Goal: Transaction & Acquisition: Purchase product/service

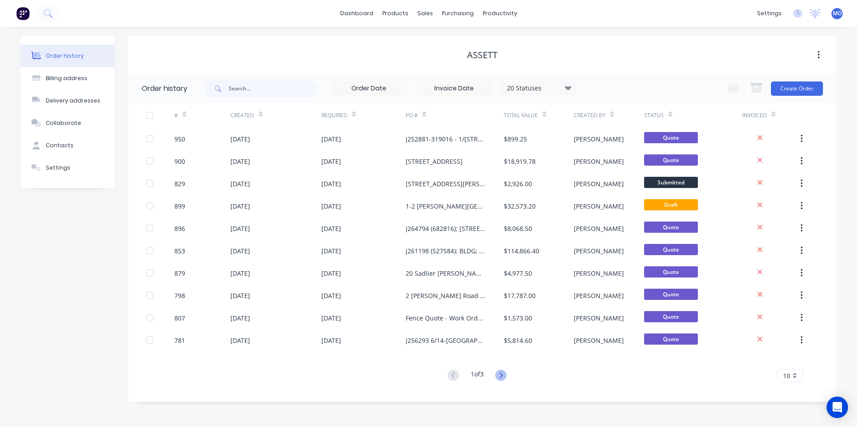
click at [506, 374] on icon at bounding box center [500, 375] width 11 height 11
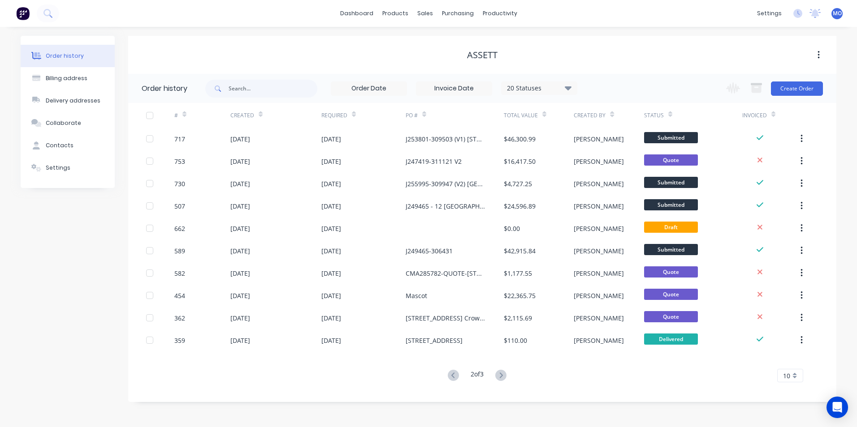
click at [456, 377] on icon at bounding box center [453, 375] width 11 height 11
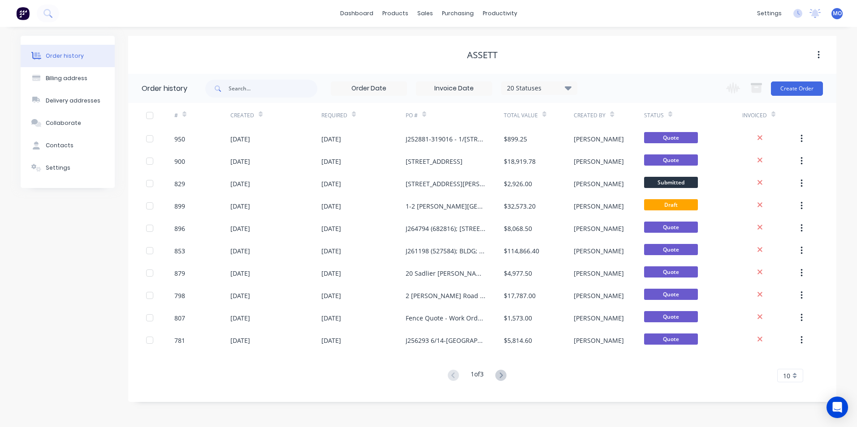
click at [499, 379] on icon at bounding box center [500, 375] width 11 height 11
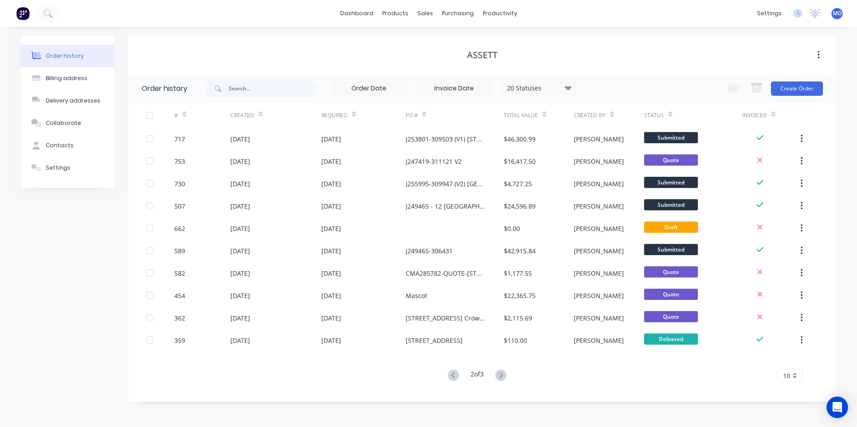
click at [500, 378] on icon at bounding box center [500, 375] width 11 height 11
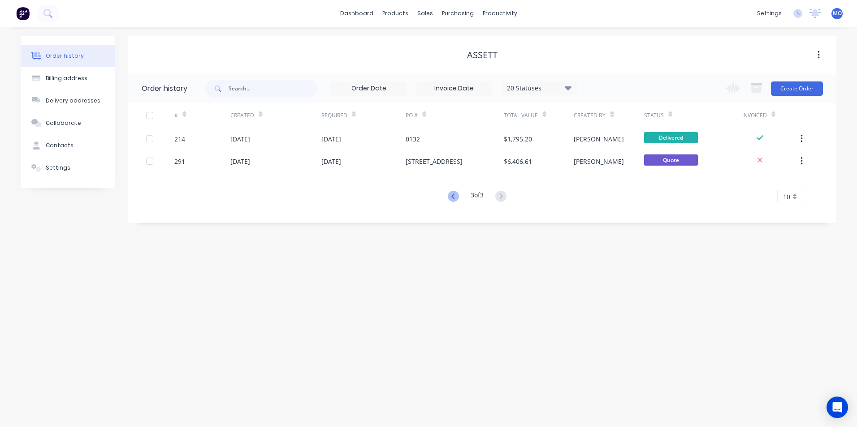
click at [454, 193] on icon at bounding box center [453, 196] width 11 height 11
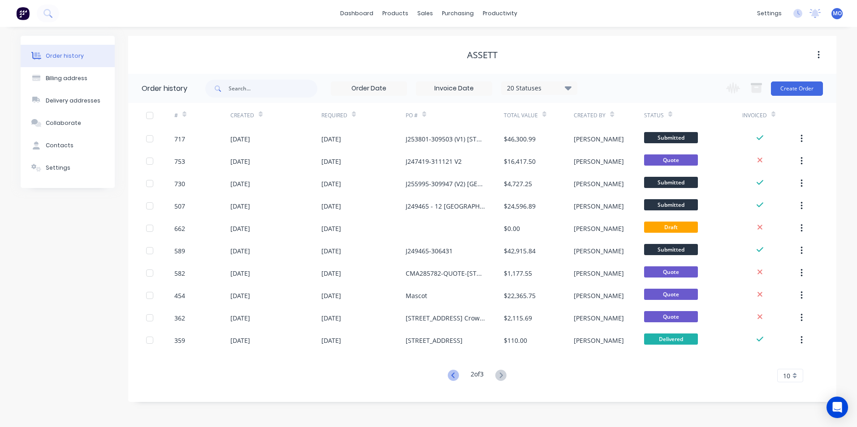
click at [451, 373] on icon at bounding box center [453, 375] width 11 height 11
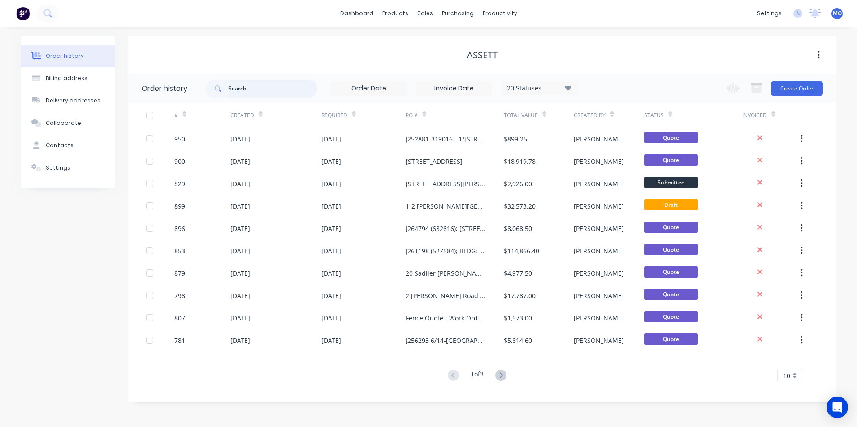
click at [252, 93] on input "text" at bounding box center [272, 89] width 89 height 18
type input "[PERSON_NAME]"
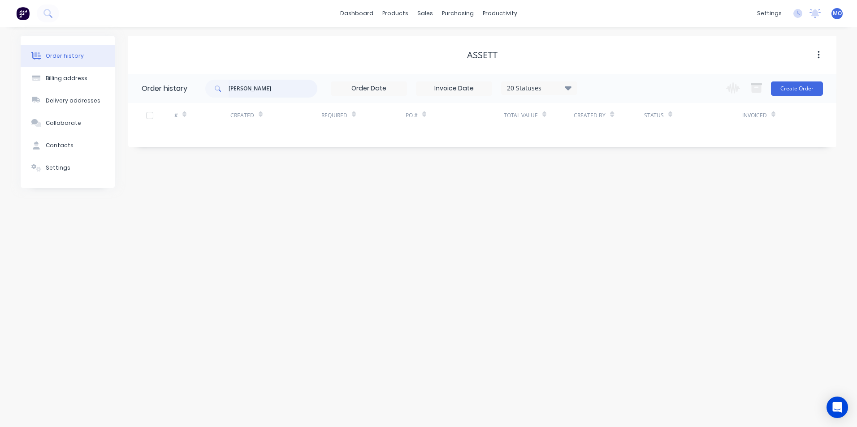
click at [262, 84] on input "[PERSON_NAME]" at bounding box center [272, 89] width 89 height 18
drag, startPoint x: 262, startPoint y: 85, endPoint x: 178, endPoint y: 93, distance: 83.8
click at [178, 93] on header "Order history [PERSON_NAME] 20 Statuses Invoice Status Invoiced Not Invoiced Pa…" at bounding box center [482, 88] width 708 height 29
type input "j"
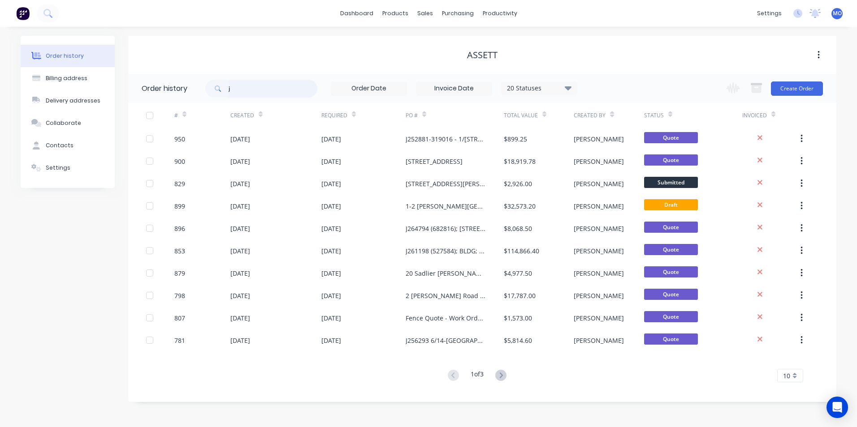
click at [245, 90] on input "j" at bounding box center [272, 89] width 89 height 18
type input "j26"
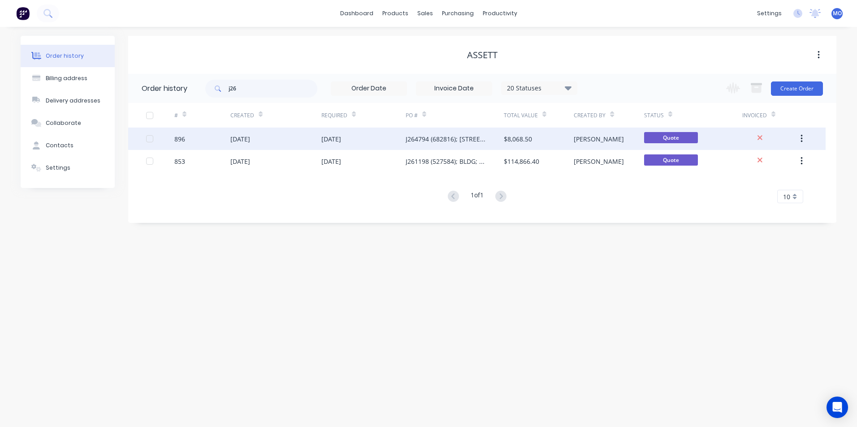
click at [660, 148] on div "Quote" at bounding box center [693, 139] width 98 height 22
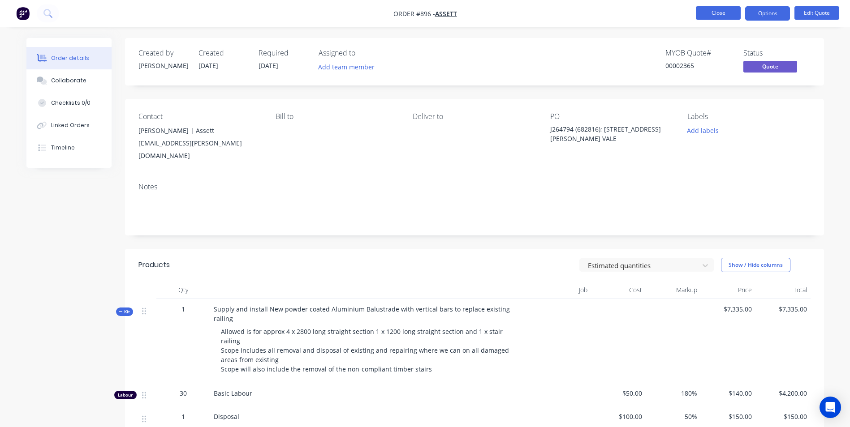
click at [711, 13] on button "Close" at bounding box center [718, 12] width 45 height 13
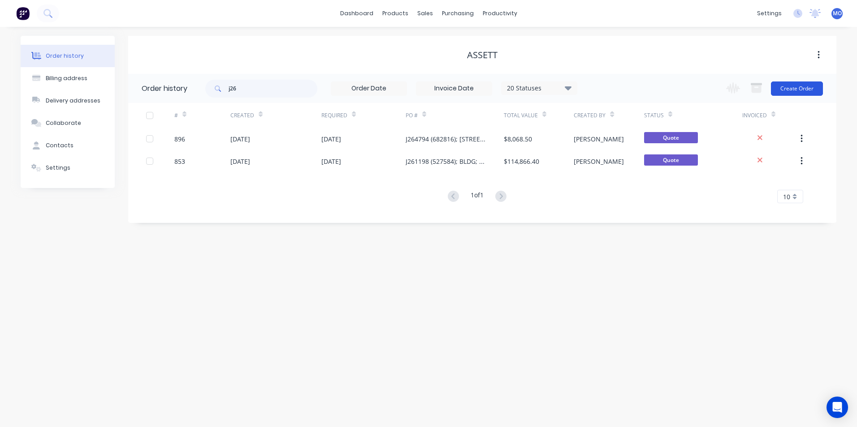
click at [780, 92] on button "Create Order" at bounding box center [796, 89] width 52 height 14
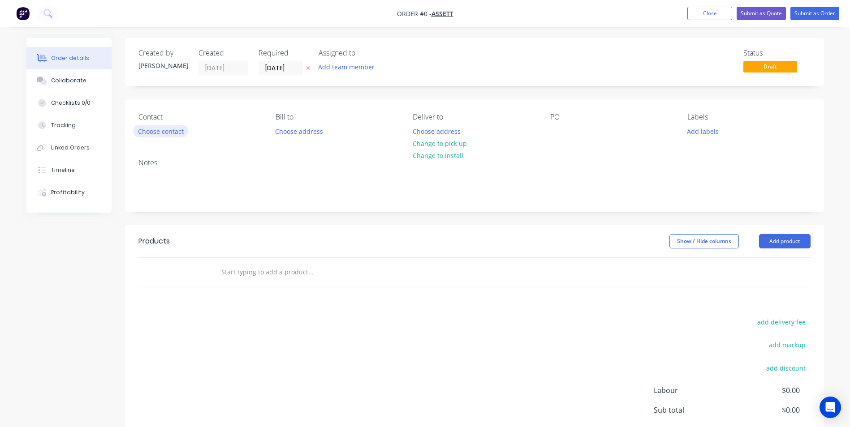
click at [172, 131] on button "Choose contact" at bounding box center [160, 131] width 55 height 12
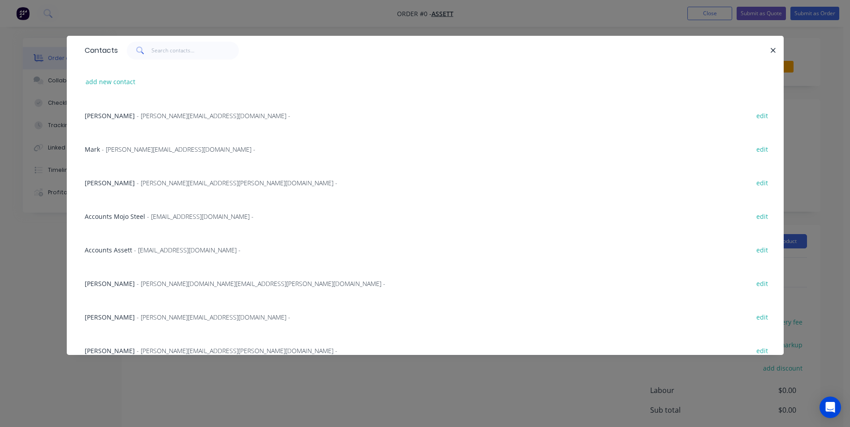
click at [158, 121] on div "[PERSON_NAME] - [PERSON_NAME][EMAIL_ADDRESS][DOMAIN_NAME] - edit" at bounding box center [425, 116] width 690 height 34
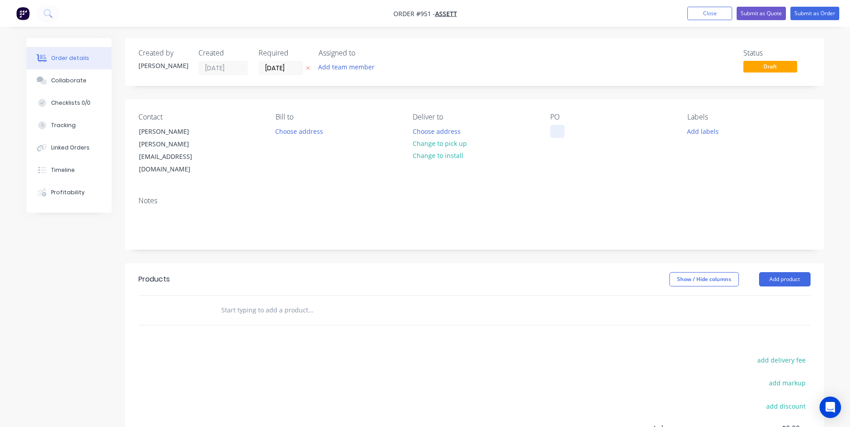
click at [554, 131] on div at bounding box center [557, 131] width 14 height 13
click at [773, 272] on button "Add product" at bounding box center [785, 279] width 52 height 14
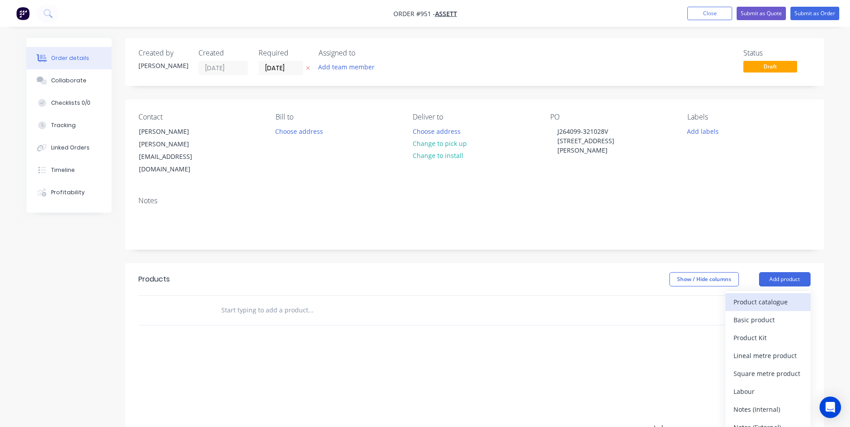
click at [747, 296] on div "Product catalogue" at bounding box center [767, 302] width 69 height 13
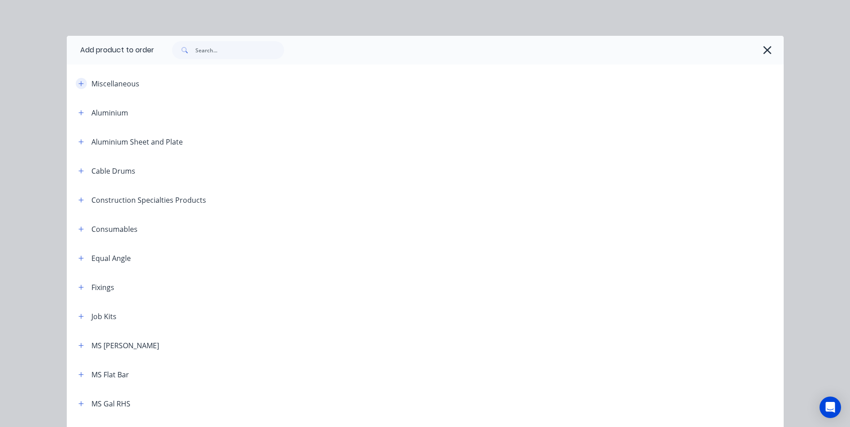
click at [79, 85] on icon "button" at bounding box center [80, 84] width 5 height 6
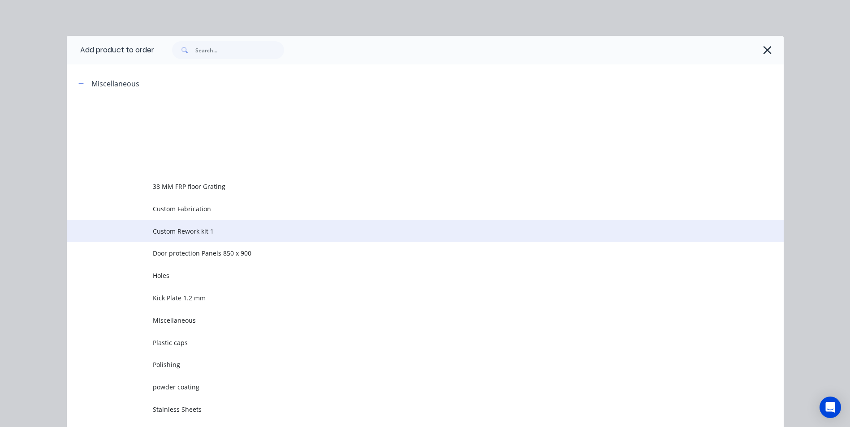
click at [158, 240] on td "Custom Rework kit 1" at bounding box center [468, 231] width 631 height 22
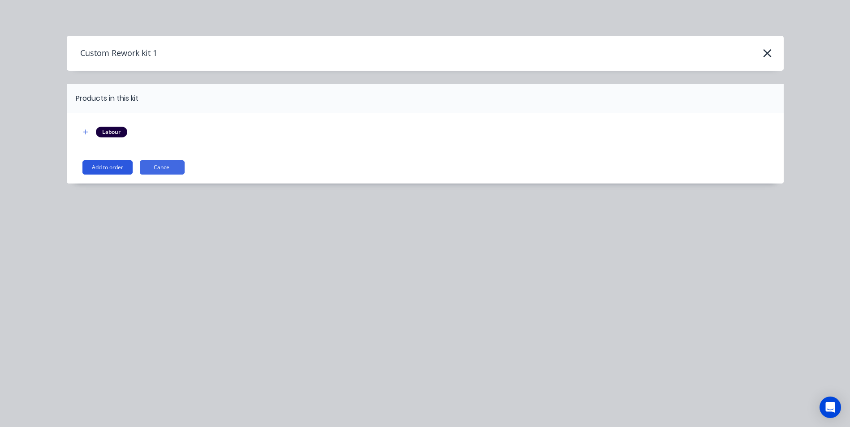
click at [109, 166] on button "Add to order" at bounding box center [107, 167] width 50 height 14
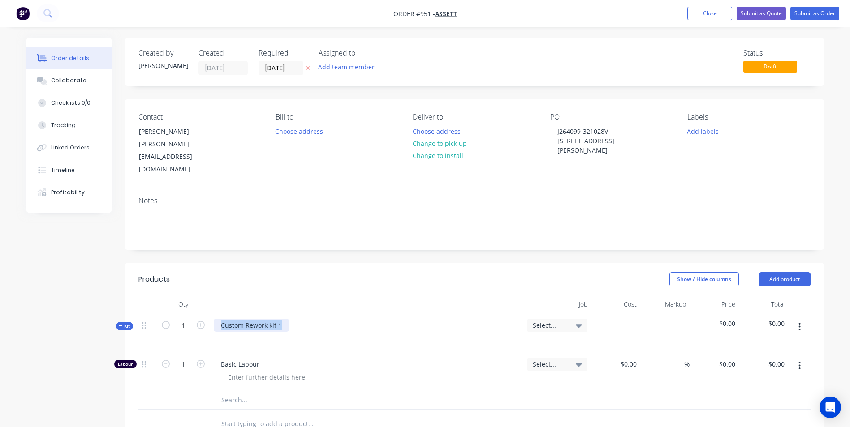
drag, startPoint x: 280, startPoint y: 302, endPoint x: 213, endPoint y: 300, distance: 67.2
click at [213, 314] on div "Custom Rework kit 1" at bounding box center [367, 333] width 314 height 39
click at [221, 332] on div at bounding box center [228, 338] width 14 height 13
paste div
drag, startPoint x: 284, startPoint y: 306, endPoint x: 218, endPoint y: 305, distance: 66.8
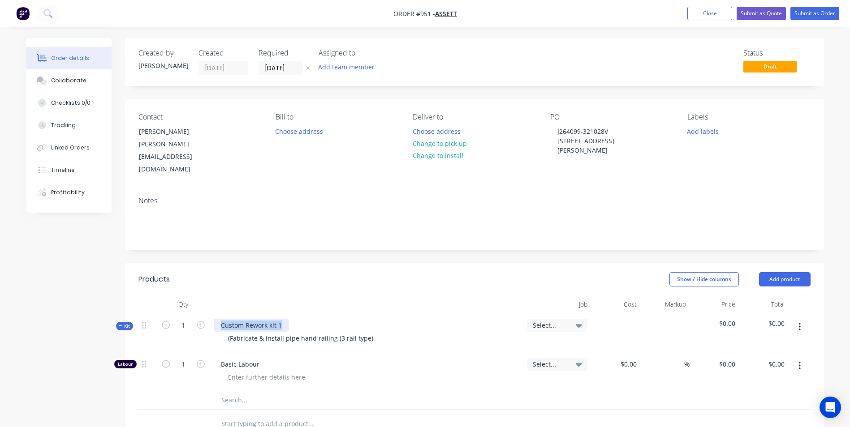
click at [218, 319] on div "Custom Rework kit 1" at bounding box center [251, 325] width 75 height 13
paste div
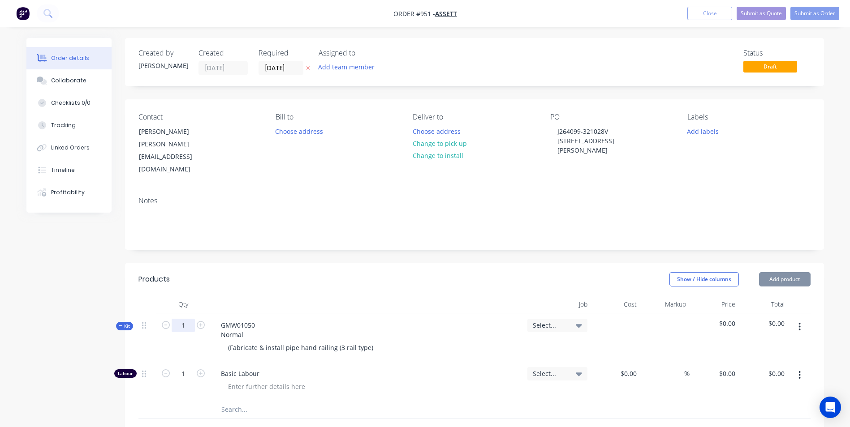
click at [191, 319] on input "1" at bounding box center [183, 325] width 23 height 13
type input "4.5"
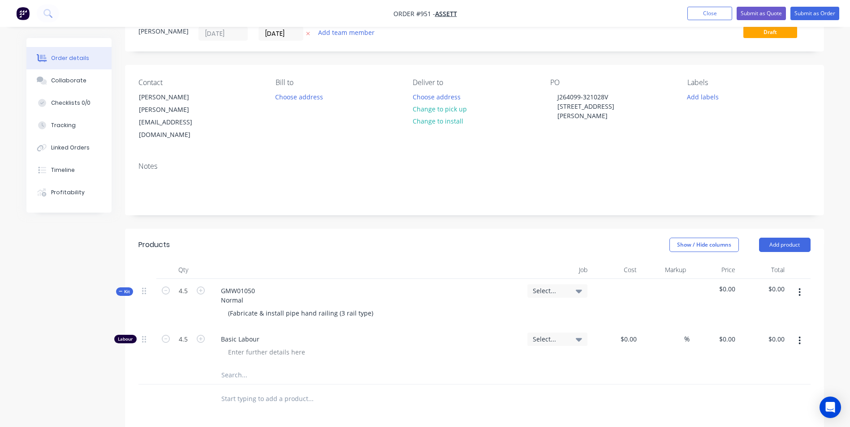
scroll to position [90, 0]
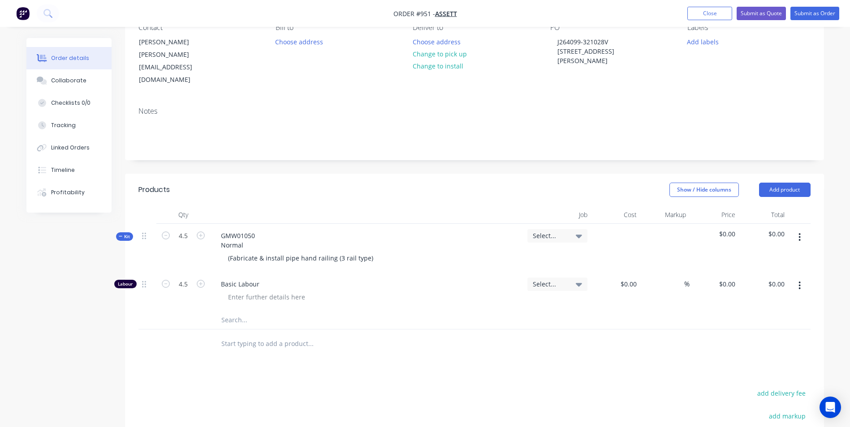
click at [795, 229] on button "button" at bounding box center [799, 237] width 21 height 16
click at [772, 254] on div "Add product to kit" at bounding box center [767, 260] width 69 height 13
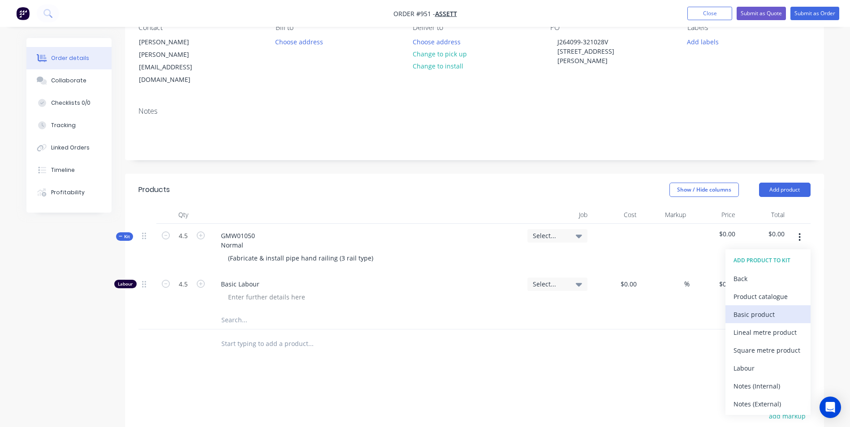
click at [753, 306] on button "Basic product" at bounding box center [767, 315] width 85 height 18
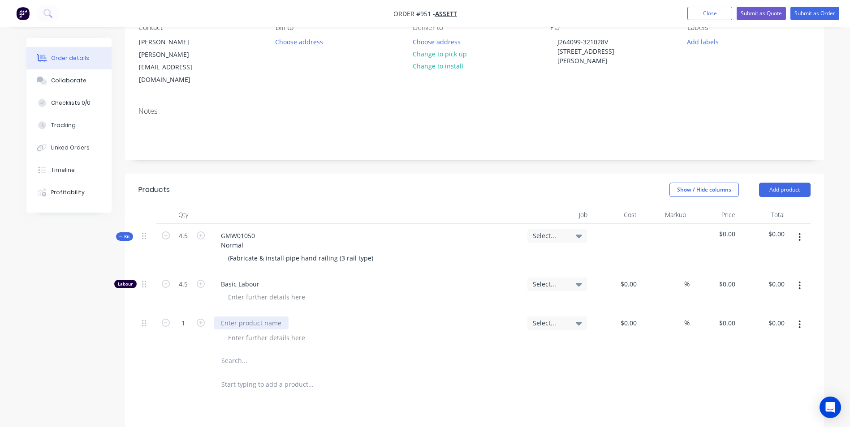
click at [248, 317] on div at bounding box center [251, 323] width 75 height 13
type input "2"
type input "$150.00"
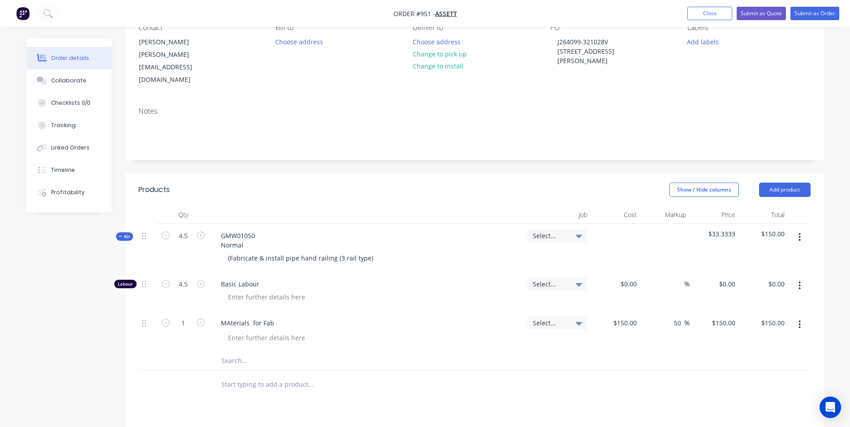
type input "50"
type input "225"
type input "$225.00"
click at [623, 272] on div at bounding box center [615, 291] width 49 height 39
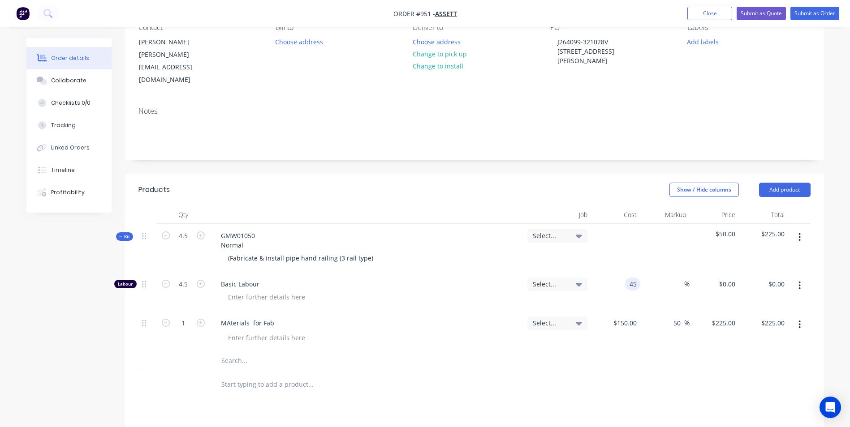
type input "$45.00"
type input "$202.50"
type input "150"
type input "233.33"
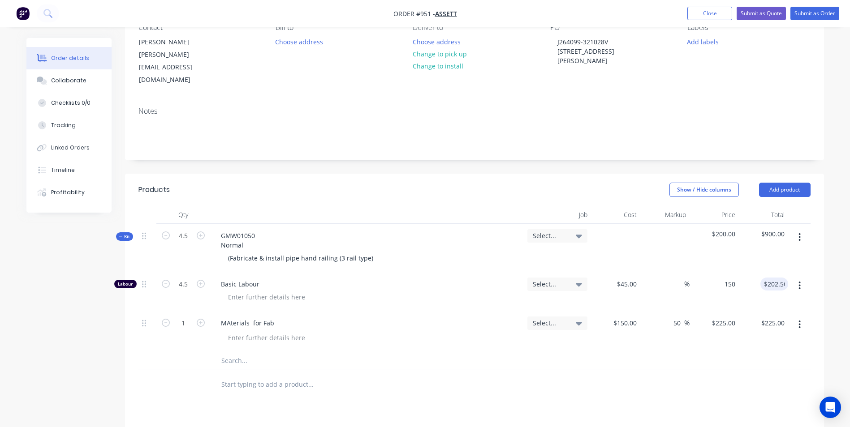
type input "$150.00"
type input "$675.00"
click at [184, 278] on input "4.5" at bounding box center [183, 284] width 23 height 13
type input "1"
type input "$150.00"
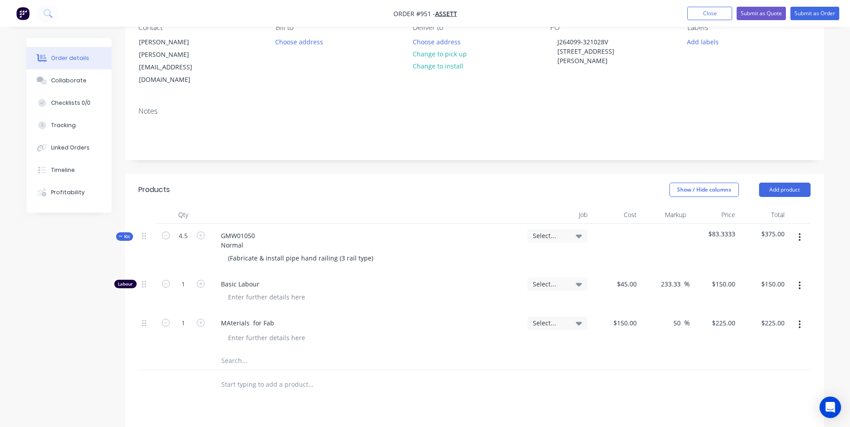
click at [801, 317] on button "button" at bounding box center [799, 325] width 21 height 16
click at [752, 357] on button "Duplicate" at bounding box center [767, 366] width 85 height 18
click at [261, 357] on div "MAterials for Fab" at bounding box center [248, 363] width 68 height 13
drag, startPoint x: 278, startPoint y: 350, endPoint x: 203, endPoint y: 345, distance: 75.0
click at [203, 352] on div "1 MAterials for Fab Select... $150.00 $150.00 50 50 % $225.00 $225.00 $225.00 $…" at bounding box center [474, 372] width 672 height 41
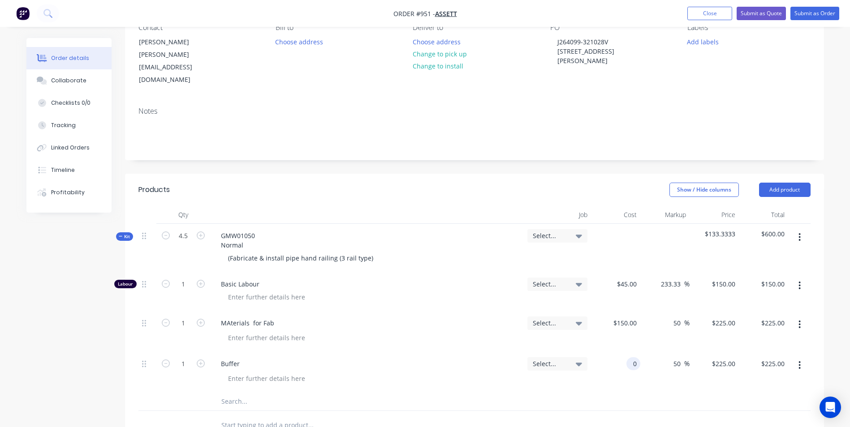
type input "$0.00"
type input "-50.93"
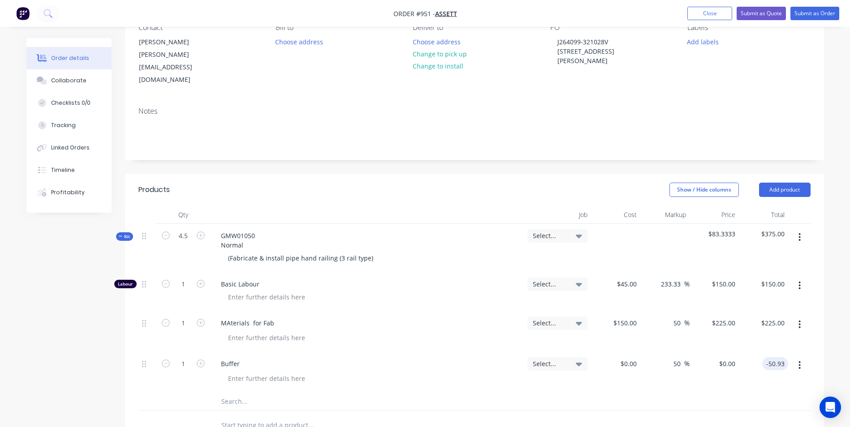
type input "$-50.93"
click at [797, 229] on button "button" at bounding box center [799, 237] width 21 height 16
click at [753, 290] on div "Duplicate" at bounding box center [767, 296] width 69 height 13
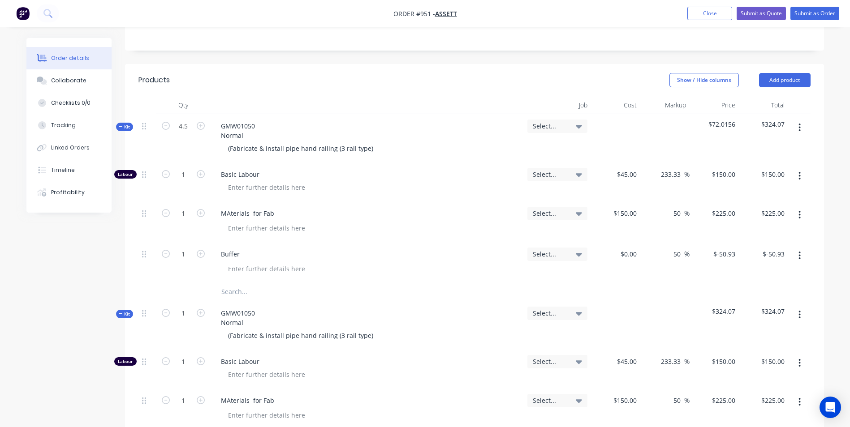
scroll to position [224, 0]
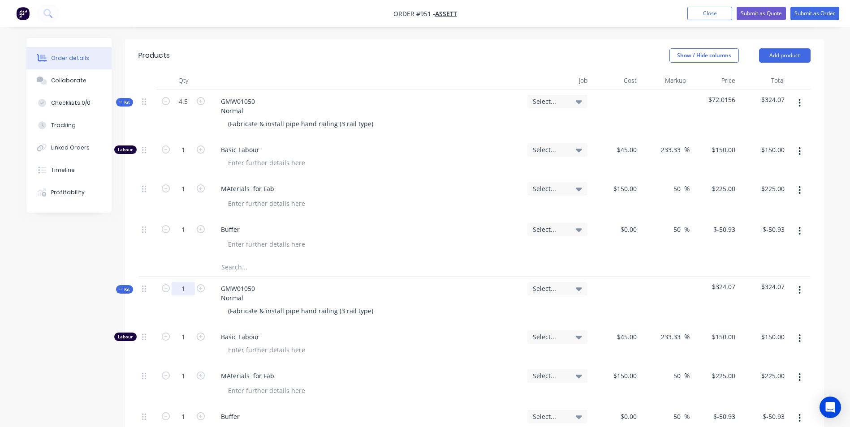
click at [190, 282] on input "1" at bounding box center [183, 288] width 23 height 13
type input "5"
type input "1.111"
type input "$166.65"
type input "1.111"
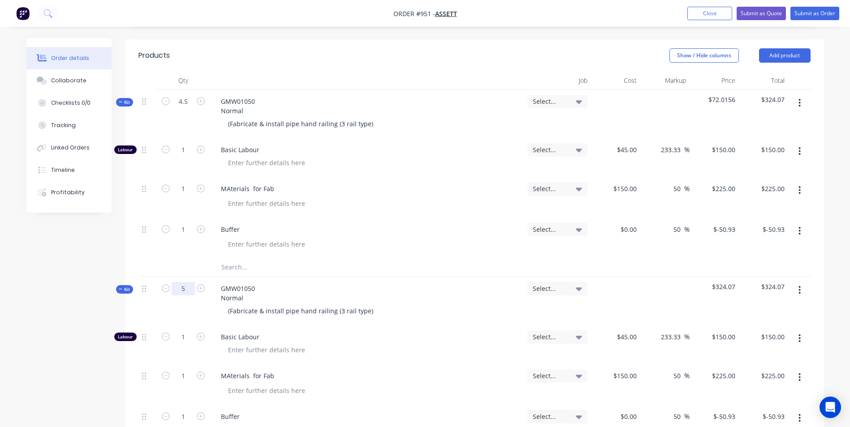
type input "$249.98"
type input "1.111"
type input "$-56.58"
click at [189, 282] on input "5" at bounding box center [183, 288] width 23 height 13
click at [195, 301] on div "5" at bounding box center [183, 301] width 54 height 48
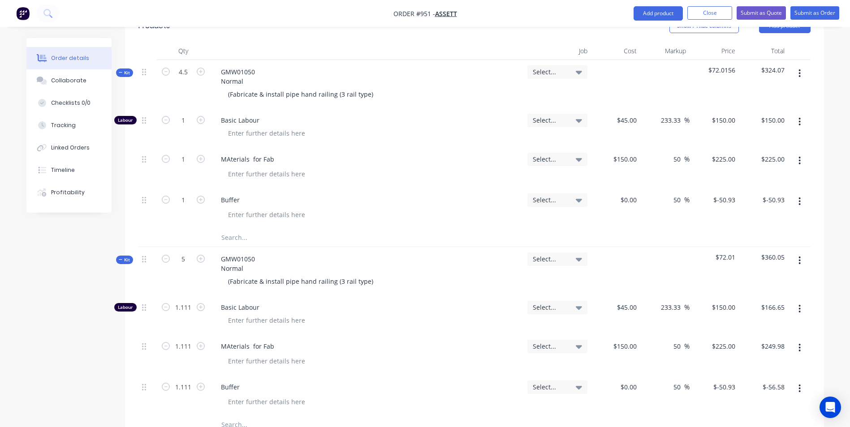
scroll to position [269, 0]
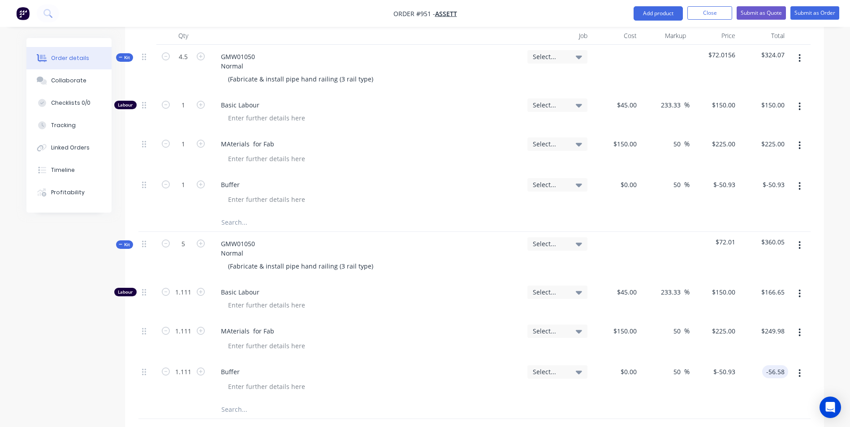
click at [781, 366] on input "-56.58" at bounding box center [777, 372] width 22 height 13
type input "0"
type input "$0.00"
click at [781, 366] on input "0.00" at bounding box center [777, 372] width 21 height 13
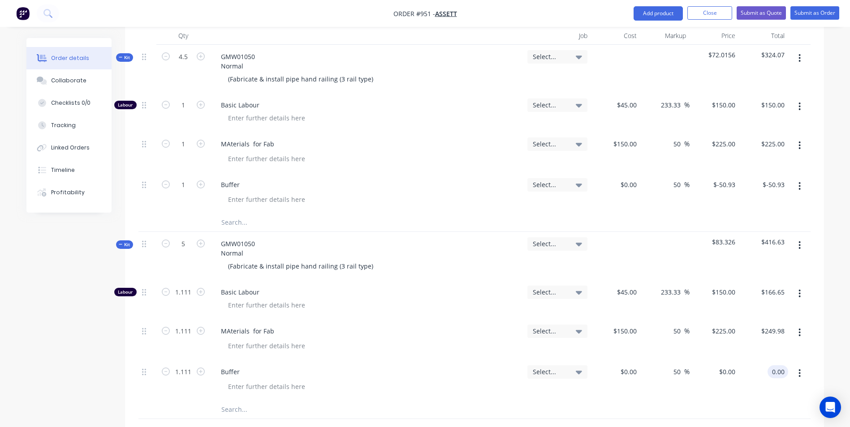
type input "."
type input "-92.56"
type input "$-83.3123"
type input "$-92.56"
click at [799, 241] on icon "button" at bounding box center [800, 245] width 2 height 8
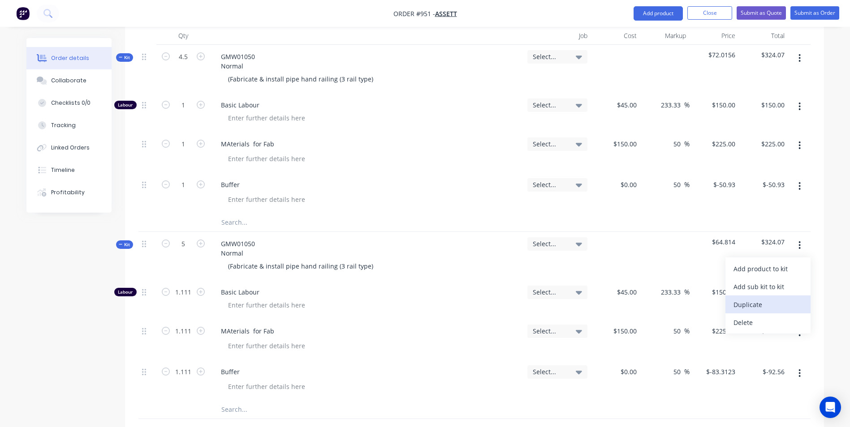
click at [749, 298] on div "Duplicate" at bounding box center [767, 304] width 69 height 13
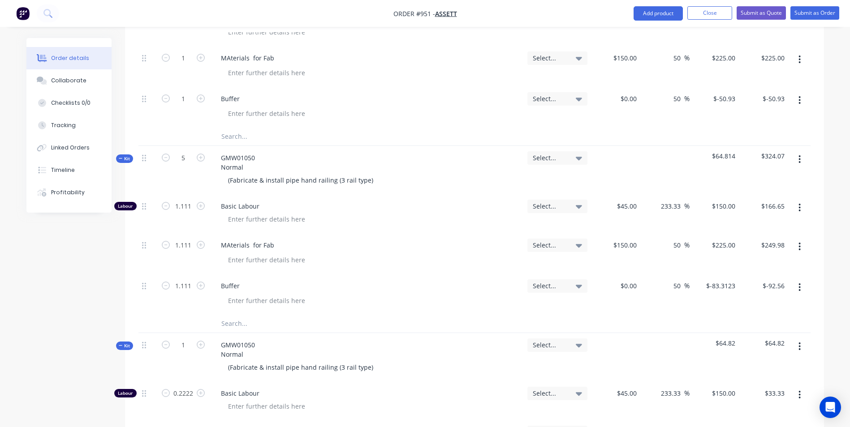
scroll to position [358, 0]
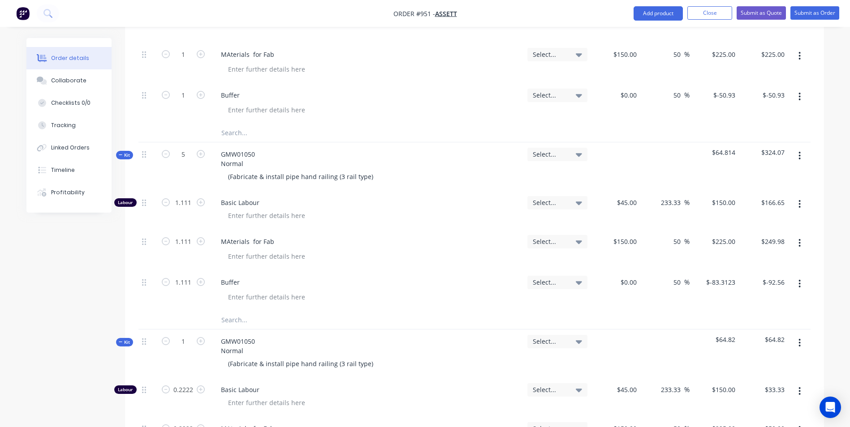
click at [124, 129] on div "Order details Collaborate Checklists 0/0 Tracking Linked Orders Timeline Profit…" at bounding box center [75, 125] width 99 height 175
click at [127, 152] on span "Kit" at bounding box center [125, 155] width 12 height 7
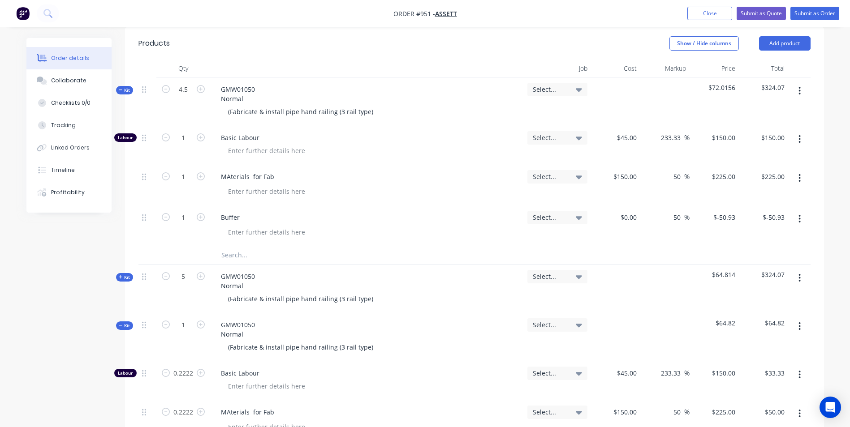
scroll to position [224, 0]
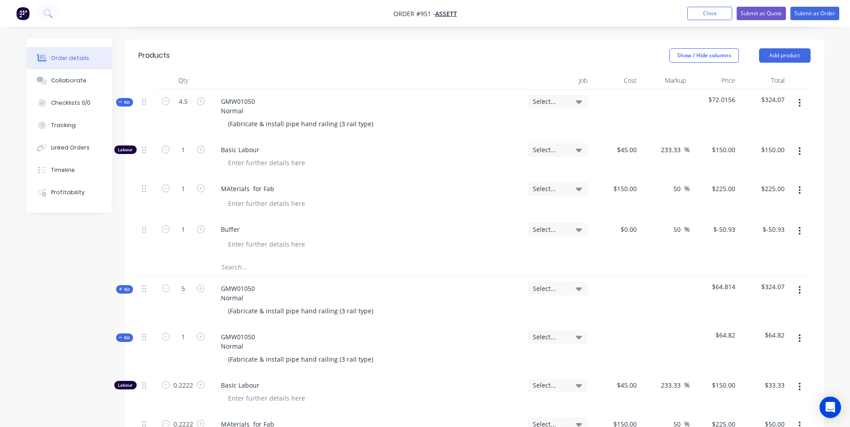
click at [124, 99] on span "Kit" at bounding box center [125, 102] width 12 height 7
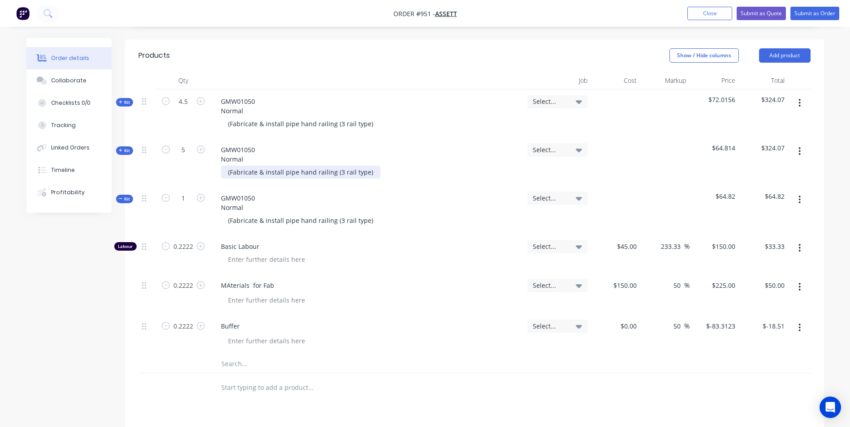
scroll to position [314, 0]
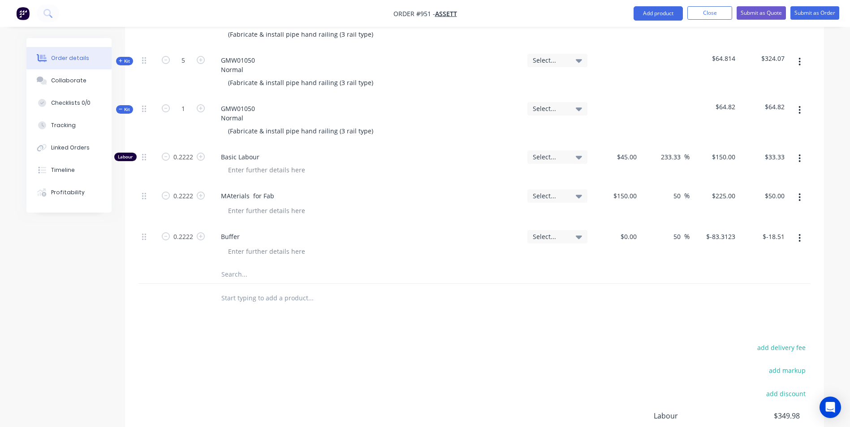
type input "-18.51"
click at [762, 225] on div "-18.51 $-18.51" at bounding box center [763, 245] width 49 height 41
click at [777, 230] on input "-18.51" at bounding box center [777, 236] width 22 height 13
type input "$-83.3033"
type input "$-18.51"
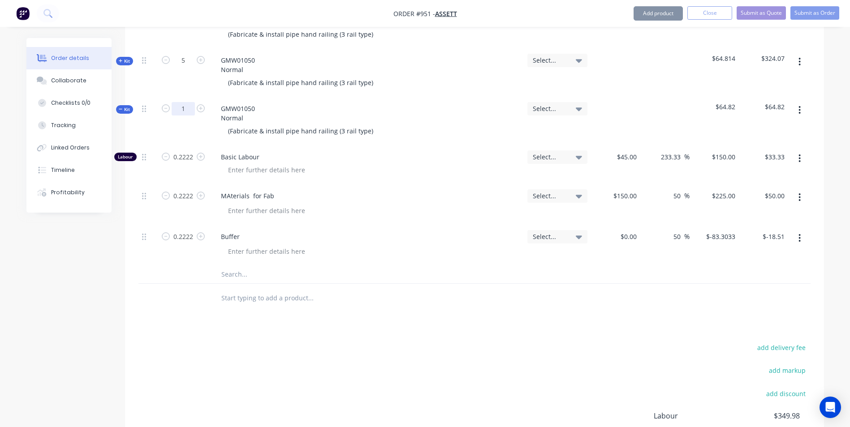
click at [181, 102] on input "1" at bounding box center [183, 108] width 23 height 13
type input "6.5"
type input "1.4443"
type input "$216.65"
type input "1.4443"
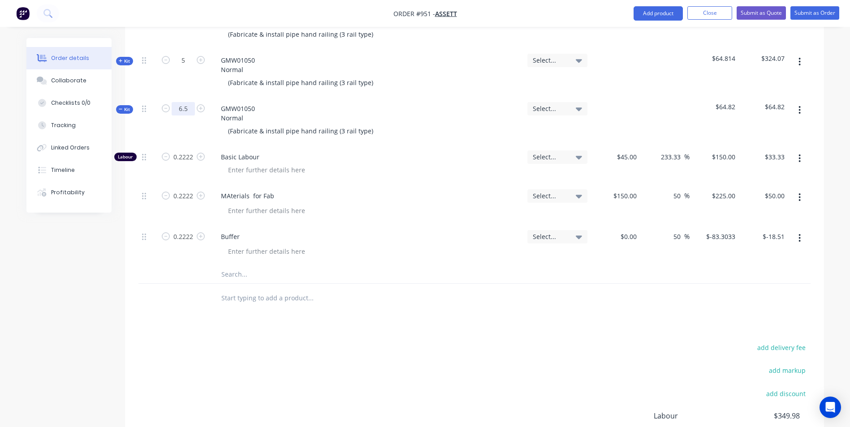
type input "$324.97"
type input "1.4443"
type input "$-120.31"
click at [775, 230] on input "-120.31" at bounding box center [773, 236] width 30 height 13
type input "0"
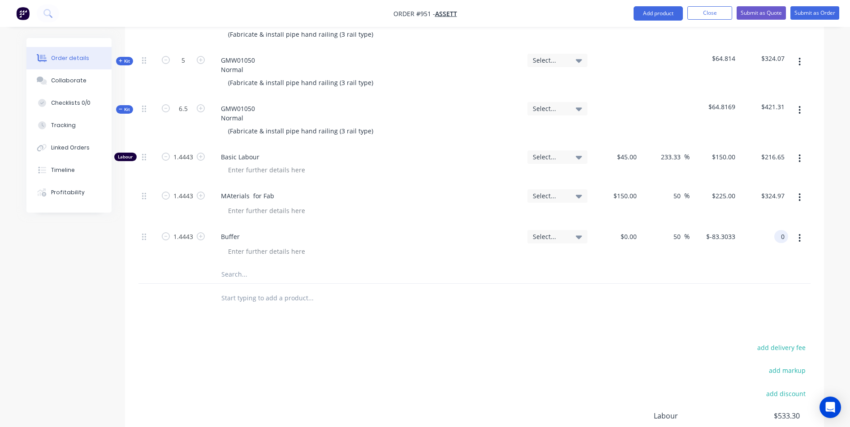
type input "$0.00"
click at [769, 230] on div "0.00 $0.00" at bounding box center [776, 236] width 24 height 13
type input "2"
type input "-217.55"
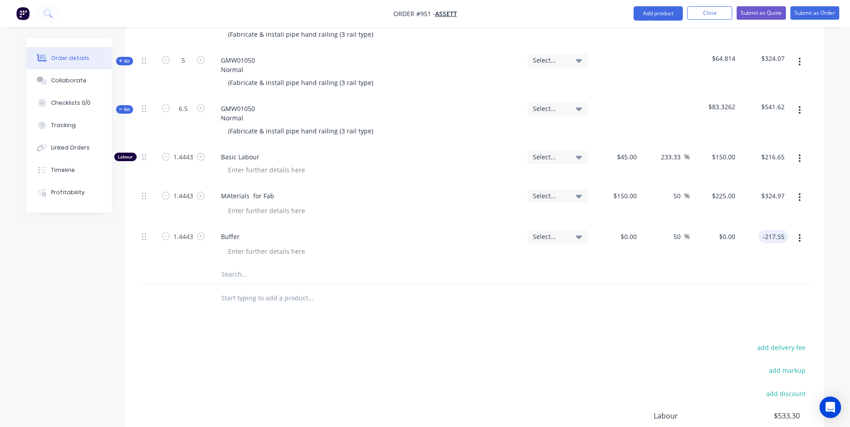
type input "$-150.6266"
type input "$-217.55"
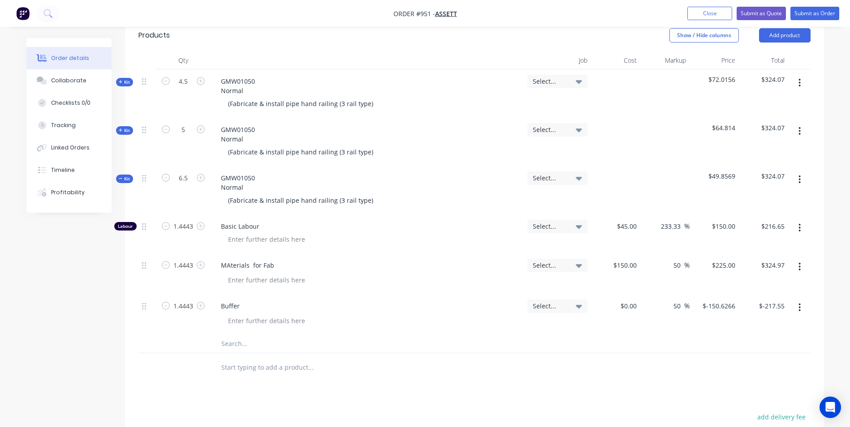
scroll to position [179, 0]
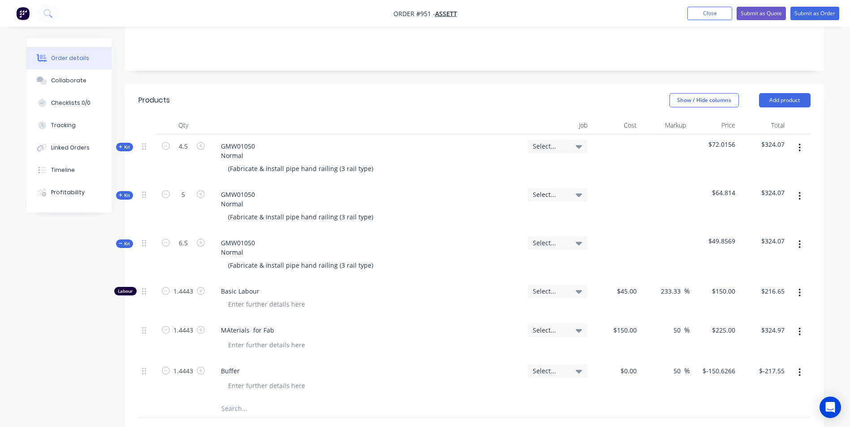
click at [129, 241] on span "Kit" at bounding box center [125, 244] width 12 height 7
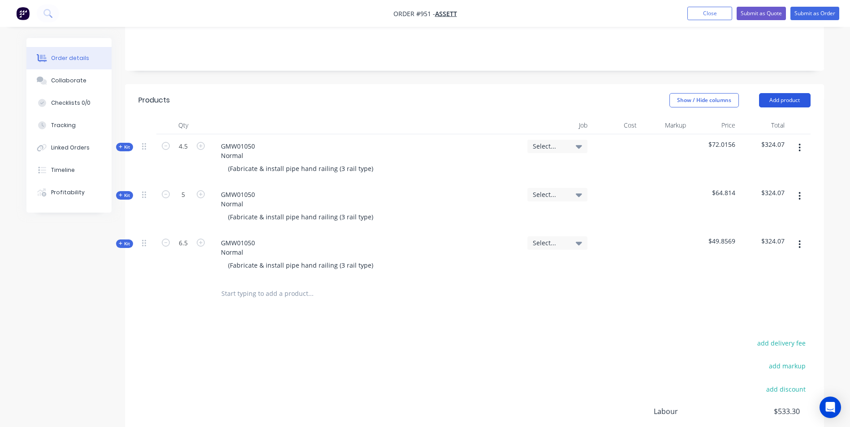
click at [781, 93] on button "Add product" at bounding box center [785, 100] width 52 height 14
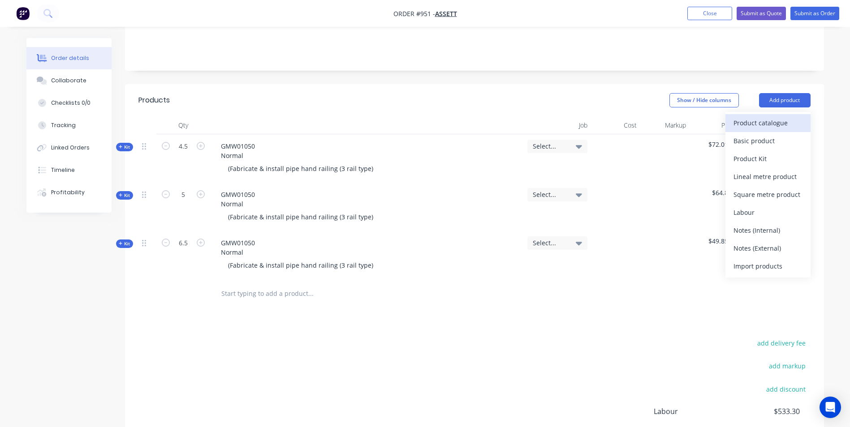
click at [764, 116] on div "Product catalogue" at bounding box center [767, 122] width 69 height 13
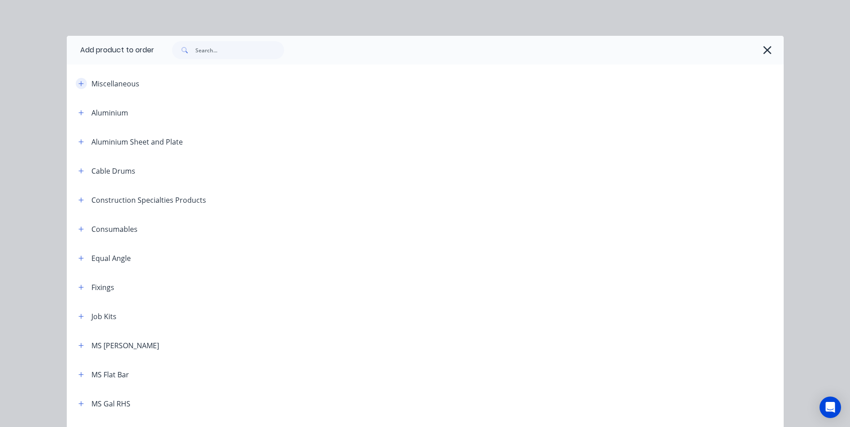
click at [78, 86] on icon "button" at bounding box center [80, 83] width 5 height 5
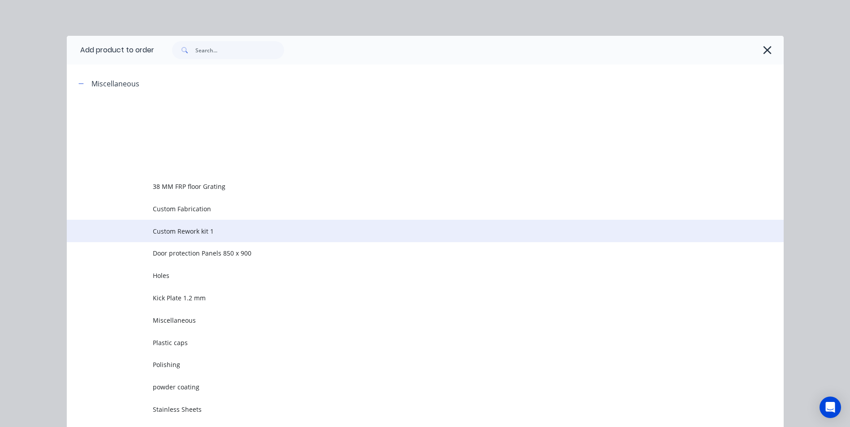
click at [164, 234] on span "Custom Rework kit 1" at bounding box center [405, 231] width 504 height 9
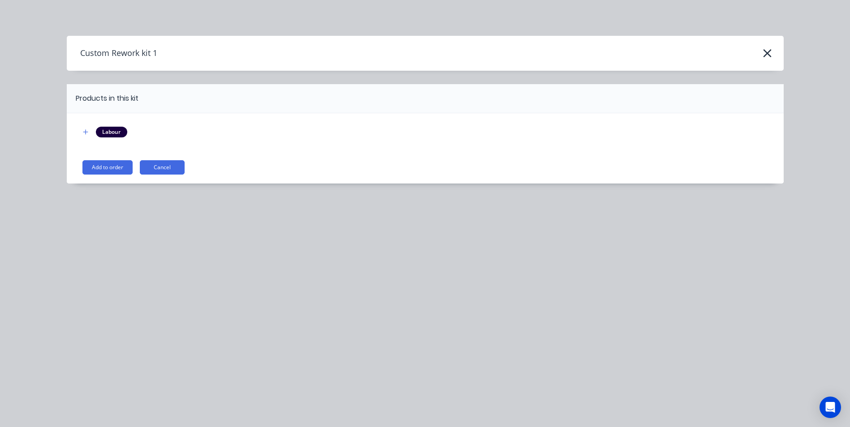
click at [99, 168] on button "Add to order" at bounding box center [107, 167] width 50 height 14
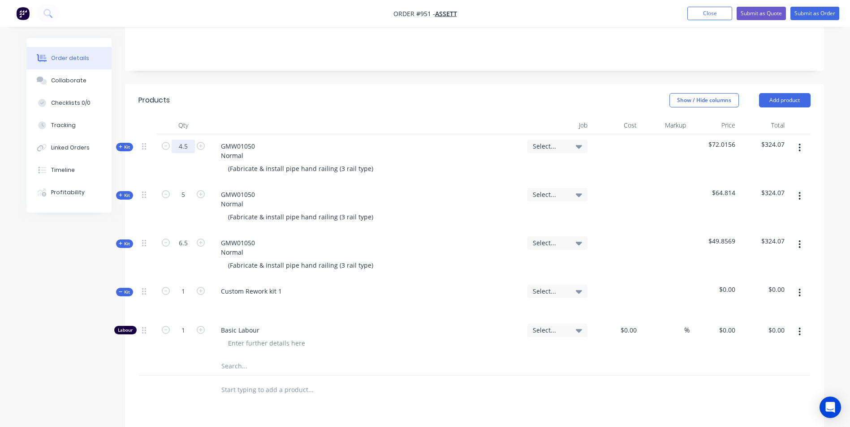
click at [185, 140] on input "4.5" at bounding box center [183, 146] width 23 height 13
type input "1"
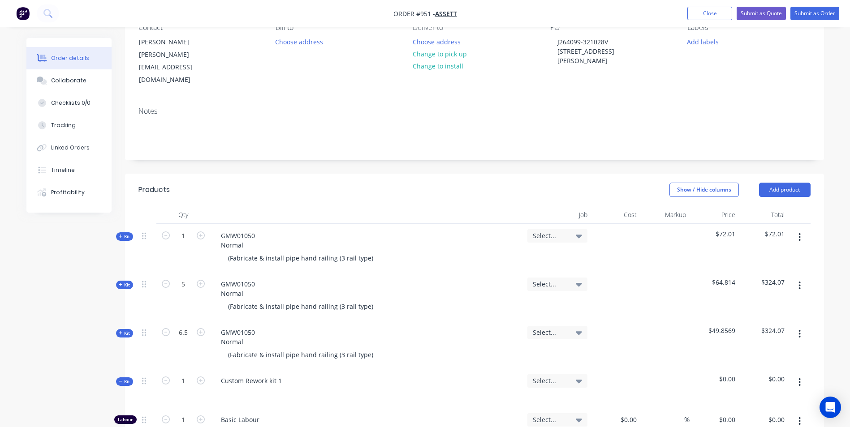
scroll to position [134, 0]
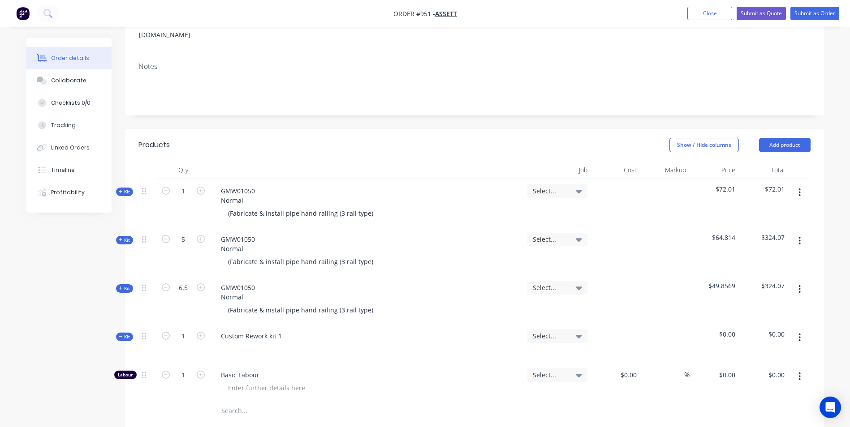
click at [805, 233] on button "button" at bounding box center [799, 241] width 21 height 16
drag, startPoint x: 745, startPoint y: 298, endPoint x: 754, endPoint y: 294, distance: 10.2
click at [745, 312] on div "Delete" at bounding box center [767, 318] width 69 height 13
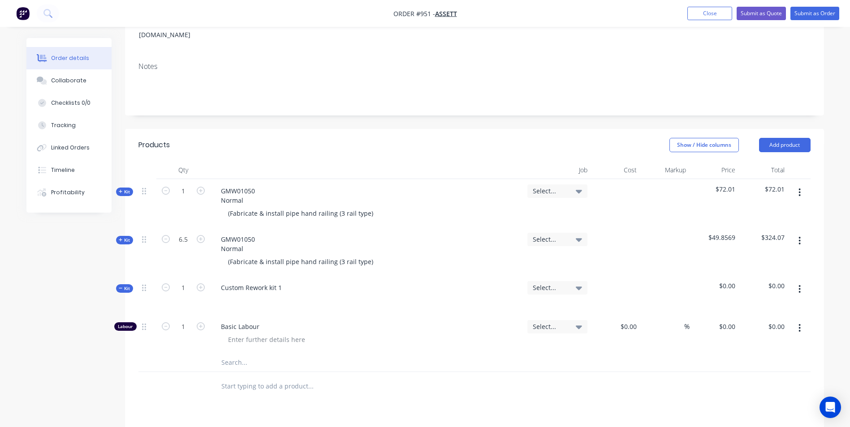
click at [804, 233] on button "button" at bounding box center [799, 241] width 21 height 16
click at [751, 312] on div "Delete" at bounding box center [767, 318] width 69 height 13
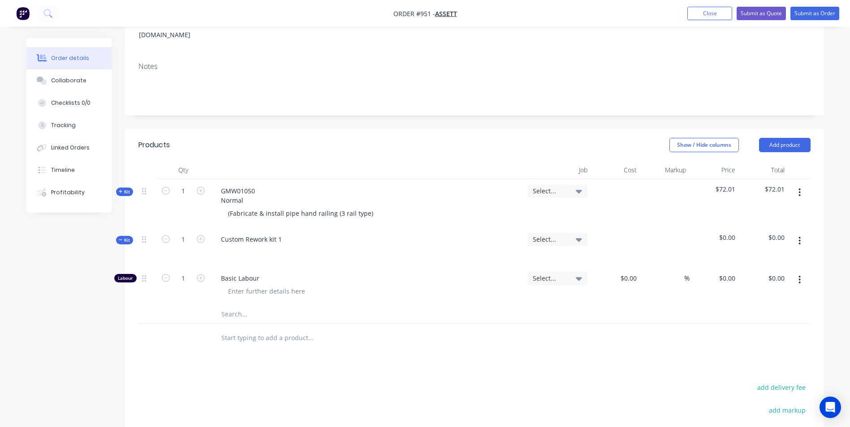
click at [798, 236] on icon "button" at bounding box center [799, 241] width 2 height 10
click at [742, 312] on div "Delete" at bounding box center [767, 318] width 69 height 13
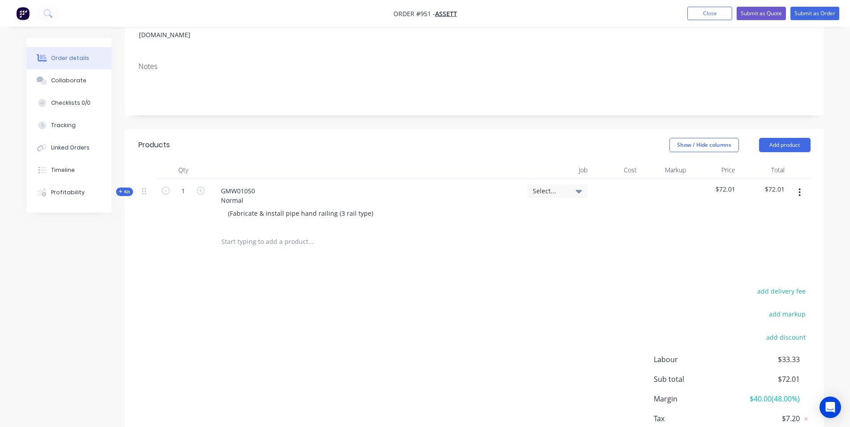
click at [130, 189] on span "Kit" at bounding box center [125, 192] width 12 height 7
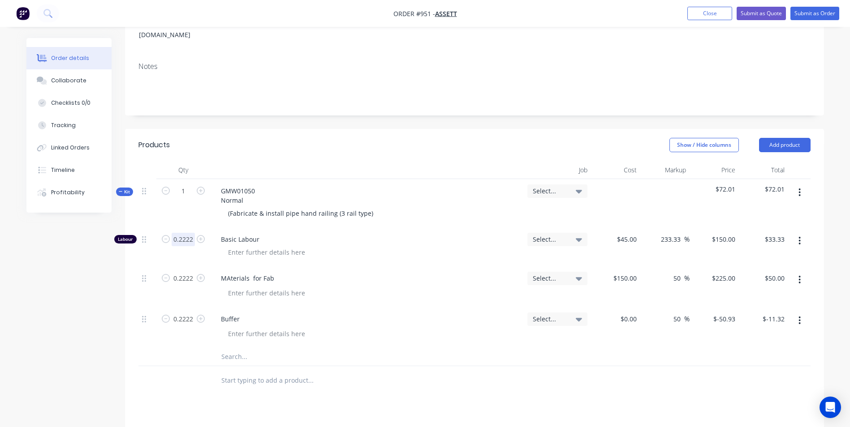
click at [184, 233] on input "0.2222" at bounding box center [183, 239] width 23 height 13
type input "1"
type input "$150.00"
click at [176, 272] on input "0.2222" at bounding box center [183, 278] width 23 height 13
type input "1"
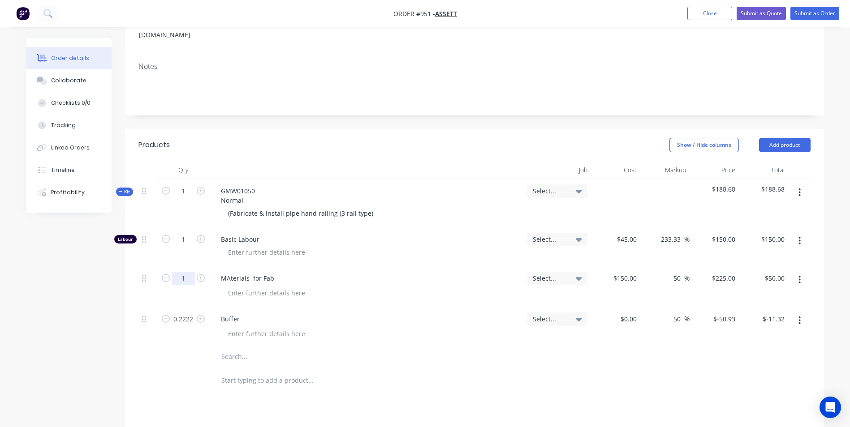
type input "$225.00"
click at [194, 313] on input "0.2222" at bounding box center [183, 319] width 23 height 13
type input "1"
type input "-50.93"
click at [777, 313] on input "-50.93" at bounding box center [775, 319] width 26 height 13
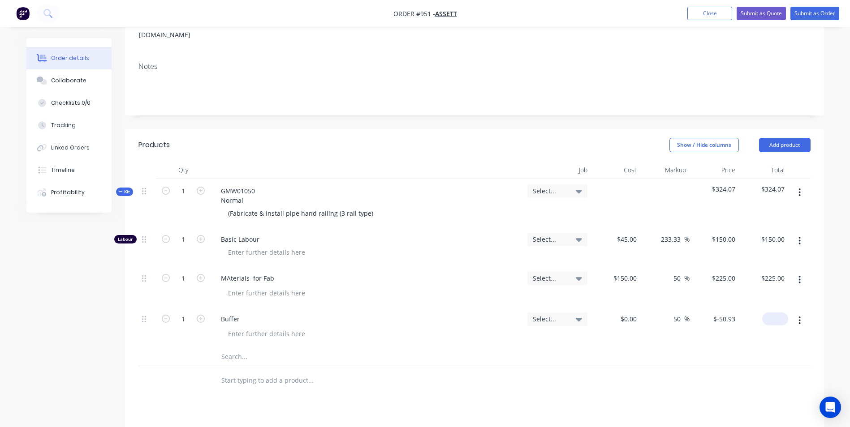
type input "$0.00"
click at [776, 313] on input "0.00" at bounding box center [777, 319] width 21 height 13
type input "-50.93"
type input "$-50.93"
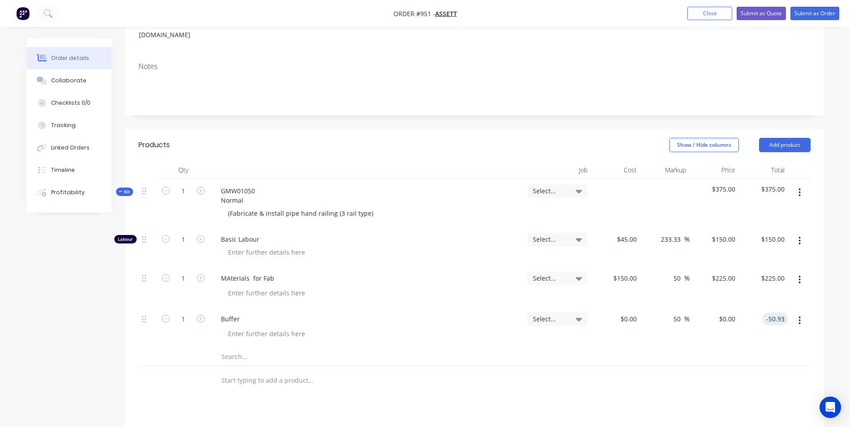
type input "$-50.93"
click at [186, 185] on input "1" at bounding box center [183, 191] width 23 height 13
type input "4.5"
type input "$675.00"
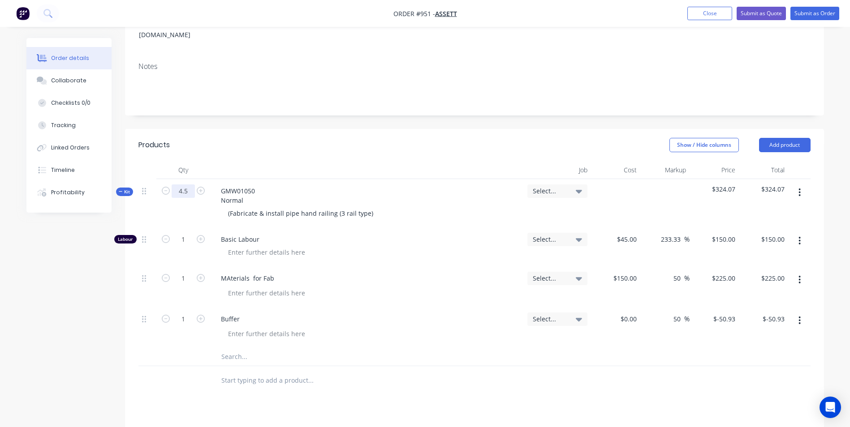
type input "4.5"
type input "$1,012.50"
type input "4.5"
type input "$-229.19"
click at [799, 188] on icon "button" at bounding box center [799, 193] width 2 height 10
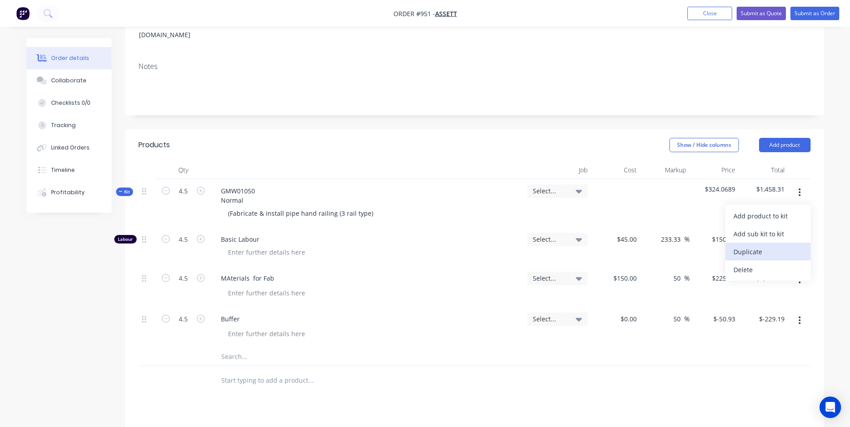
click at [745, 245] on div "Duplicate" at bounding box center [767, 251] width 69 height 13
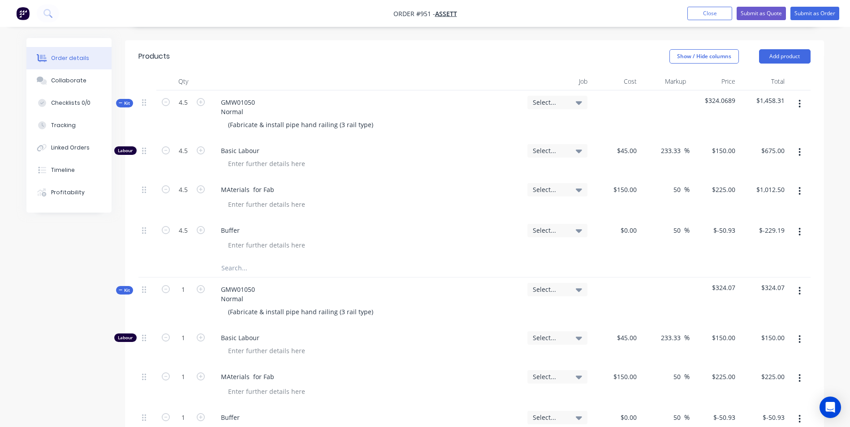
scroll to position [224, 0]
click at [189, 282] on input "1" at bounding box center [183, 288] width 23 height 13
type input "5"
type input "$750.00"
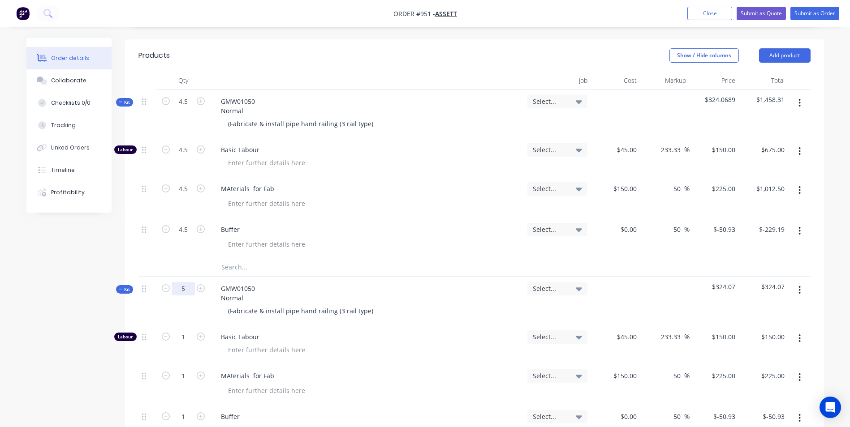
type input "5"
type input "$1,125.00"
type input "5"
type input "$-254.65"
click at [796, 282] on button "button" at bounding box center [799, 290] width 21 height 16
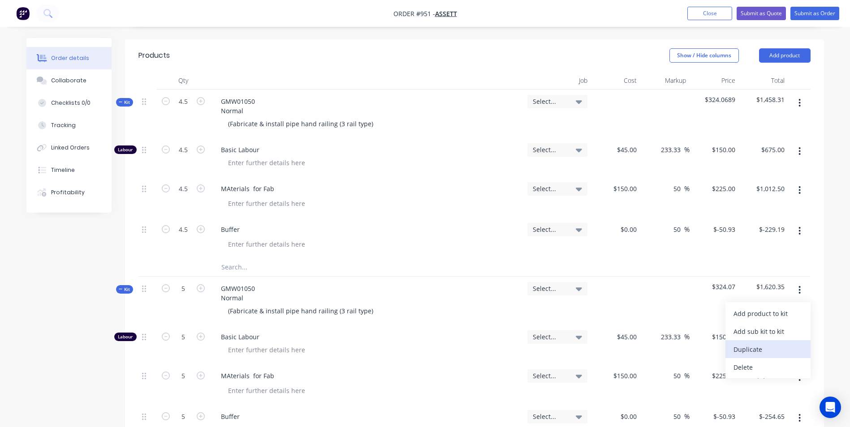
click at [756, 343] on div "Duplicate" at bounding box center [767, 349] width 69 height 13
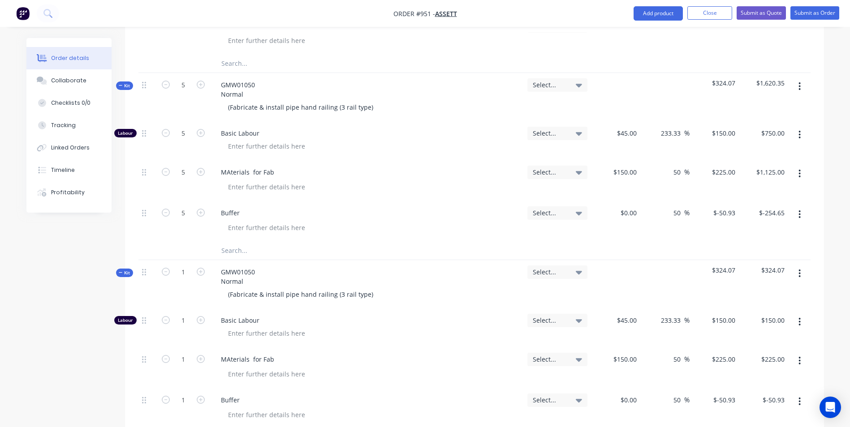
scroll to position [448, 0]
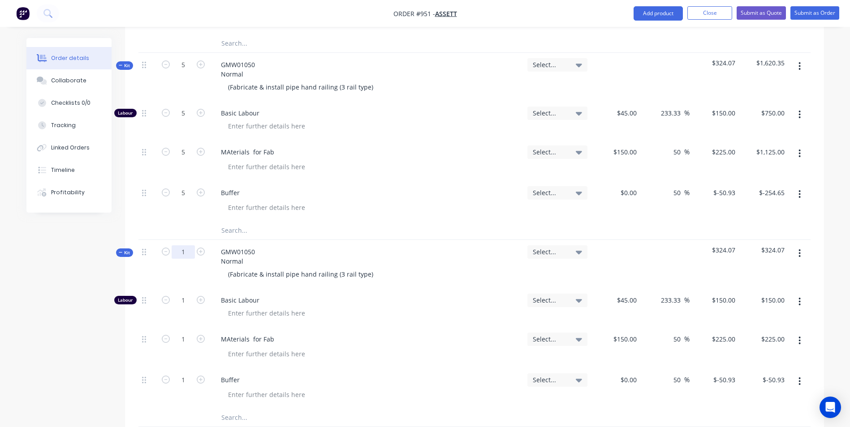
click at [181, 245] on input "1" at bounding box center [183, 251] width 23 height 13
type input "6.5"
type input "$975.00"
type input "6.5"
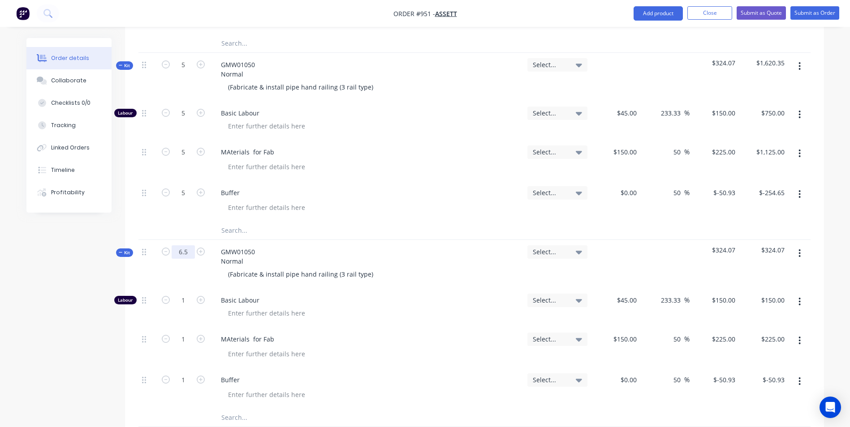
type input "$1,462.50"
type input "6.5"
type input "$-331.05"
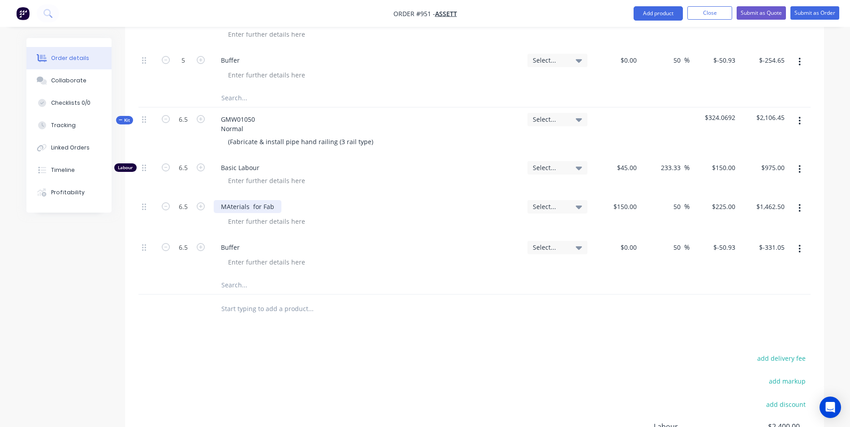
scroll to position [552, 0]
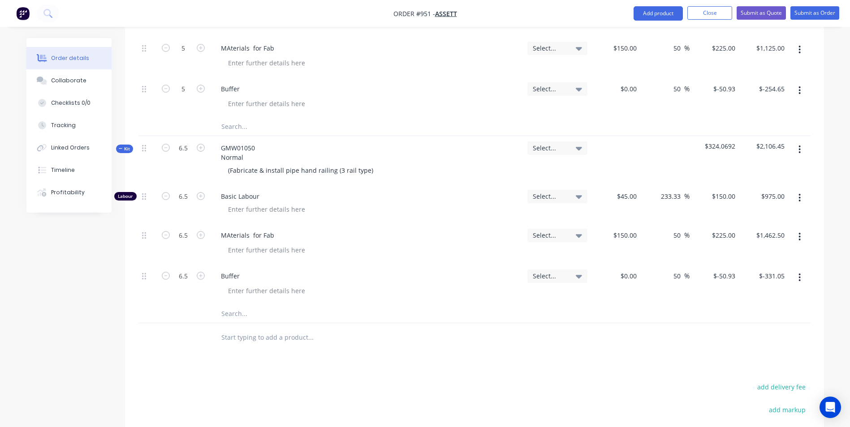
click at [122, 145] on button "Kit" at bounding box center [124, 149] width 17 height 9
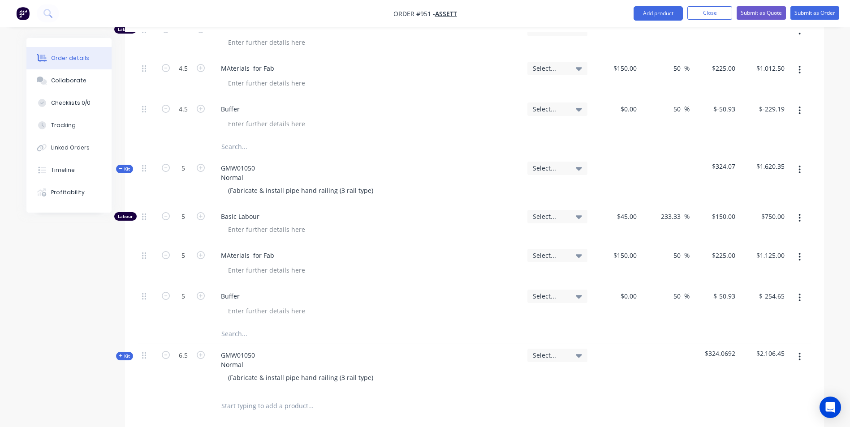
scroll to position [323, 0]
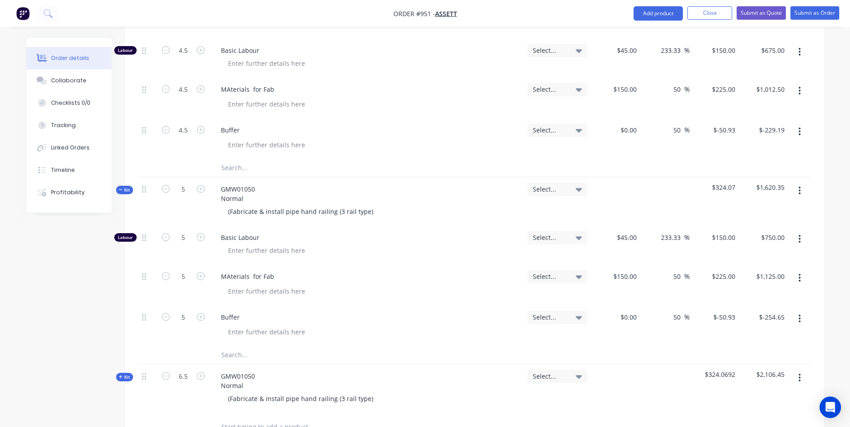
click at [129, 187] on span "Kit" at bounding box center [125, 190] width 12 height 7
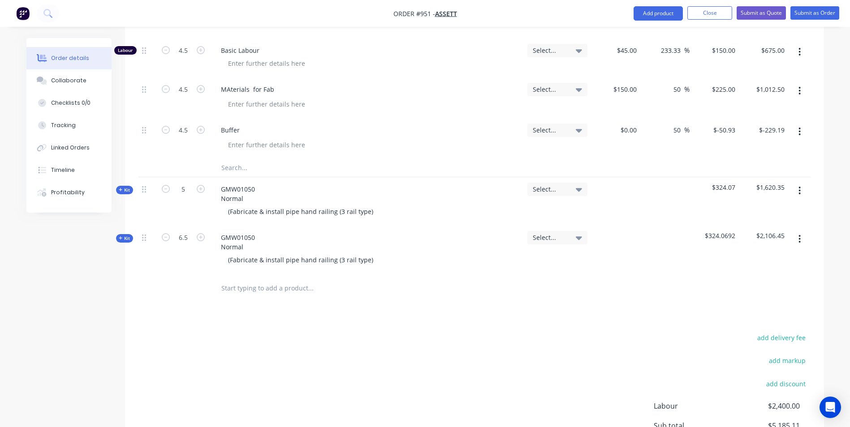
scroll to position [234, 0]
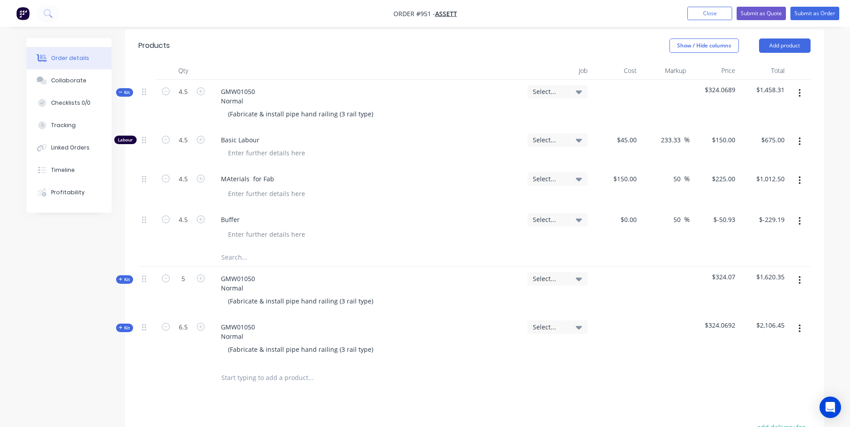
click at [129, 89] on span "Kit" at bounding box center [125, 92] width 12 height 7
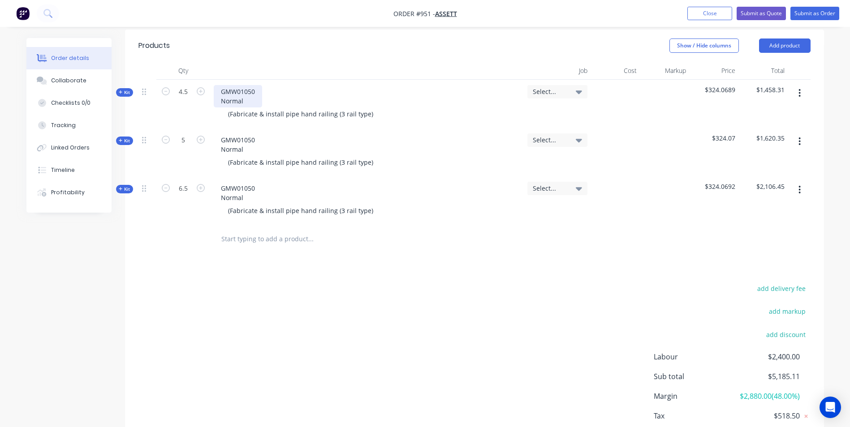
click at [227, 85] on div "GMW01050 Normal" at bounding box center [238, 96] width 48 height 22
click at [130, 88] on button "Kit" at bounding box center [124, 92] width 17 height 9
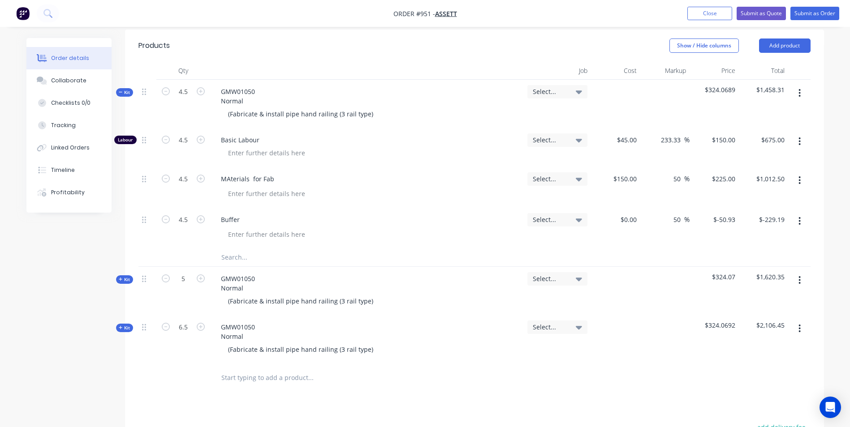
click at [732, 85] on span "$324.0689" at bounding box center [714, 89] width 42 height 9
click at [725, 208] on div "-50.93 $-50.93" at bounding box center [713, 228] width 49 height 41
type input "$0.00"
type input "-229.185"
type input "$-50.93"
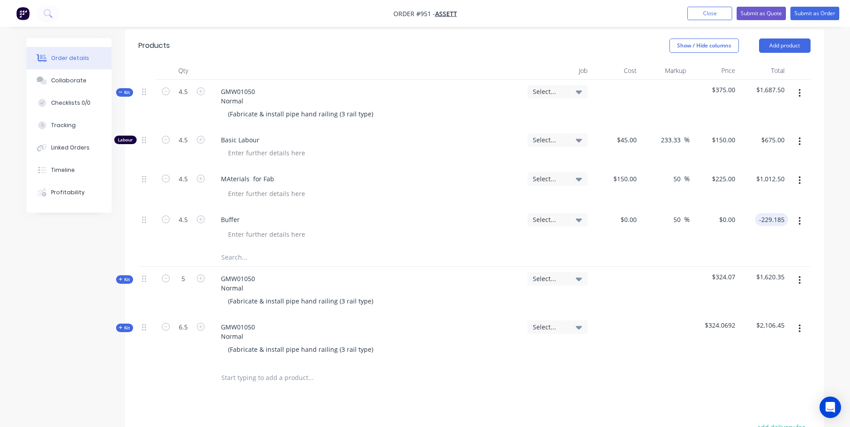
type input "$-229.19"
type input "-229.19"
click at [785, 213] on input "-229.19" at bounding box center [773, 219] width 30 height 13
click at [785, 213] on input "-229.19" at bounding box center [775, 219] width 26 height 13
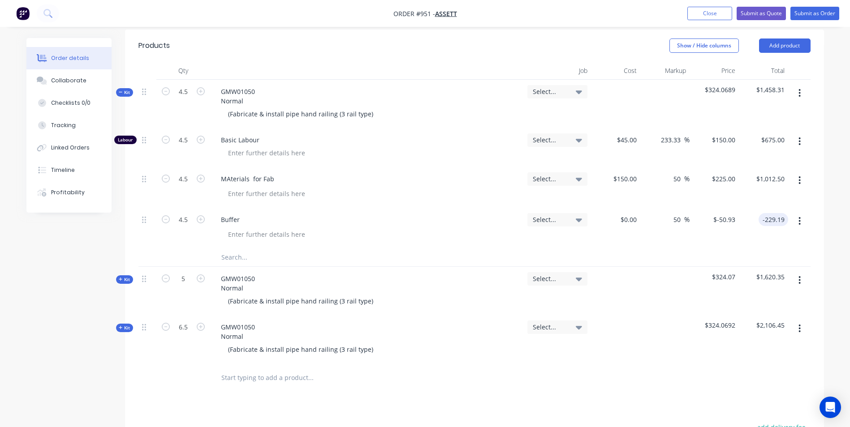
click at [785, 213] on input "-229.19" at bounding box center [775, 219] width 26 height 13
click at [781, 213] on input "-229.19" at bounding box center [775, 219] width 26 height 13
type input "$-50.9311"
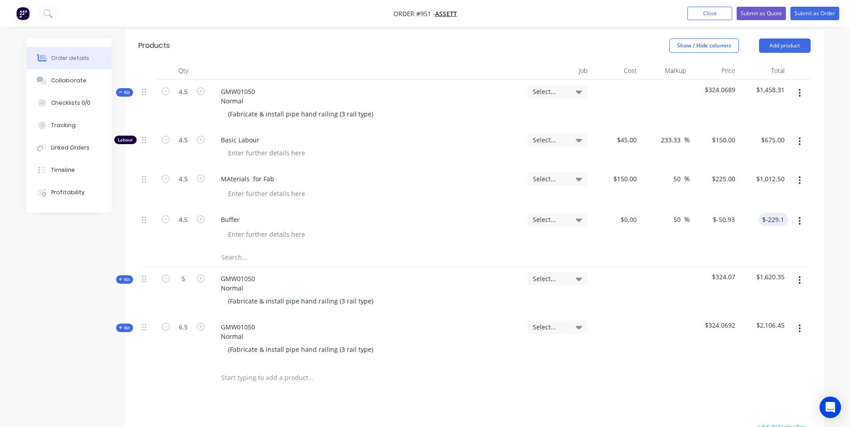
click at [761, 208] on div "$-229.19 -229.19" at bounding box center [763, 228] width 49 height 41
click at [784, 213] on input "-229.19" at bounding box center [775, 219] width 26 height 13
click at [782, 213] on input "-229.19" at bounding box center [775, 219] width 26 height 13
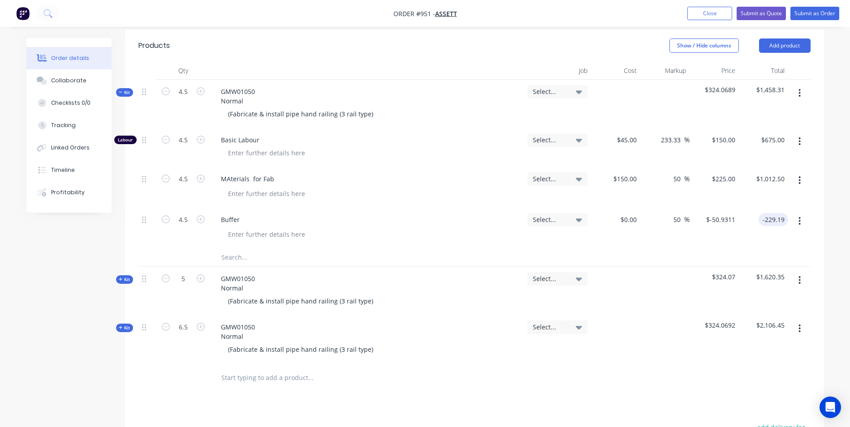
click at [782, 213] on input "-229.19" at bounding box center [775, 219] width 26 height 13
type input "$-229.19"
click at [740, 208] on div "$-229.19 -229.19" at bounding box center [763, 228] width 49 height 41
click at [729, 85] on span "$324.0689" at bounding box center [714, 89] width 42 height 9
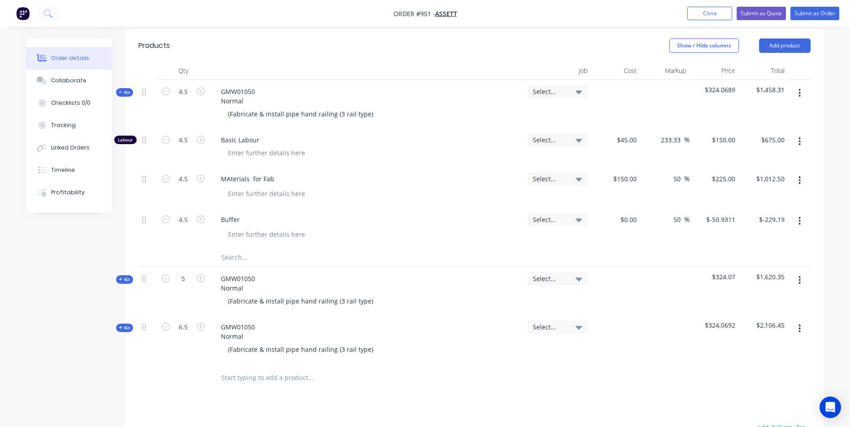
click at [799, 216] on icon "button" at bounding box center [799, 221] width 2 height 10
click at [749, 256] on div "Duplicate" at bounding box center [767, 262] width 69 height 13
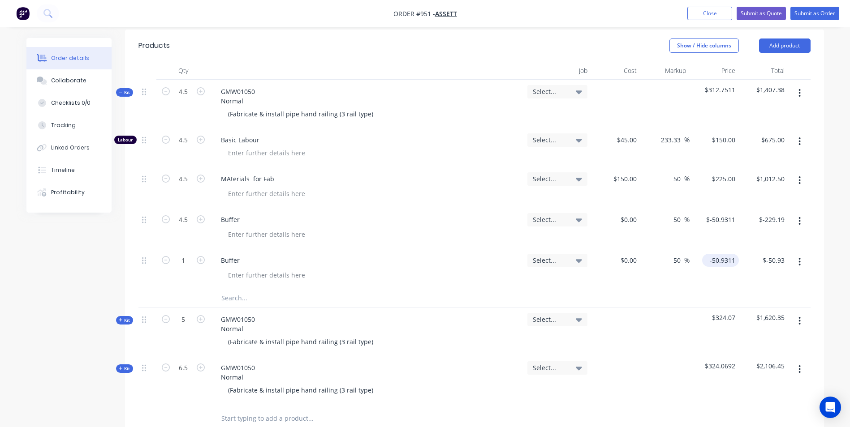
click at [720, 254] on input "-50.9311" at bounding box center [722, 260] width 33 height 13
type input "$0.00"
click at [786, 254] on input "0.00" at bounding box center [779, 260] width 17 height 13
type input "$0.00"
click at [683, 254] on input "50" at bounding box center [678, 260] width 12 height 13
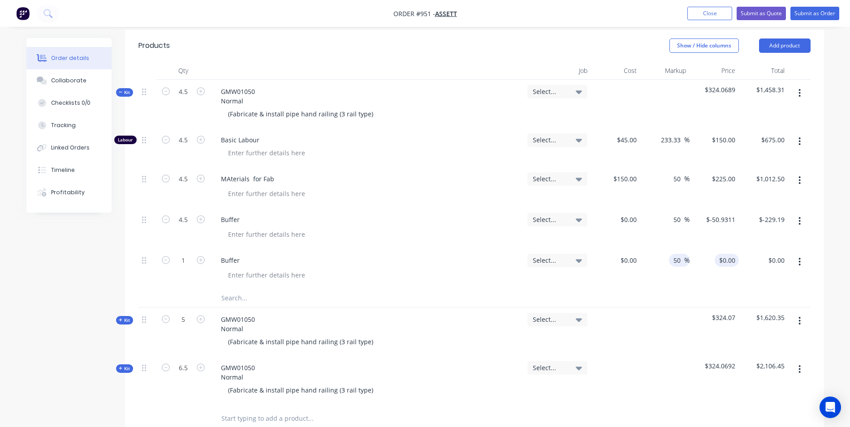
click at [729, 254] on input "$0.00" at bounding box center [728, 260] width 21 height 13
type input "$0.00"
type input "0.00"
click at [780, 254] on input "0.00" at bounding box center [777, 260] width 21 height 13
type input "0"
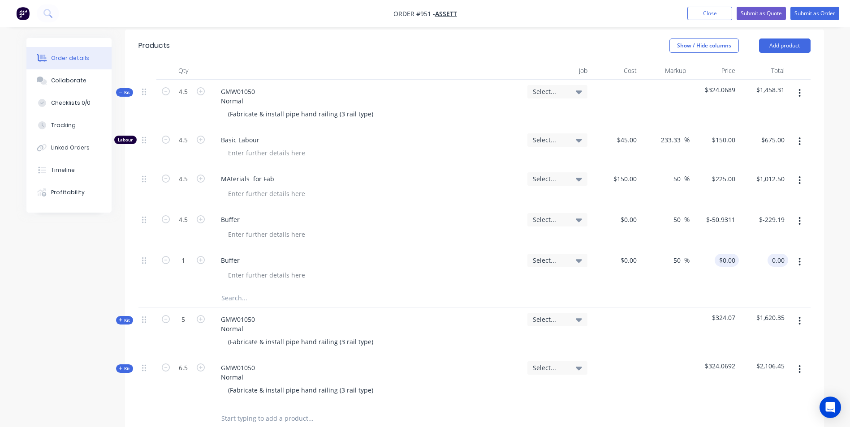
type input "$0.00"
click at [720, 249] on div "0 0" at bounding box center [713, 269] width 49 height 41
type input "$0.01"
type input "0.01"
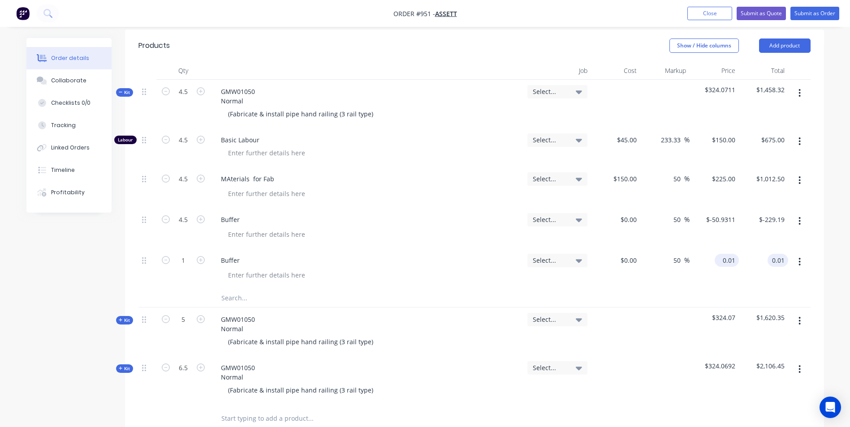
type input "$0.01"
click at [722, 254] on div "0.01 0.01" at bounding box center [730, 260] width 17 height 13
type input "$0.011"
type input "0.01"
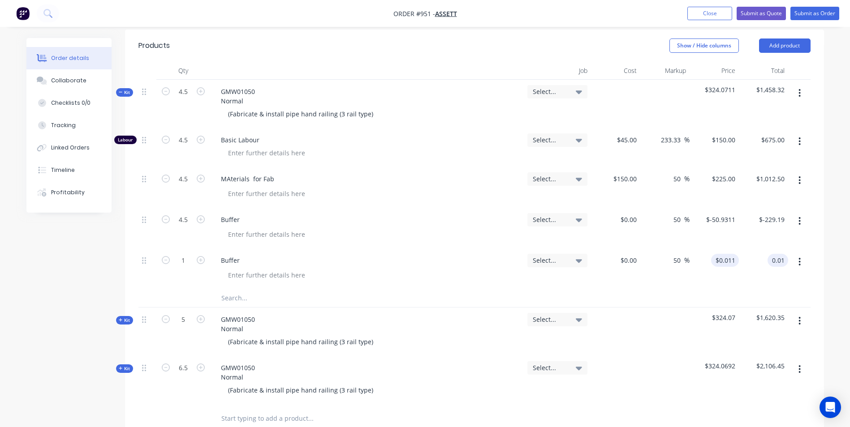
type input "$0.01"
click at [721, 254] on div "0.01 $0.011" at bounding box center [726, 260] width 24 height 13
type input "$0.02"
type input "0.02"
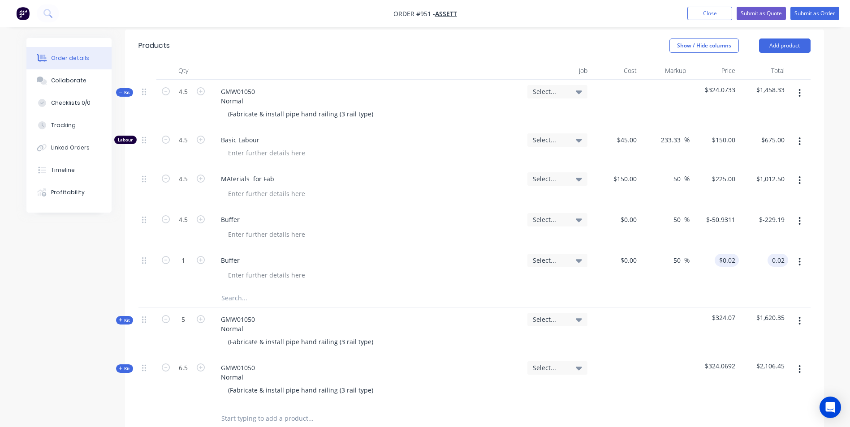
type input "$0.02"
click at [722, 254] on div "0.02 0.02" at bounding box center [730, 260] width 17 height 13
type input "$0.001"
type input "0.00"
type input "0"
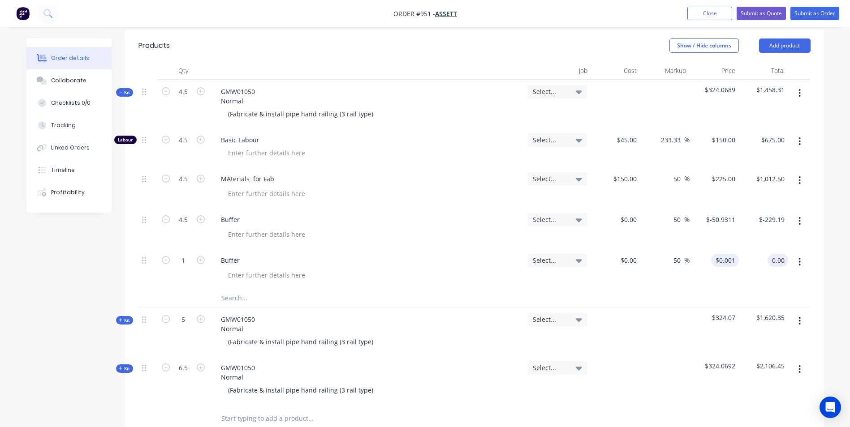
type input "$0.00"
click at [721, 249] on div "0 $0.001" at bounding box center [713, 269] width 49 height 41
type input "$0.002"
type input "0.00"
type input "0"
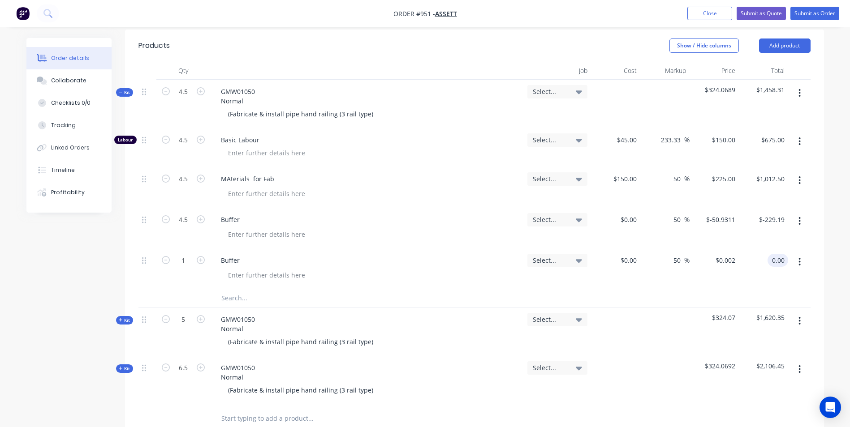
type input "$0.00"
click at [721, 249] on div "0 $0.002" at bounding box center [713, 269] width 49 height 41
type input "$0.005"
type input "0.01"
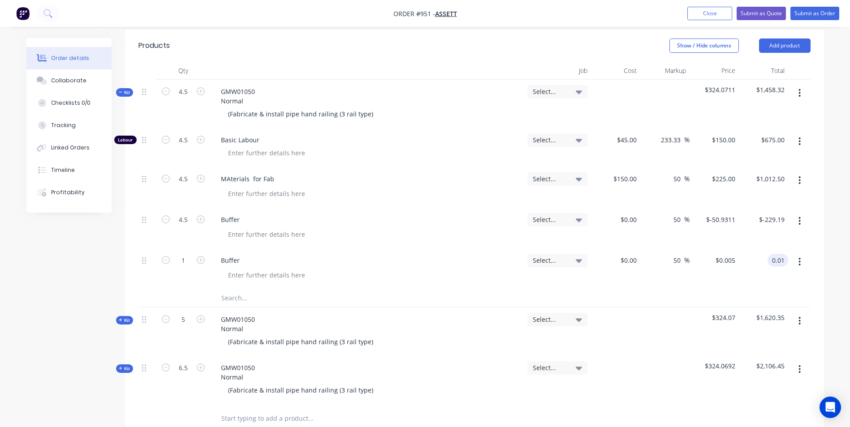
type input "$0.01"
click at [721, 254] on div "0.01 $0.005" at bounding box center [726, 260] width 24 height 13
type input "$0.004"
type input "0.00"
type input "0"
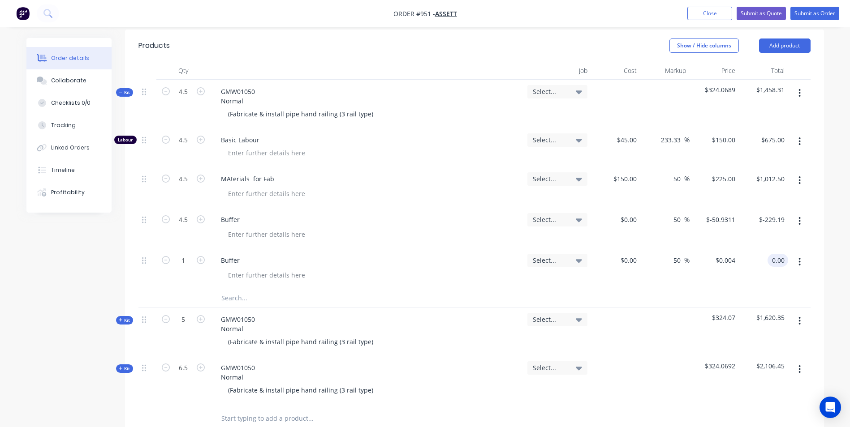
type input "$0.00"
click at [721, 249] on div "0 $0.004" at bounding box center [713, 269] width 49 height 41
type input "$0.0004"
type input "0.00"
type input "0"
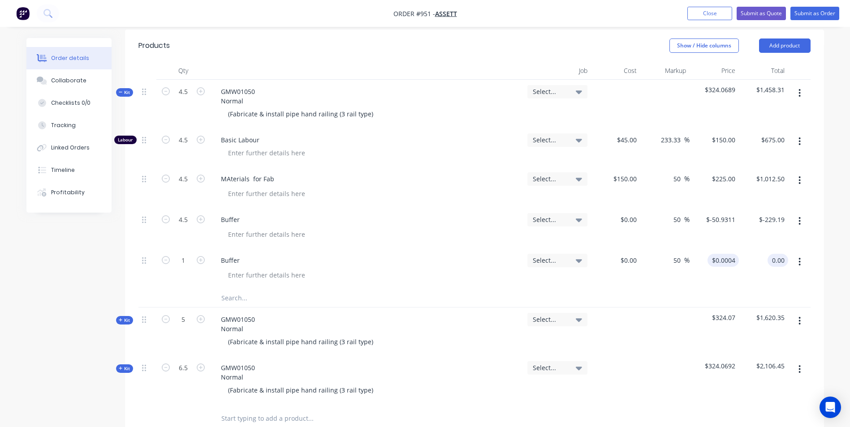
type input "$0.00"
click at [721, 249] on div "0 0" at bounding box center [713, 269] width 49 height 41
type input "$0.0042"
type input "2"
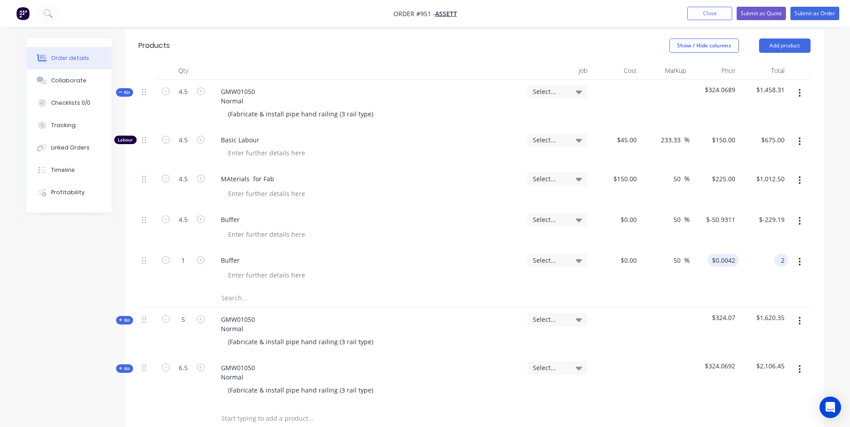
type input "$2.00"
click at [721, 249] on div "2 $0.0042" at bounding box center [713, 269] width 49 height 41
type input "$2.00"
type input "2.00"
click at [779, 254] on input "2.00" at bounding box center [779, 260] width 17 height 13
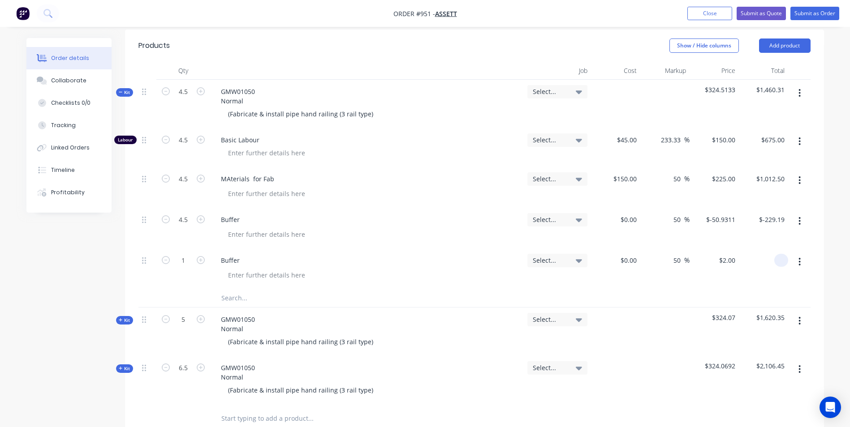
type input "$0.00"
click at [732, 254] on input "0" at bounding box center [728, 260] width 21 height 13
type input "$0.00"
click at [799, 216] on icon "button" at bounding box center [799, 221] width 2 height 10
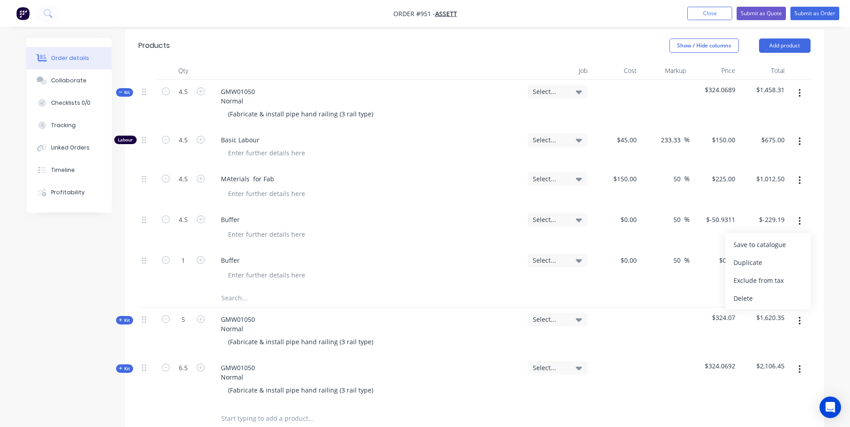
click at [751, 292] on div "Delete" at bounding box center [767, 298] width 69 height 13
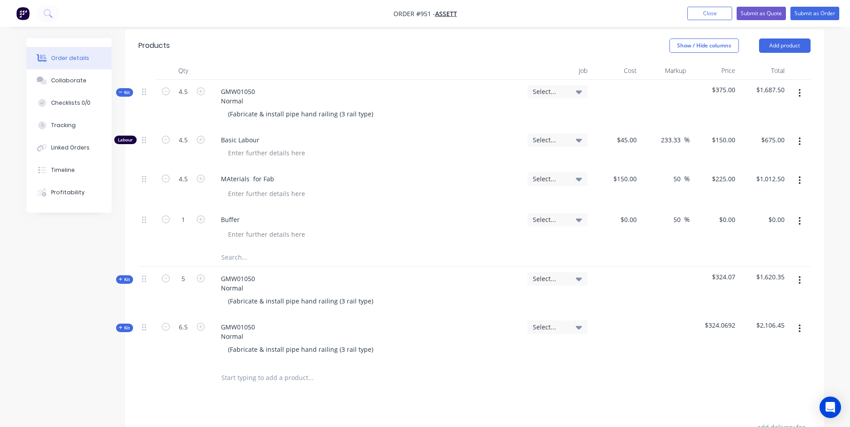
click at [797, 213] on button "button" at bounding box center [799, 221] width 21 height 16
click at [672, 213] on div "50 50" at bounding box center [678, 219] width 12 height 13
type input "5"
type input "$-50.93"
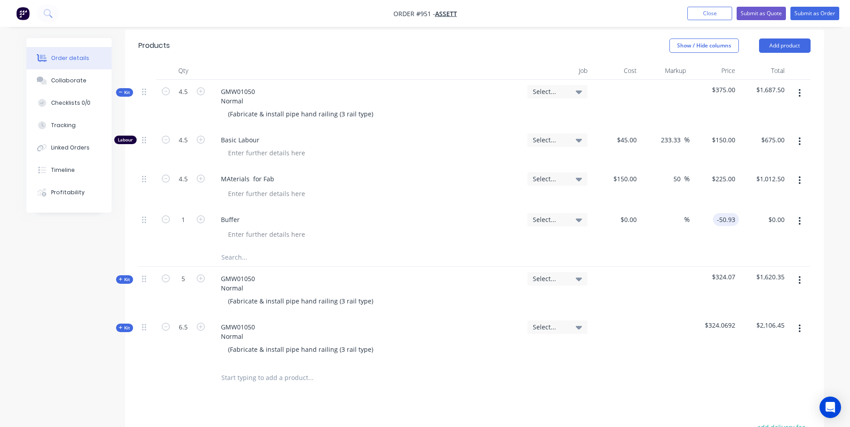
type input "-50.93"
click at [731, 213] on input "$-50.93" at bounding box center [726, 219] width 26 height 13
type input "-50.93"
type input "$-50.93"
click at [728, 213] on input "-50.93" at bounding box center [727, 219] width 22 height 13
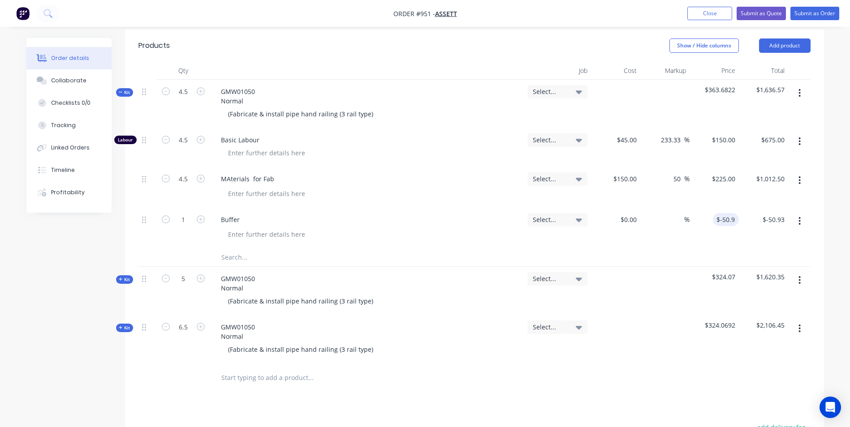
click at [710, 208] on div "$-50.93 -50.93" at bounding box center [713, 228] width 49 height 41
click at [735, 213] on input "-50.93" at bounding box center [727, 219] width 22 height 13
type input "$-50.93"
type input "1"
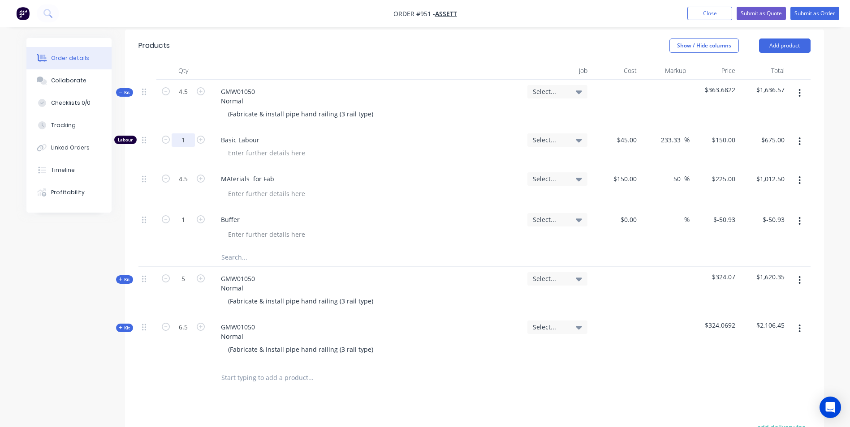
type input "$150.00"
click at [185, 167] on div "4.5" at bounding box center [183, 187] width 54 height 41
click at [184, 172] on input "4.5" at bounding box center [183, 178] width 23 height 13
type input "1"
type input "$225.00"
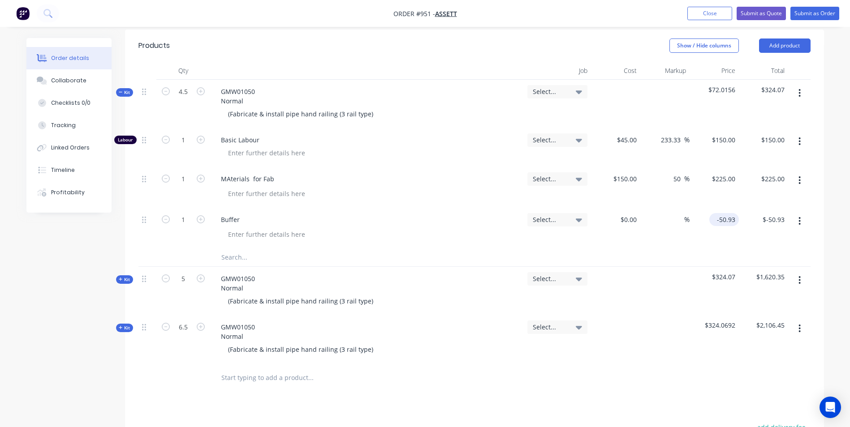
click at [725, 213] on input "-50.93" at bounding box center [726, 219] width 26 height 13
type input "$0.00"
type input "0.00"
type input "225"
type input "$0.00"
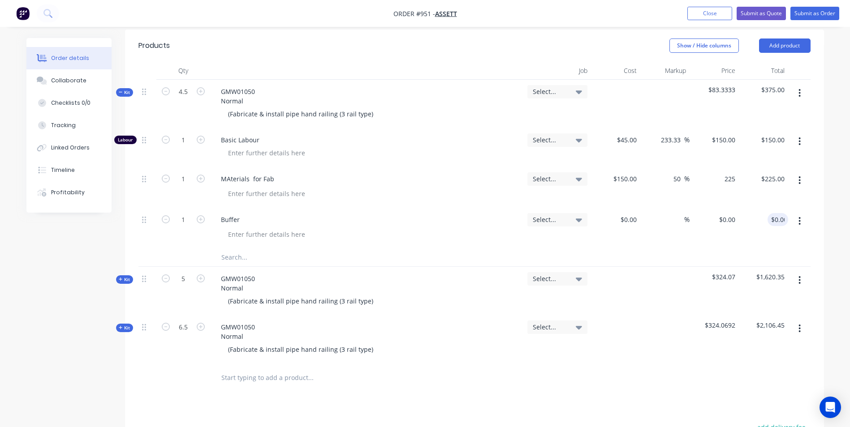
click at [717, 167] on div "225 $225.00" at bounding box center [713, 187] width 49 height 41
type input "1"
type input "150"
type input "-99.33"
type input "$1.00"
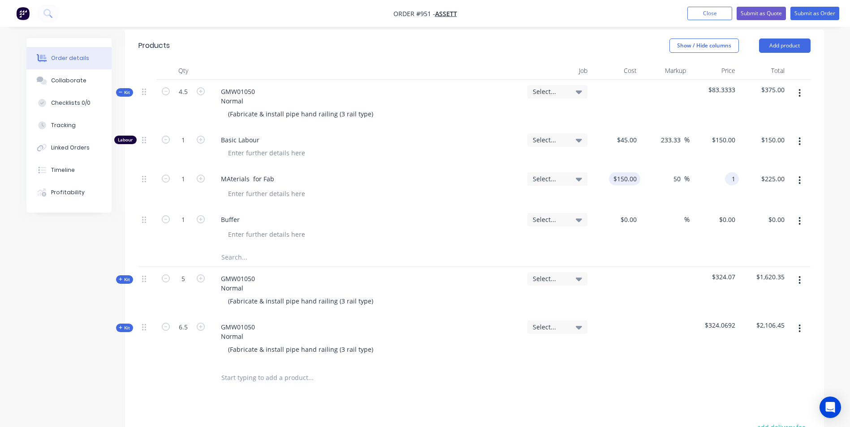
type input "$1.00"
click at [631, 172] on input "150" at bounding box center [632, 178] width 15 height 13
type input "$100.00"
type input "$0.6667"
type input "$0.67"
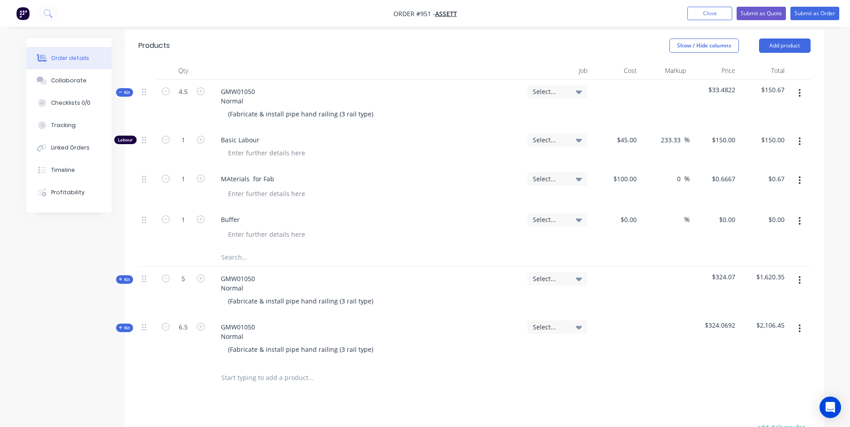
type input "0"
type input "100"
type input "$100.00"
click at [682, 133] on input "233.33" at bounding box center [672, 139] width 24 height 13
click at [726, 172] on input "100" at bounding box center [725, 178] width 28 height 13
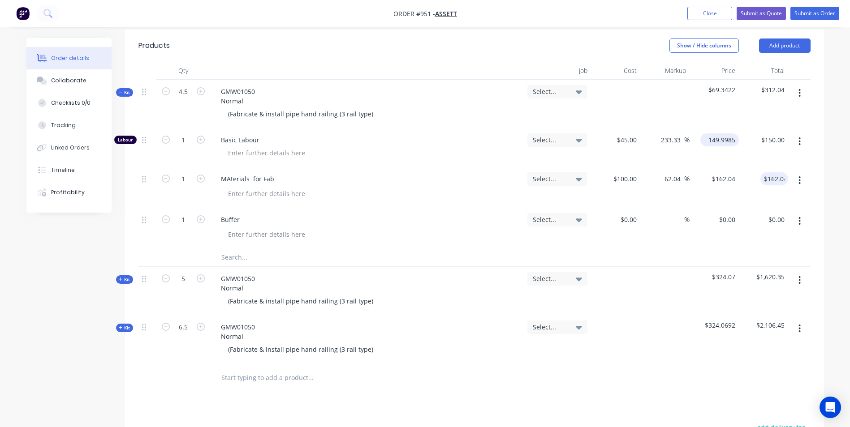
click at [717, 133] on input "149.9985" at bounding box center [721, 139] width 35 height 13
click at [621, 167] on div "100 100" at bounding box center [615, 187] width 49 height 41
click at [623, 128] on div "45 $45.00" at bounding box center [615, 147] width 49 height 39
click at [718, 208] on div "0 $0.00" at bounding box center [713, 228] width 49 height 41
click at [729, 213] on input "-0.01" at bounding box center [727, 219] width 22 height 13
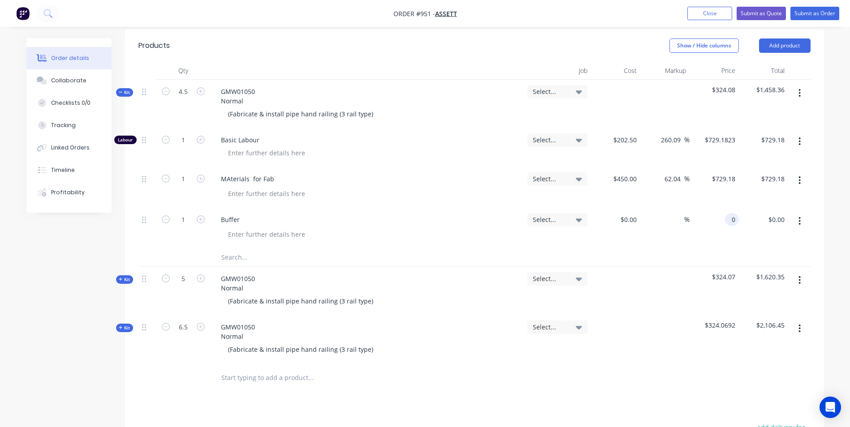
click at [724, 208] on div "0 0" at bounding box center [713, 228] width 49 height 41
click at [724, 213] on input "-0.01" at bounding box center [729, 219] width 19 height 13
click at [727, 219] on div "$-0.045 $0.00" at bounding box center [713, 228] width 49 height 41
click at [782, 213] on input "-0.05" at bounding box center [778, 219] width 19 height 13
click at [783, 213] on input "-0.05" at bounding box center [778, 219] width 19 height 13
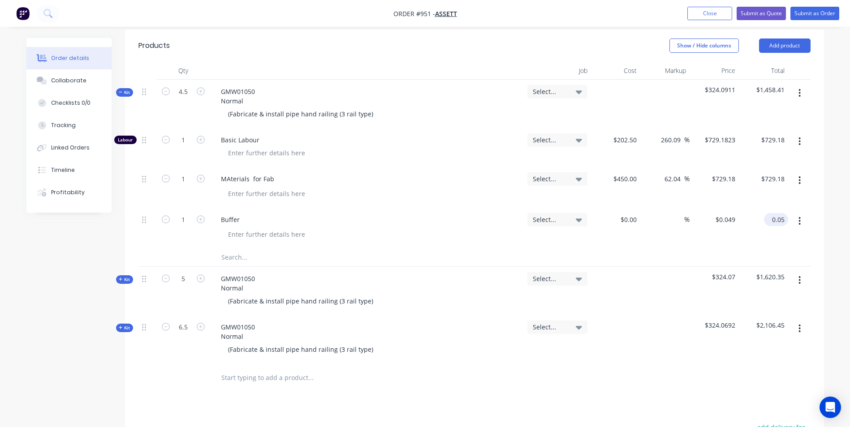
click at [778, 213] on input "0.05" at bounding box center [777, 219] width 21 height 13
click at [778, 213] on input "0.04" at bounding box center [777, 219] width 21 height 13
click at [778, 213] on input "0.00" at bounding box center [779, 219] width 17 height 13
click at [778, 213] on input "-0.60" at bounding box center [778, 219] width 19 height 13
click at [778, 213] on input "-0.52" at bounding box center [778, 219] width 19 height 13
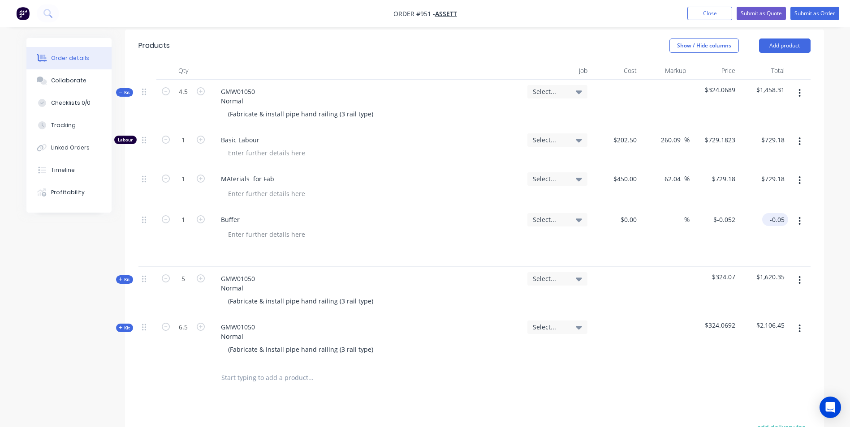
click at [771, 213] on input "-0.05" at bounding box center [777, 219] width 22 height 13
click at [800, 325] on icon "button" at bounding box center [800, 329] width 2 height 8
click at [129, 325] on span "Kit" at bounding box center [125, 328] width 12 height 7
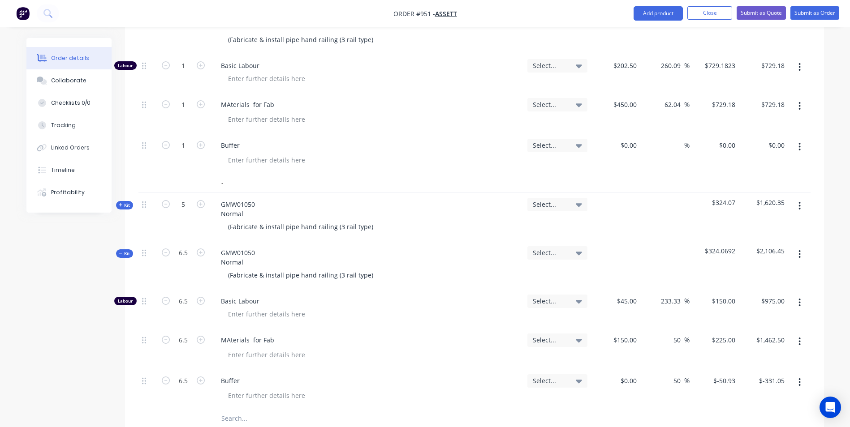
scroll to position [368, 0]
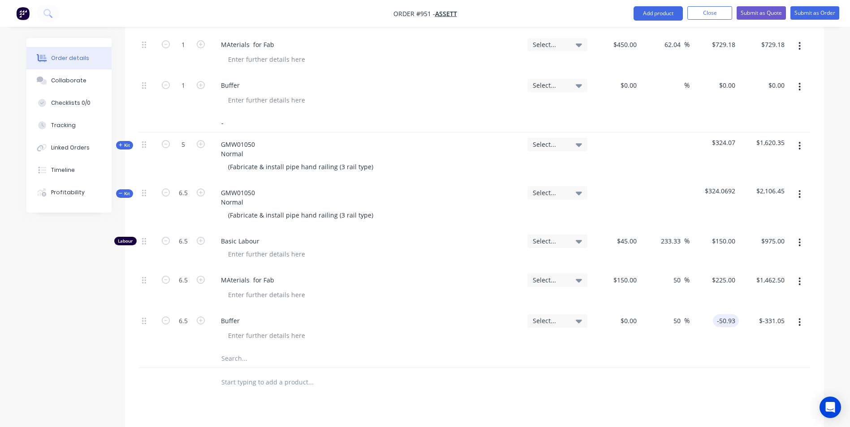
click at [736, 314] on input "-50.93" at bounding box center [727, 320] width 22 height 13
click at [732, 314] on input "-50.93" at bounding box center [727, 320] width 22 height 13
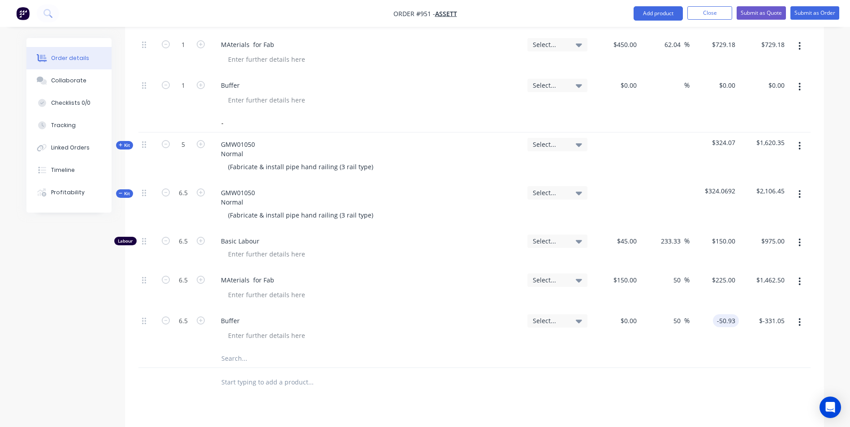
drag, startPoint x: 732, startPoint y: 301, endPoint x: 720, endPoint y: 302, distance: 12.2
click at [732, 314] on input "-50.93" at bounding box center [727, 320] width 22 height 13
click at [727, 314] on input "-50.9323" at bounding box center [724, 320] width 30 height 13
click at [723, 314] on input "-50.9323" at bounding box center [724, 320] width 30 height 13
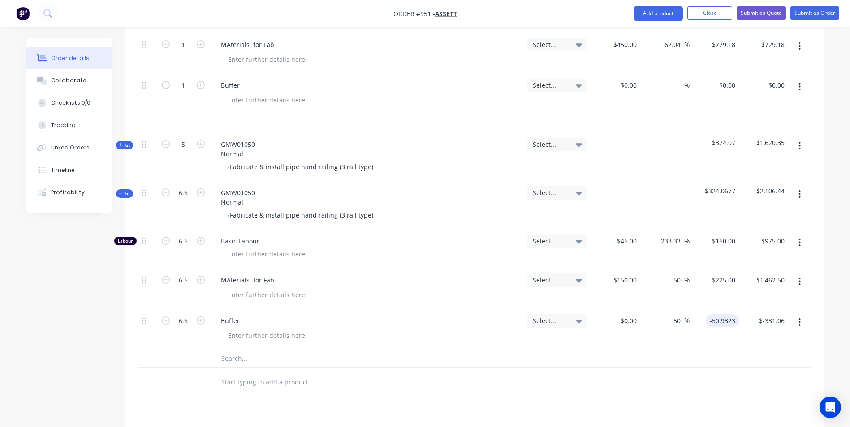
click at [723, 314] on input "-50.9323" at bounding box center [724, 320] width 30 height 13
click at [723, 309] on div "0 $0.00" at bounding box center [713, 329] width 49 height 41
click at [734, 314] on input "$-50.93" at bounding box center [726, 320] width 26 height 13
click at [734, 314] on input "-50.9308" at bounding box center [724, 320] width 30 height 13
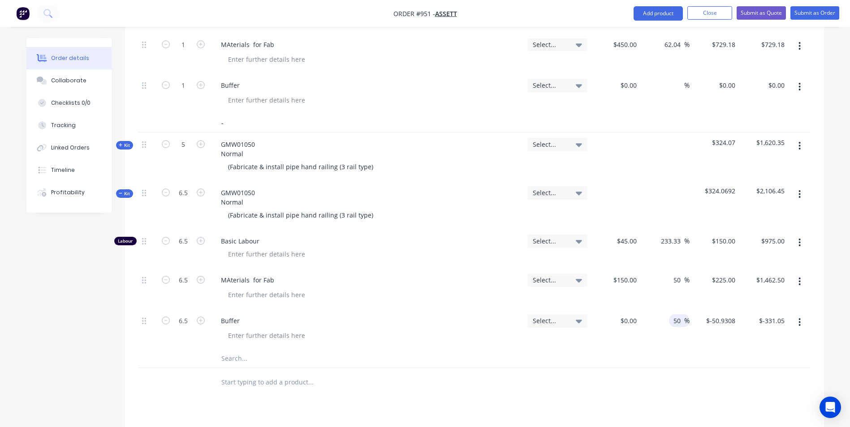
click at [679, 314] on input "50" at bounding box center [678, 320] width 12 height 13
drag, startPoint x: 678, startPoint y: 302, endPoint x: 653, endPoint y: 298, distance: 25.9
click at [653, 309] on div "50 50 %" at bounding box center [664, 329] width 49 height 41
click at [729, 314] on input "-50.9323" at bounding box center [724, 320] width 30 height 13
click at [728, 314] on input "-50.9308" at bounding box center [724, 320] width 30 height 13
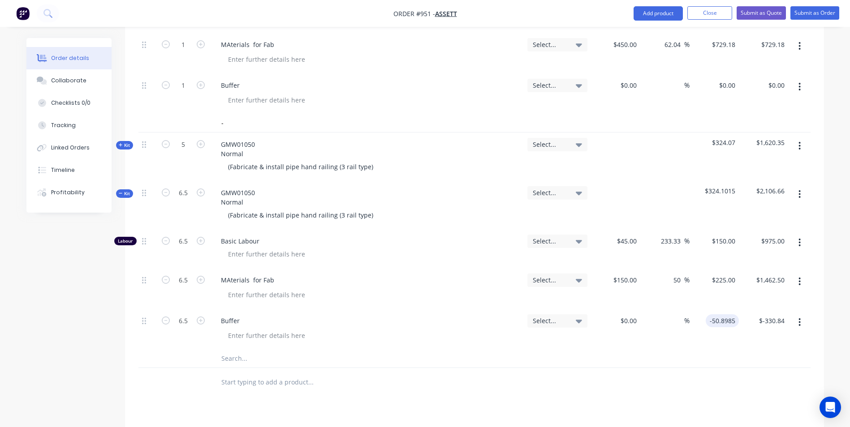
click at [724, 314] on input "-50.8985" at bounding box center [724, 320] width 30 height 13
click at [737, 314] on div "-50.9354 -50.9354" at bounding box center [724, 320] width 30 height 13
click at [727, 314] on input "-50.9354" at bounding box center [722, 320] width 33 height 13
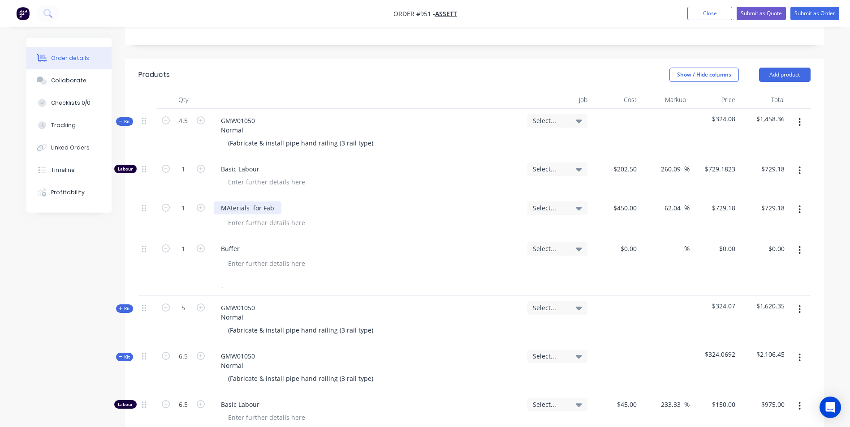
scroll to position [189, 0]
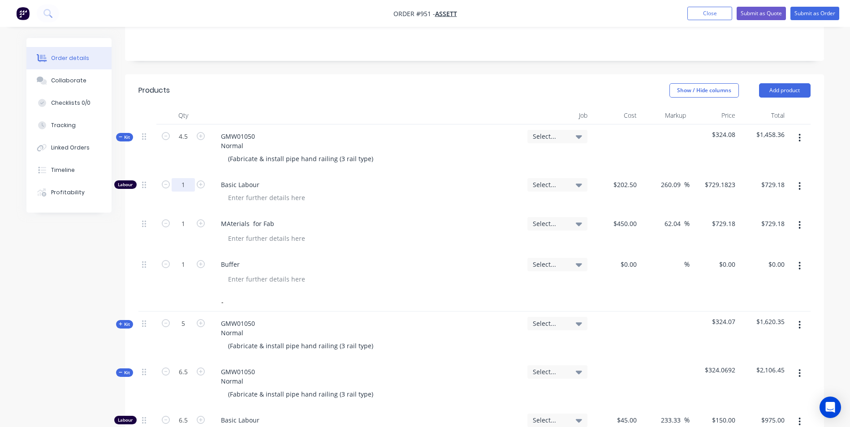
click at [193, 178] on input "1" at bounding box center [183, 184] width 23 height 13
click at [798, 261] on icon "button" at bounding box center [799, 266] width 2 height 10
click at [742, 337] on div "Delete" at bounding box center [767, 343] width 69 height 13
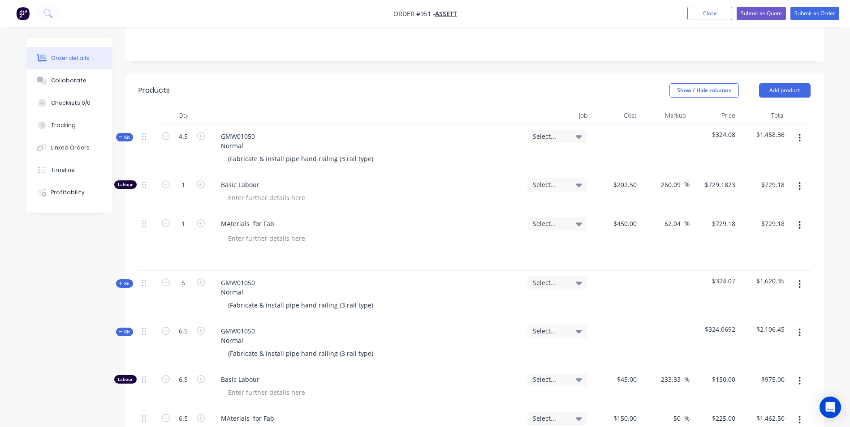
click at [797, 217] on button "button" at bounding box center [799, 225] width 21 height 16
click at [712, 185] on div "$729.1823 $729.1823" at bounding box center [713, 192] width 49 height 39
click at [731, 178] on input "729.1823" at bounding box center [722, 184] width 31 height 13
click at [630, 178] on input "202.5" at bounding box center [626, 184] width 28 height 13
click at [732, 178] on input "400" at bounding box center [725, 184] width 28 height 13
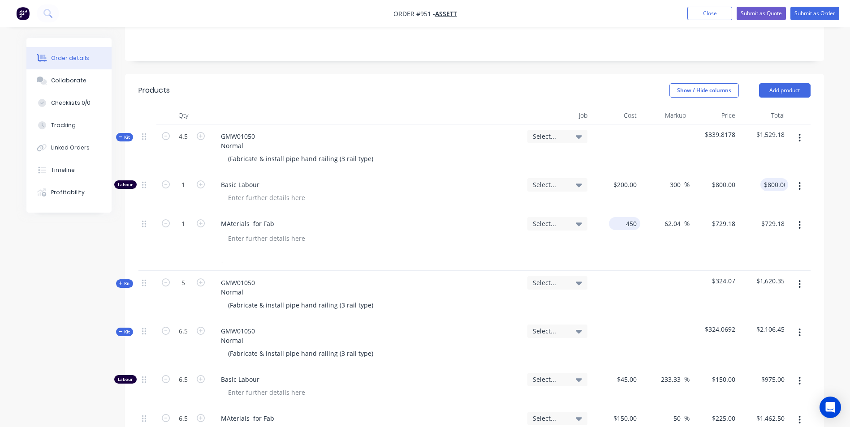
click at [628, 217] on input "450" at bounding box center [626, 223] width 28 height 13
click at [677, 217] on input "-100" at bounding box center [675, 223] width 17 height 13
click at [729, 215] on div "$400.00 $400.00" at bounding box center [713, 232] width 49 height 41
click at [727, 217] on input "400" at bounding box center [730, 223] width 15 height 13
click at [726, 217] on div "0 0" at bounding box center [732, 223] width 14 height 13
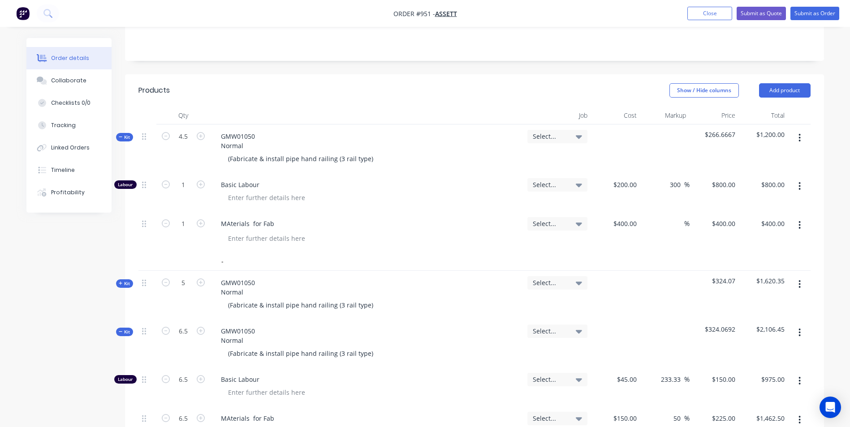
click at [797, 217] on button "button" at bounding box center [799, 225] width 21 height 16
click at [730, 217] on input "400" at bounding box center [730, 223] width 15 height 13
click at [730, 217] on input "800" at bounding box center [730, 223] width 15 height 13
click at [730, 217] on input "750" at bounding box center [730, 223] width 15 height 13
click at [716, 212] on div "650 650" at bounding box center [713, 232] width 49 height 41
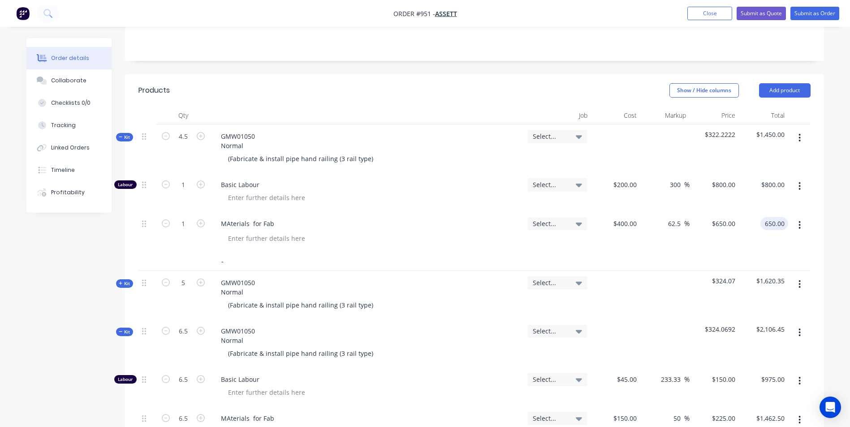
click at [775, 217] on input "650.00" at bounding box center [776, 223] width 24 height 13
click at [798, 178] on button "button" at bounding box center [799, 186] width 21 height 16
click at [740, 239] on div "Delete" at bounding box center [767, 245] width 69 height 13
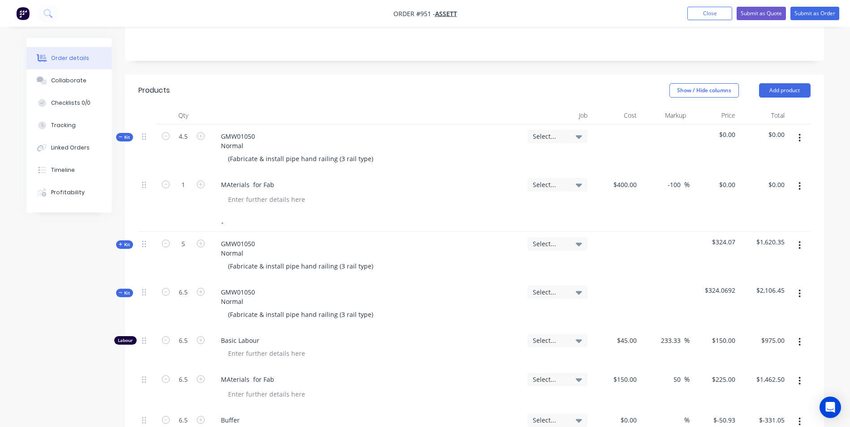
click at [797, 130] on button "button" at bounding box center [799, 138] width 21 height 16
click at [766, 155] on div "Add product to kit" at bounding box center [767, 161] width 69 height 13
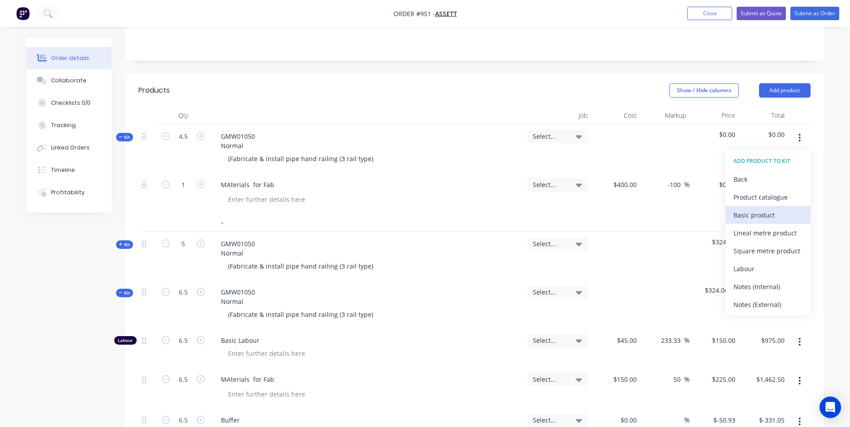
click at [742, 209] on div "Basic product" at bounding box center [767, 215] width 69 height 13
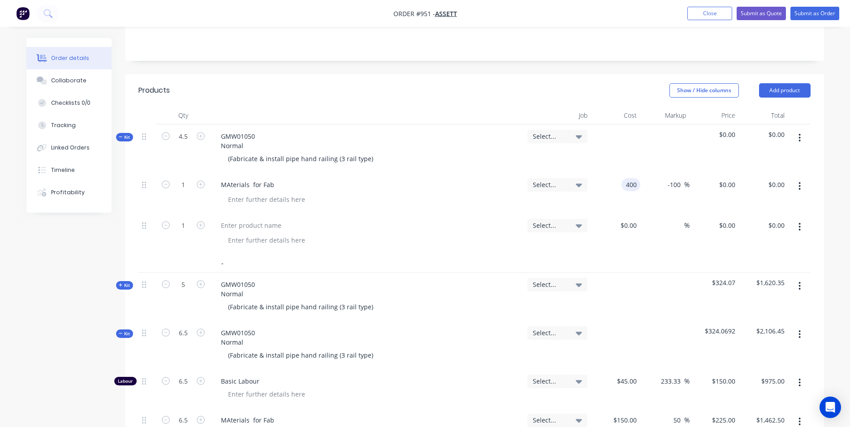
click at [625, 178] on input "400" at bounding box center [632, 184] width 15 height 13
click at [184, 130] on input "4.5" at bounding box center [183, 136] width 23 height 13
click at [177, 178] on input "0.2222" at bounding box center [183, 184] width 23 height 13
click at [187, 219] on input "0.2222" at bounding box center [183, 225] width 23 height 13
drag, startPoint x: 180, startPoint y: 164, endPoint x: 180, endPoint y: 158, distance: 5.8
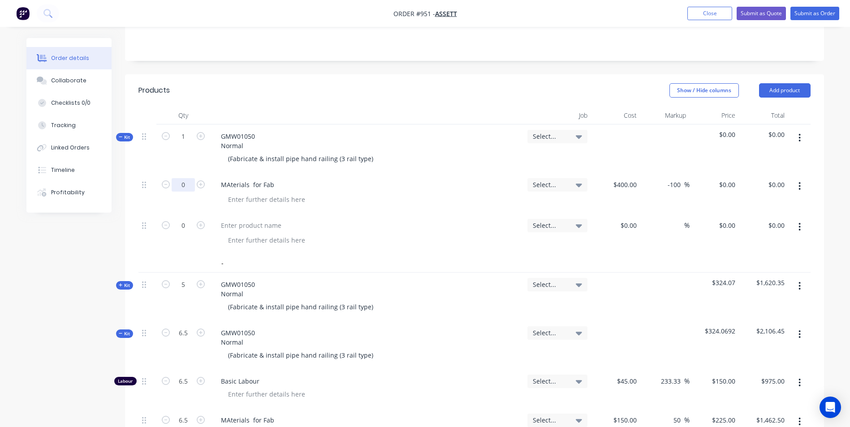
click at [180, 178] on input "0" at bounding box center [183, 184] width 23 height 13
click at [194, 130] on input "1" at bounding box center [183, 136] width 23 height 13
click at [802, 278] on button "button" at bounding box center [799, 286] width 21 height 16
click at [753, 357] on div "Delete" at bounding box center [767, 363] width 69 height 13
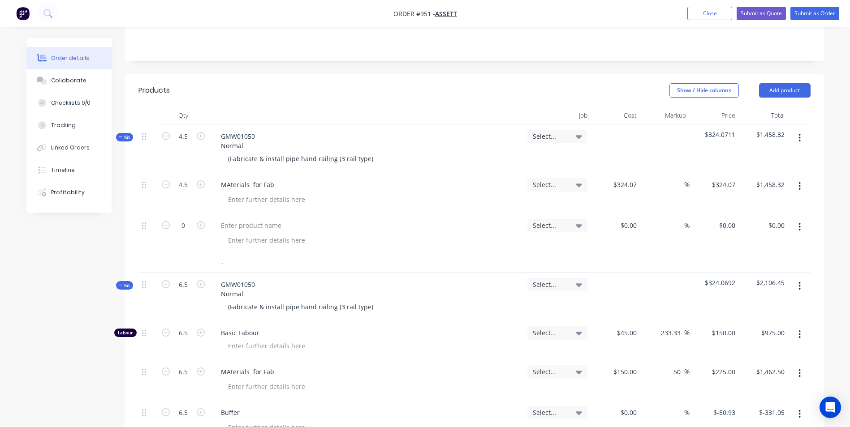
click at [796, 278] on button "button" at bounding box center [799, 286] width 21 height 16
click at [747, 357] on div "Delete" at bounding box center [767, 363] width 69 height 13
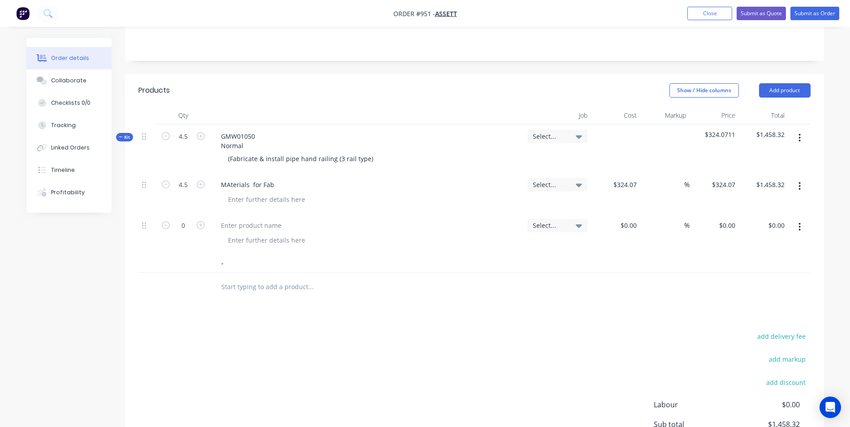
click at [799, 134] on icon "button" at bounding box center [800, 138] width 2 height 8
click at [762, 191] on div "Duplicate" at bounding box center [767, 197] width 69 height 13
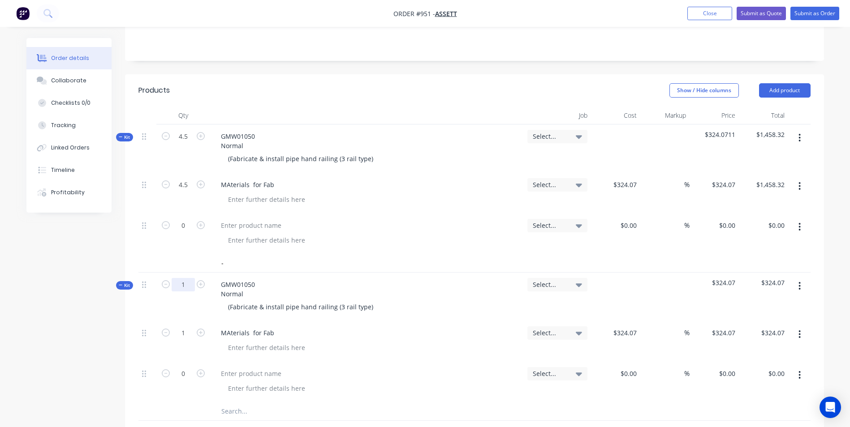
click at [182, 278] on input "1" at bounding box center [183, 284] width 23 height 13
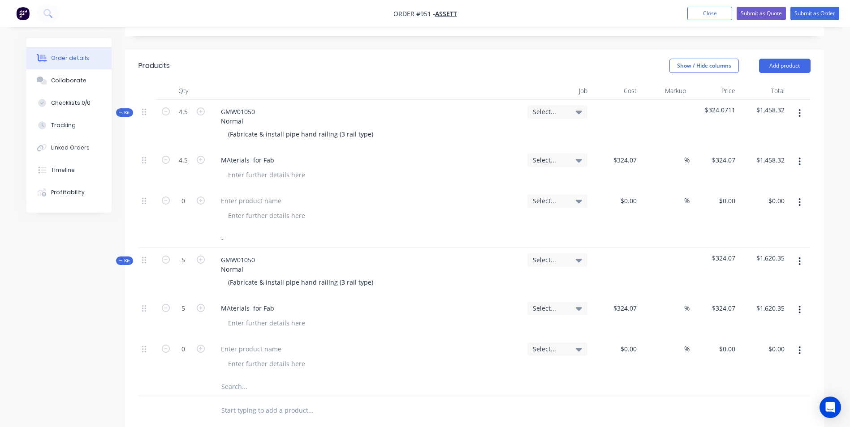
scroll to position [234, 0]
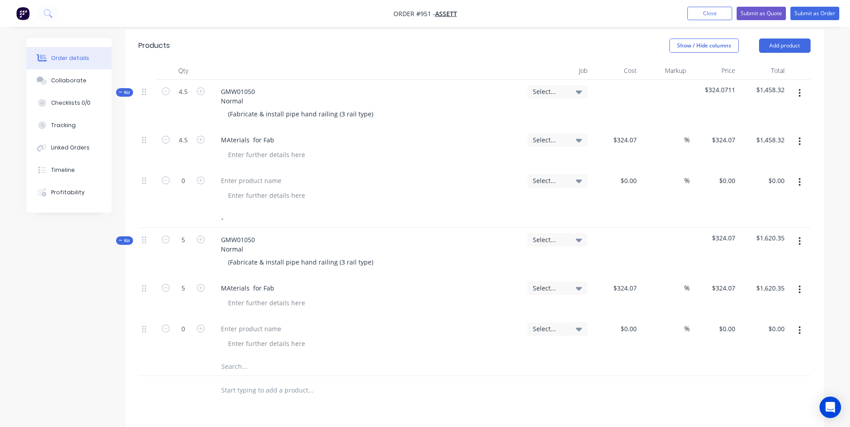
click at [809, 233] on button "button" at bounding box center [799, 241] width 21 height 16
click at [762, 294] on div "Duplicate" at bounding box center [767, 300] width 69 height 13
drag, startPoint x: 187, startPoint y: 370, endPoint x: 169, endPoint y: 361, distance: 20.2
click at [187, 382] on input "1" at bounding box center [183, 388] width 23 height 13
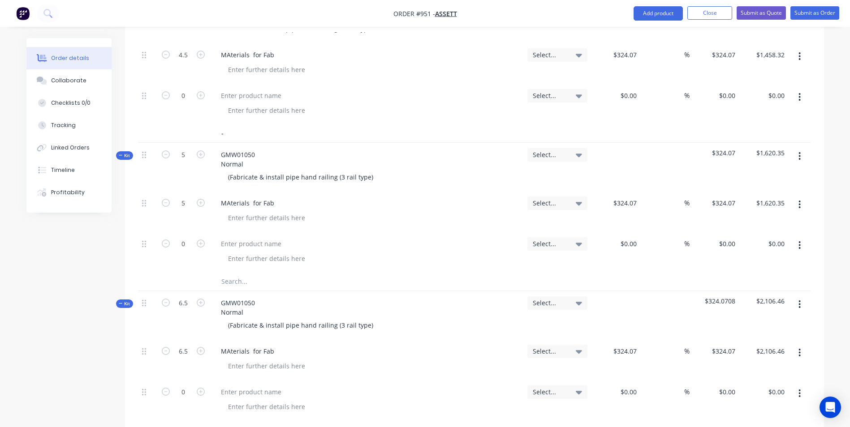
scroll to position [413, 0]
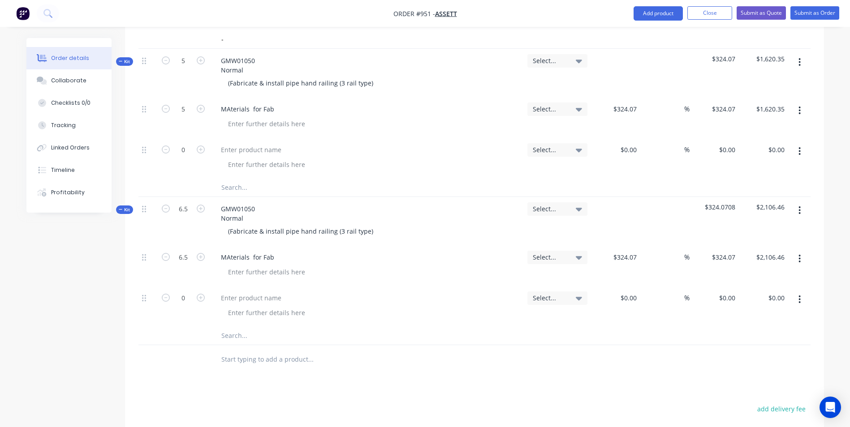
click at [799, 206] on icon "button" at bounding box center [799, 211] width 2 height 10
click at [745, 263] on div "Duplicate" at bounding box center [767, 269] width 69 height 13
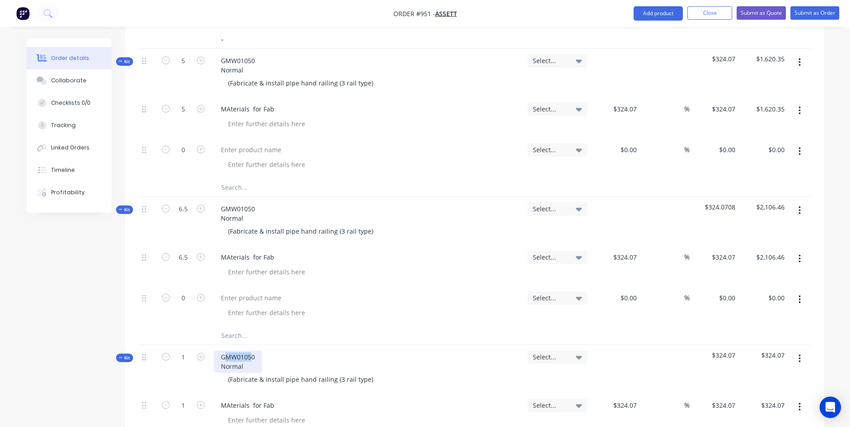
drag, startPoint x: 253, startPoint y: 342, endPoint x: 226, endPoint y: 342, distance: 26.4
click at [226, 351] on div "GMW01050 Normal" at bounding box center [238, 362] width 48 height 22
click at [261, 351] on div "GMW01050 Normal" at bounding box center [238, 362] width 48 height 22
click at [237, 351] on div "GHr00100 Normal" at bounding box center [236, 362] width 44 height 22
drag, startPoint x: 366, startPoint y: 364, endPoint x: 222, endPoint y: 355, distance: 144.5
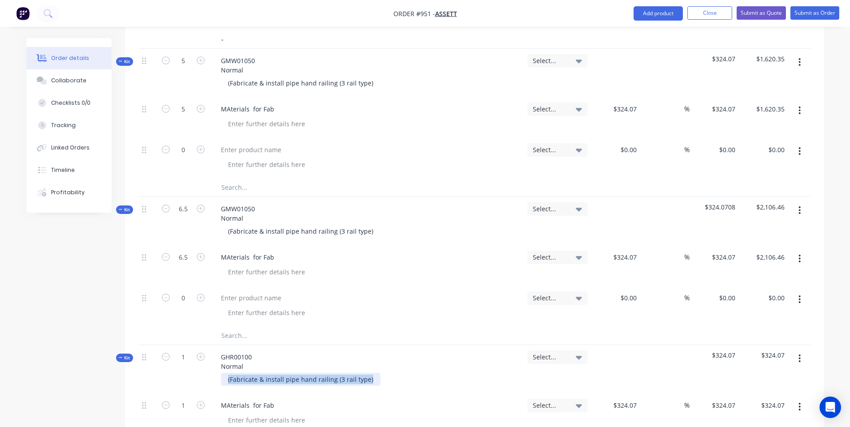
click at [222, 373] on div "(Fabricate & install pipe hand railing (3 rail type)" at bounding box center [300, 379] width 159 height 13
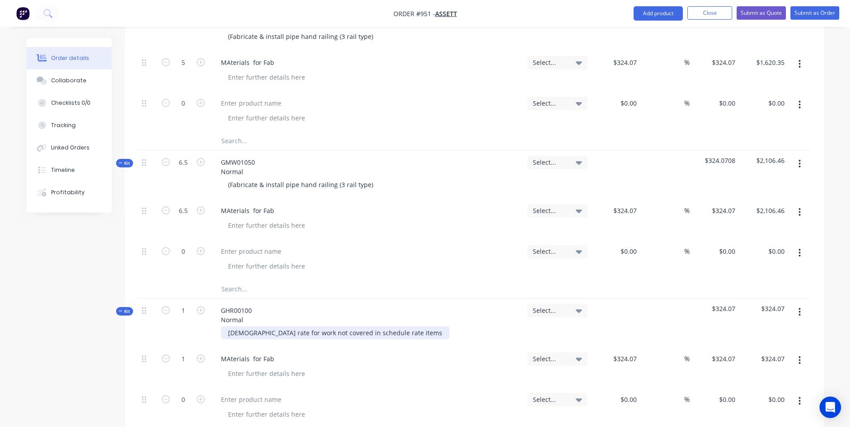
scroll to position [547, 0]
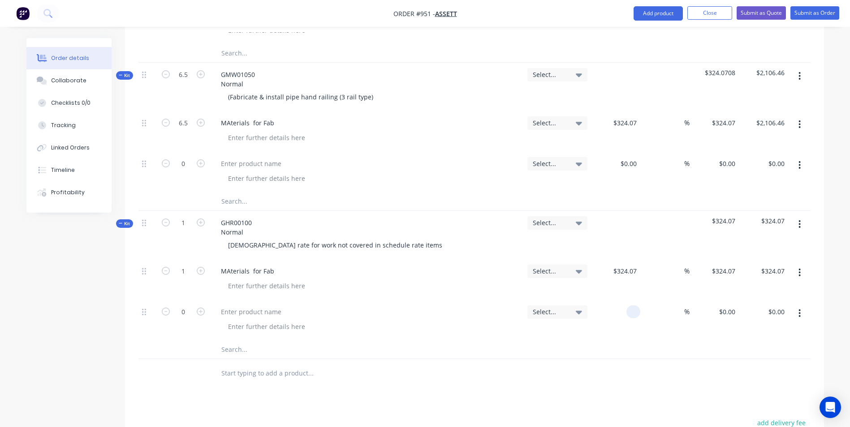
click at [622, 300] on div at bounding box center [615, 320] width 49 height 41
click at [258, 306] on div at bounding box center [251, 312] width 75 height 13
click at [800, 265] on button "button" at bounding box center [799, 273] width 21 height 16
click at [752, 344] on div "Delete" at bounding box center [767, 350] width 69 height 13
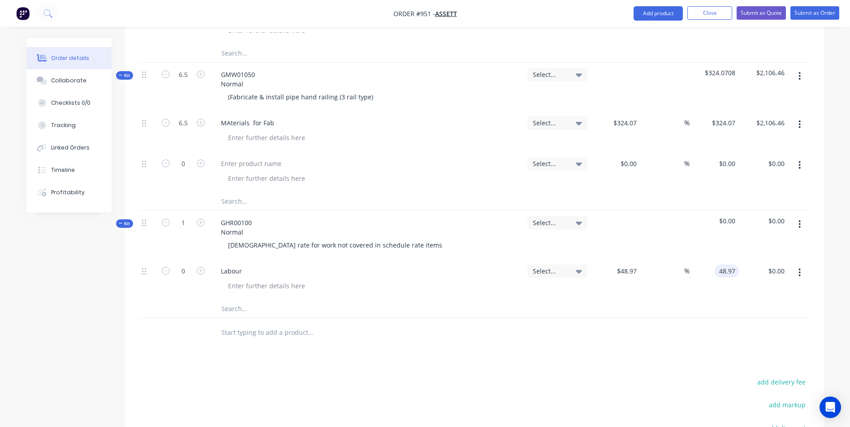
click at [718, 265] on div "48.97 48.97" at bounding box center [728, 271] width 21 height 13
click at [188, 265] on input "0" at bounding box center [183, 271] width 23 height 13
drag, startPoint x: 185, startPoint y: 209, endPoint x: 102, endPoint y: 160, distance: 96.4
click at [185, 216] on input "1" at bounding box center [183, 222] width 23 height 13
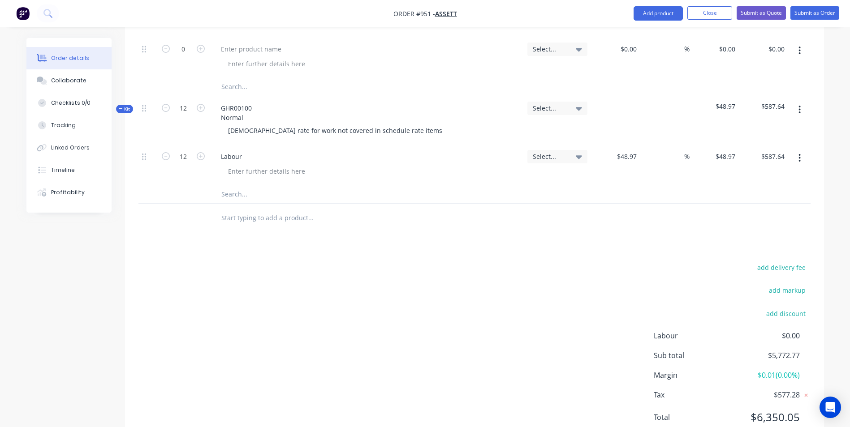
scroll to position [677, 0]
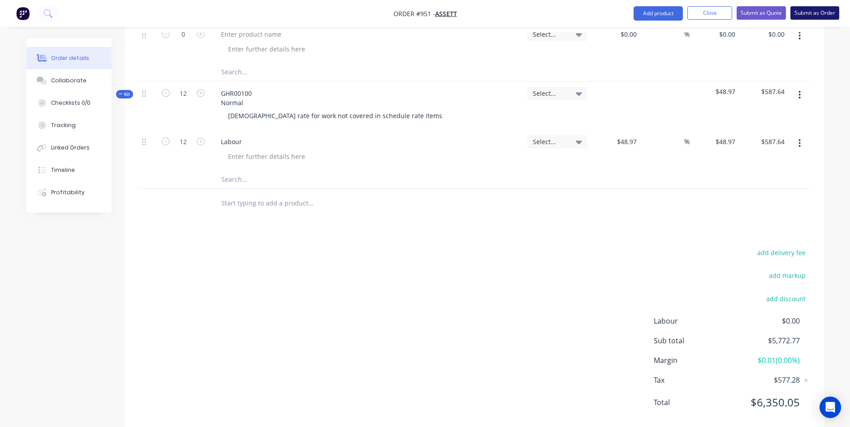
click at [810, 15] on button "Submit as Order" at bounding box center [814, 12] width 49 height 13
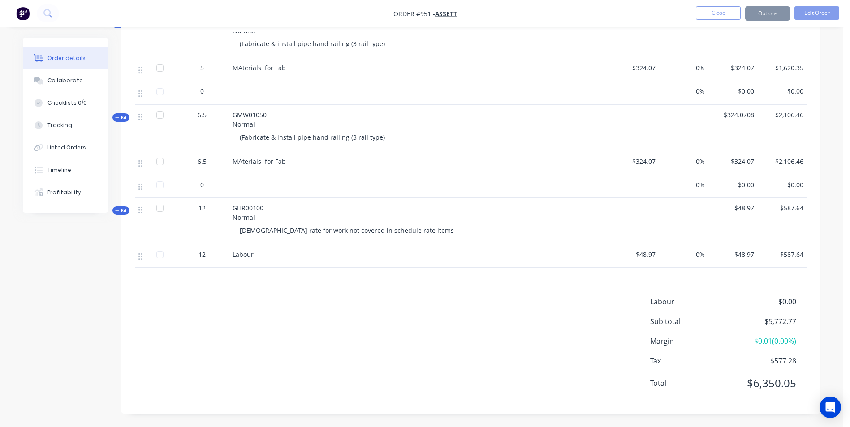
scroll to position [0, 0]
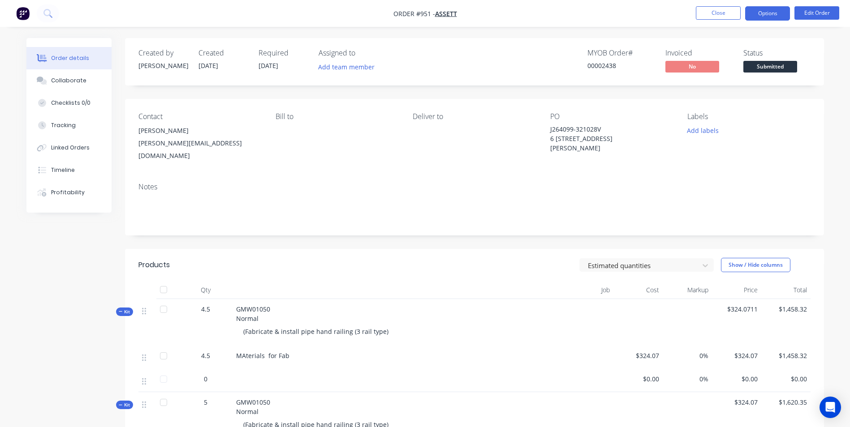
click at [776, 9] on button "Options" at bounding box center [767, 13] width 45 height 14
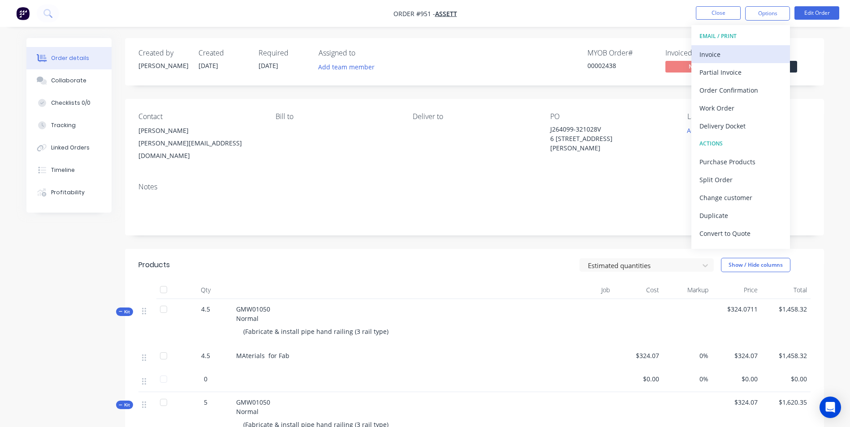
click at [726, 51] on div "Invoice" at bounding box center [740, 54] width 82 height 13
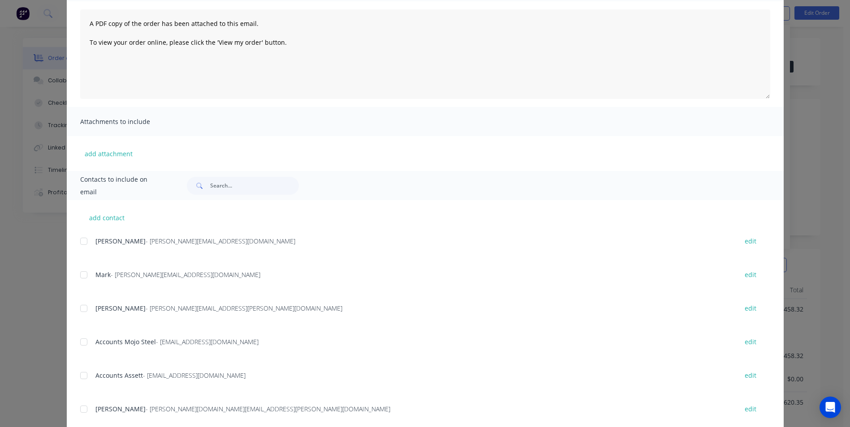
scroll to position [127, 0]
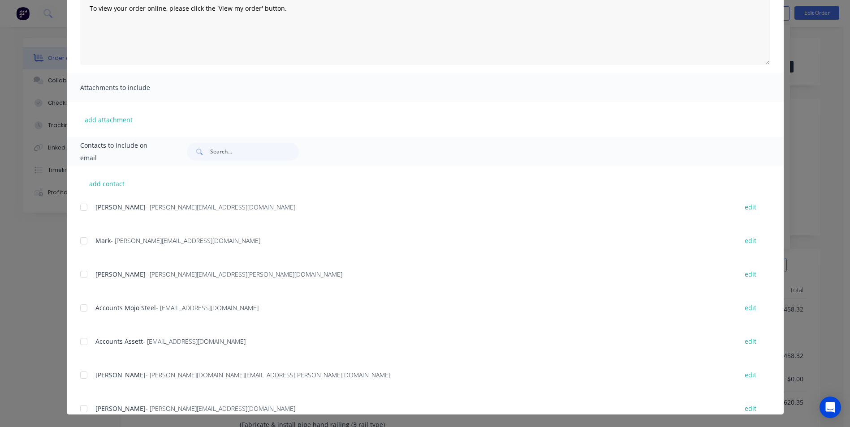
click at [78, 314] on div at bounding box center [84, 308] width 18 height 18
click at [78, 340] on div at bounding box center [84, 342] width 18 height 18
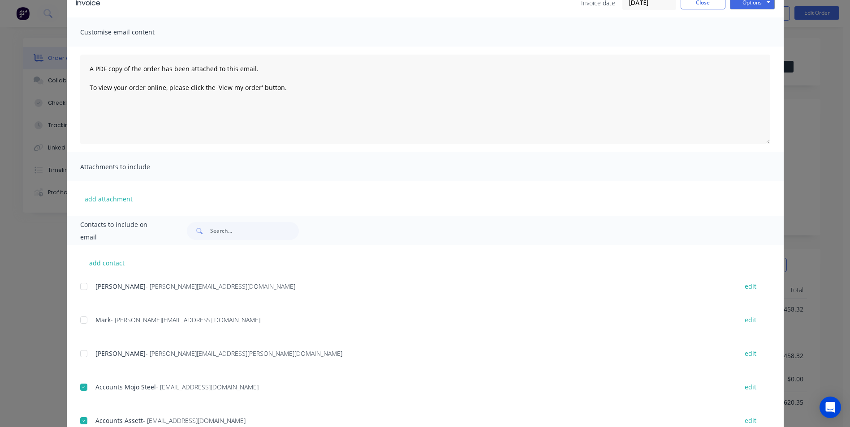
scroll to position [0, 0]
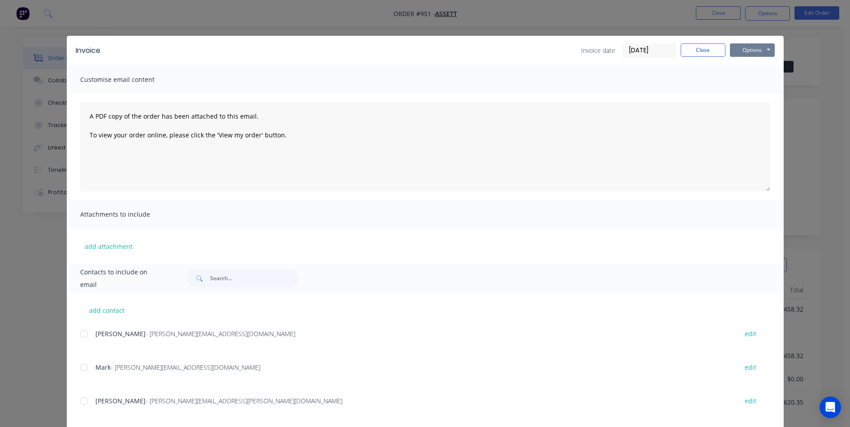
click at [738, 54] on button "Options" at bounding box center [752, 49] width 45 height 13
click at [745, 97] on button "Email" at bounding box center [758, 95] width 57 height 15
click at [697, 46] on button "Close" at bounding box center [702, 49] width 45 height 13
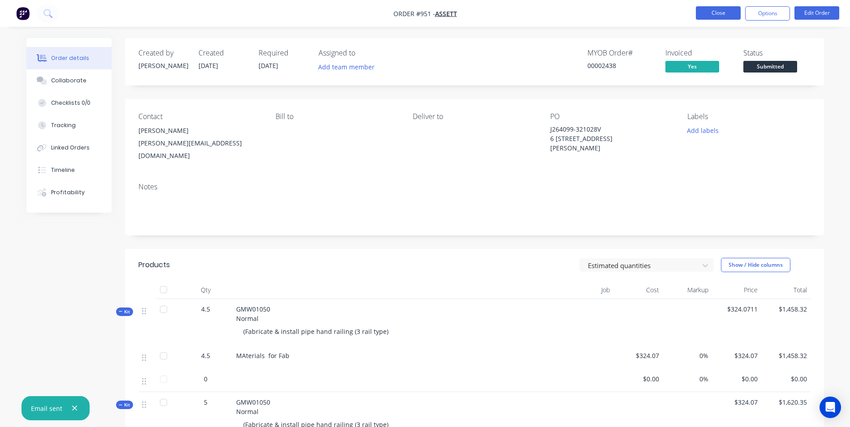
click at [719, 17] on button "Close" at bounding box center [718, 12] width 45 height 13
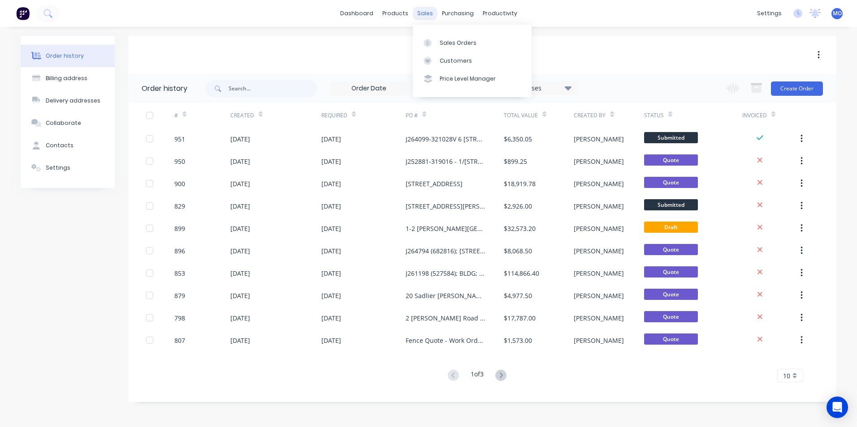
click at [420, 8] on div "sales" at bounding box center [425, 13] width 25 height 13
click at [449, 43] on div "Sales Orders" at bounding box center [457, 43] width 37 height 8
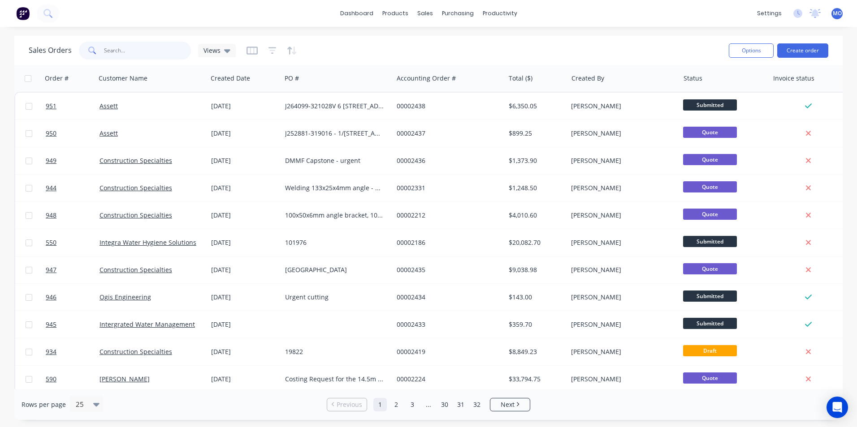
click at [134, 49] on input "text" at bounding box center [147, 51] width 87 height 18
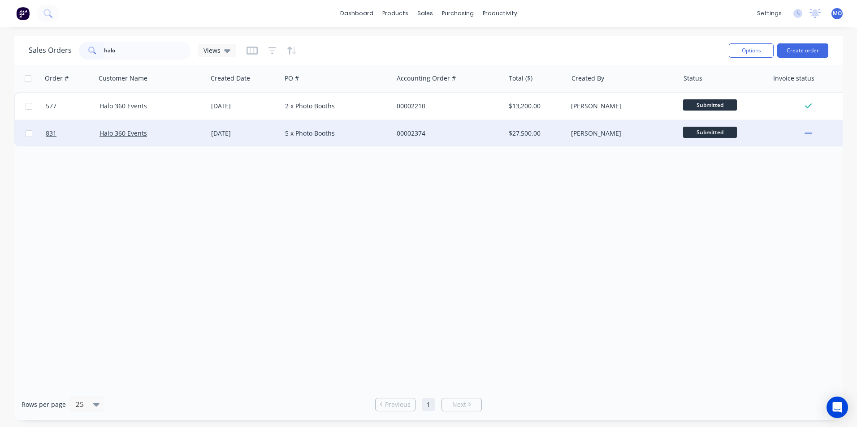
click at [123, 128] on div "Halo 360 Events" at bounding box center [152, 133] width 112 height 27
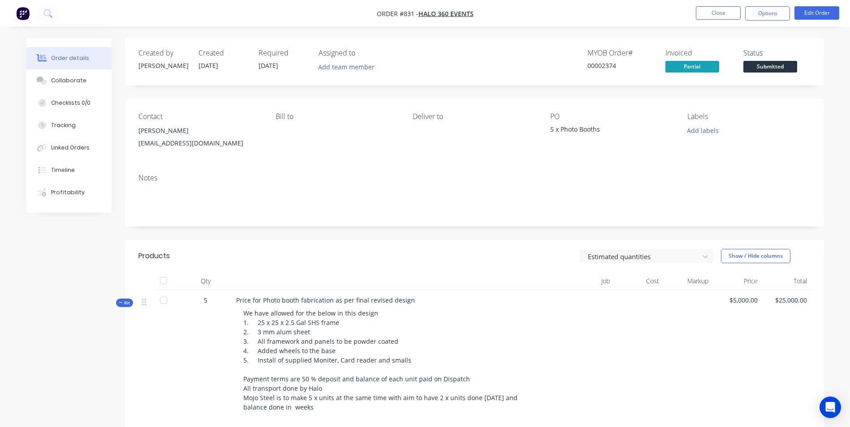
scroll to position [45, 0]
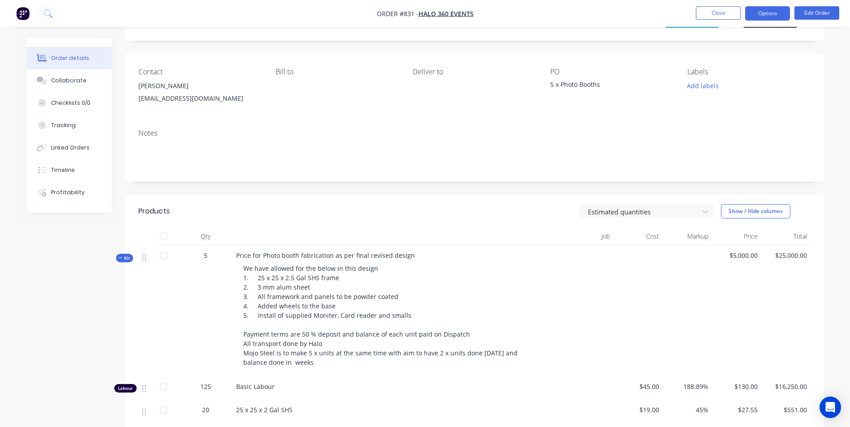
click at [765, 11] on button "Options" at bounding box center [767, 13] width 45 height 14
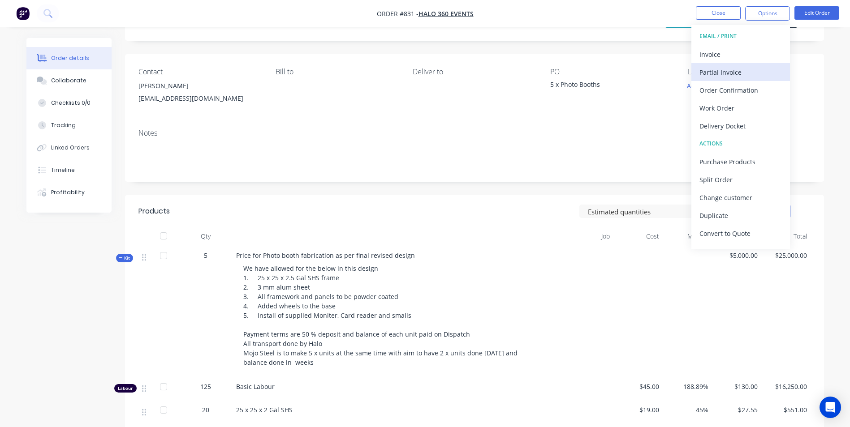
click at [714, 72] on div "Partial Invoice" at bounding box center [740, 72] width 82 height 13
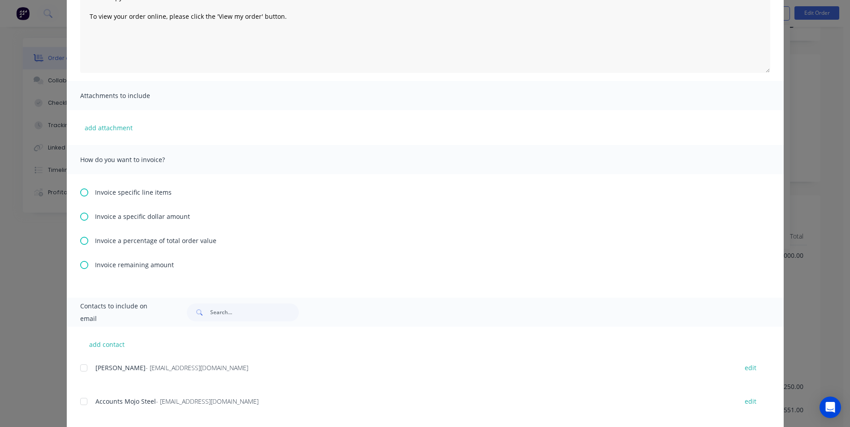
scroll to position [133, 0]
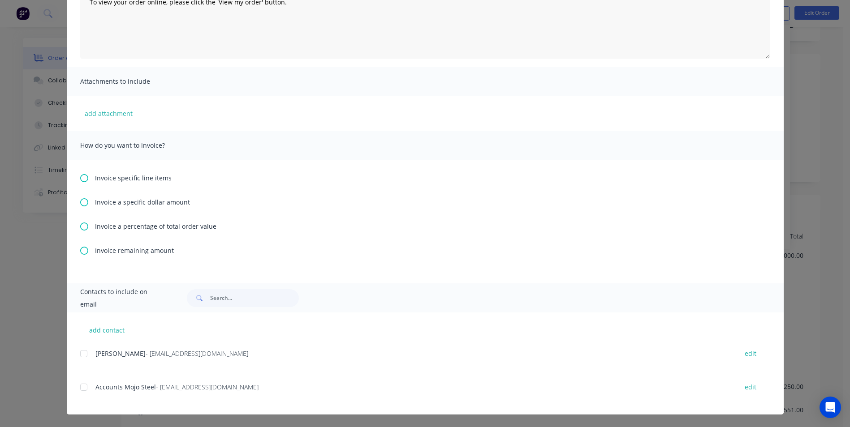
click at [84, 179] on icon at bounding box center [84, 178] width 8 height 8
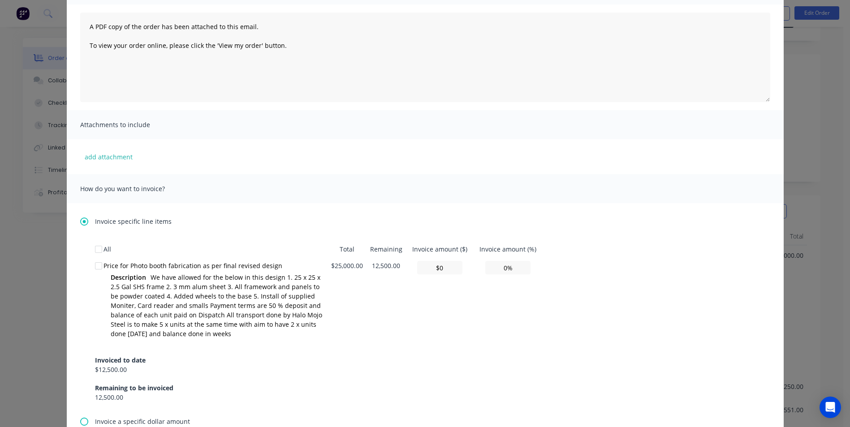
scroll to position [179, 0]
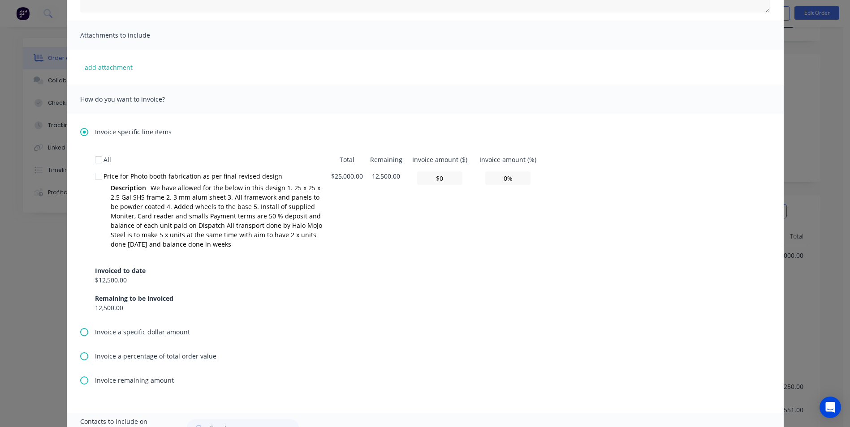
click at [82, 336] on icon at bounding box center [84, 332] width 8 height 8
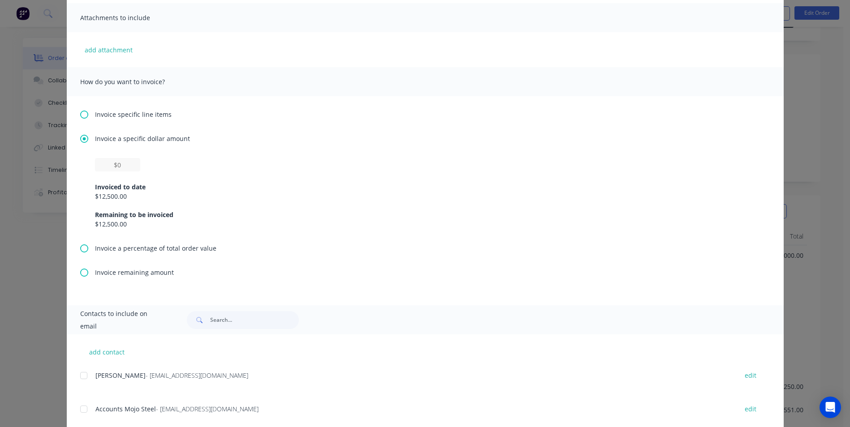
scroll to position [219, 0]
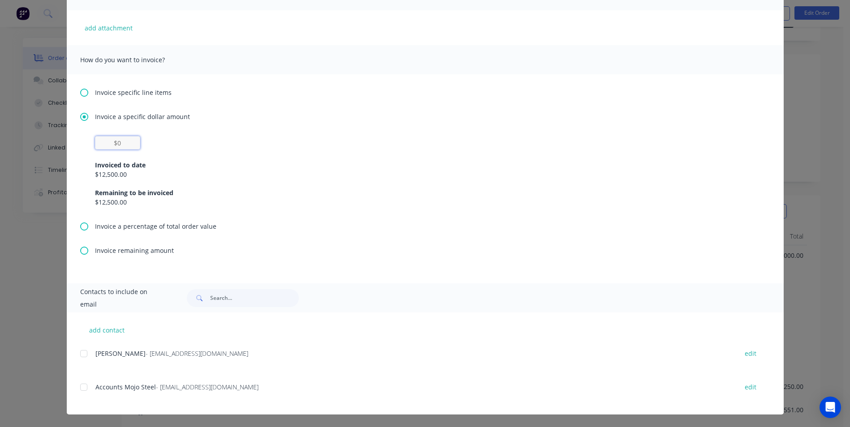
click at [116, 141] on input "text" at bounding box center [117, 142] width 45 height 13
click at [235, 161] on div "Invoiced to date" at bounding box center [425, 164] width 660 height 9
click at [84, 354] on div at bounding box center [84, 354] width 18 height 18
click at [80, 383] on div at bounding box center [84, 388] width 18 height 18
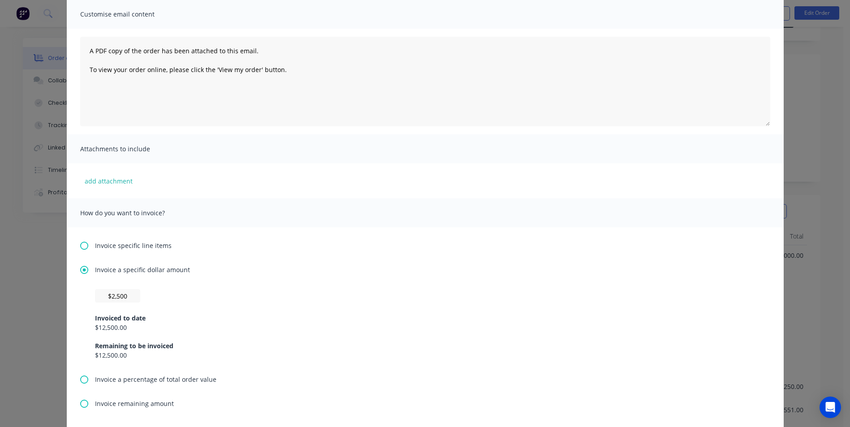
scroll to position [39, 0]
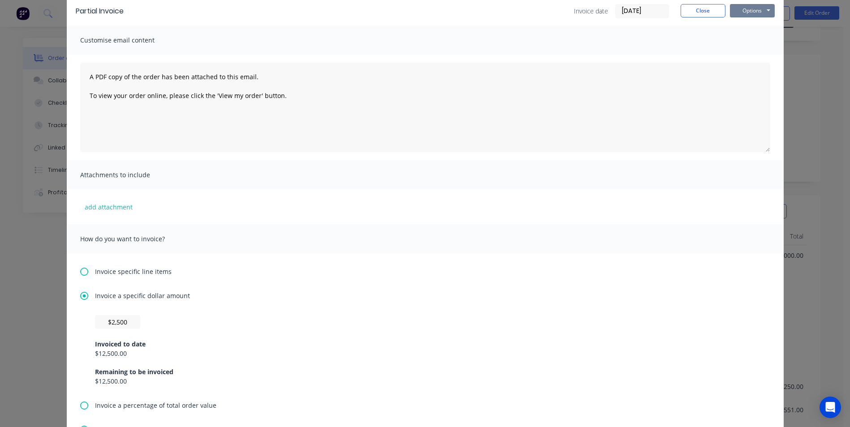
click at [752, 14] on button "Options" at bounding box center [752, 10] width 45 height 13
click at [752, 57] on button "Email" at bounding box center [758, 56] width 57 height 15
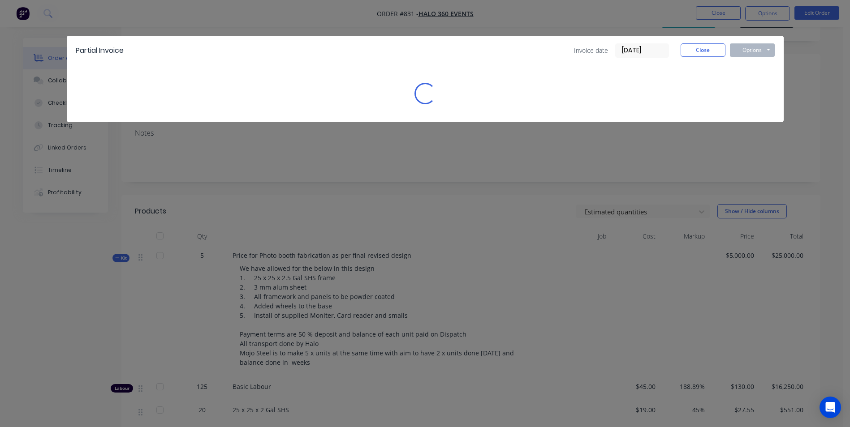
scroll to position [0, 0]
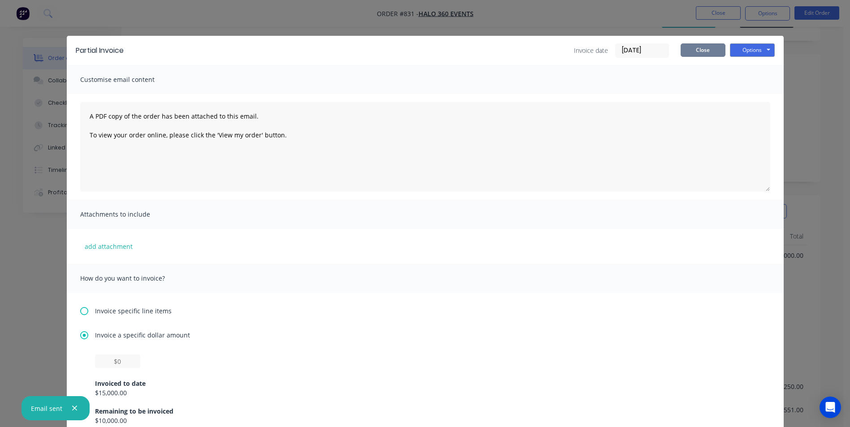
click at [705, 51] on button "Close" at bounding box center [702, 49] width 45 height 13
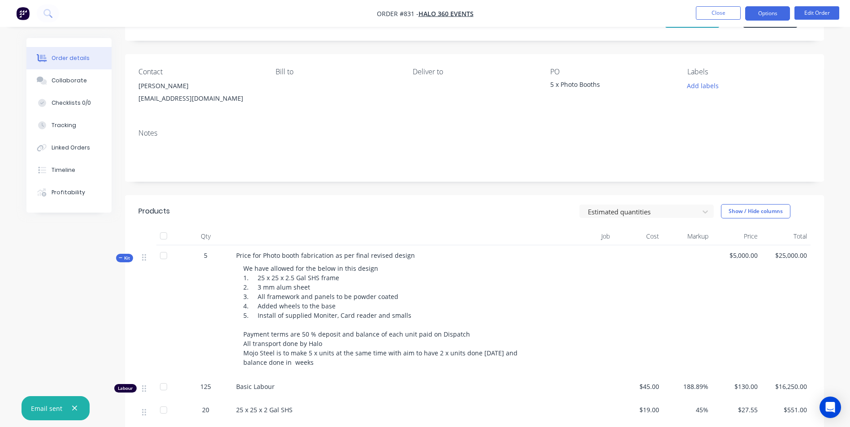
click at [762, 11] on button "Options" at bounding box center [767, 13] width 45 height 14
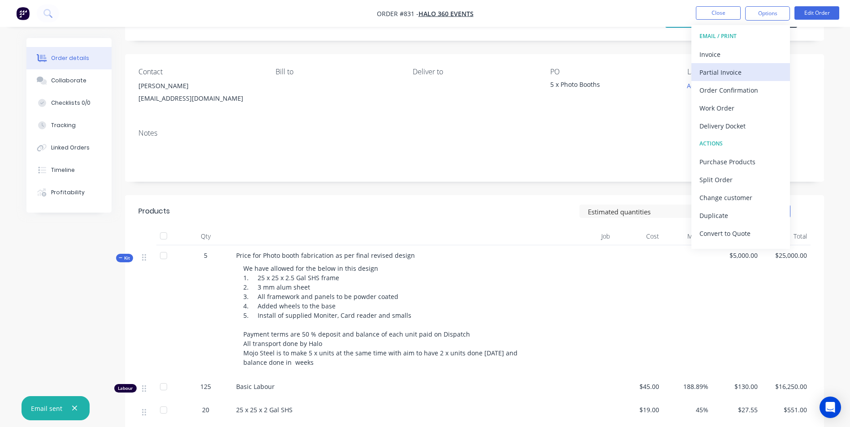
click at [720, 70] on div "Partial Invoice" at bounding box center [740, 72] width 82 height 13
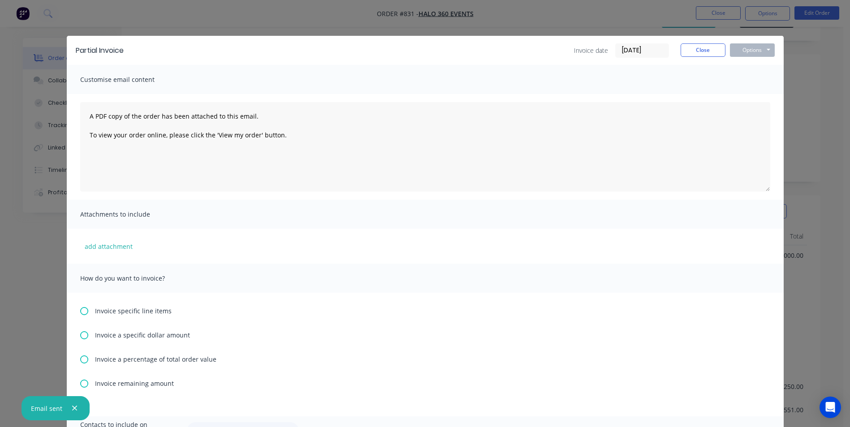
click at [82, 335] on icon at bounding box center [84, 335] width 8 height 8
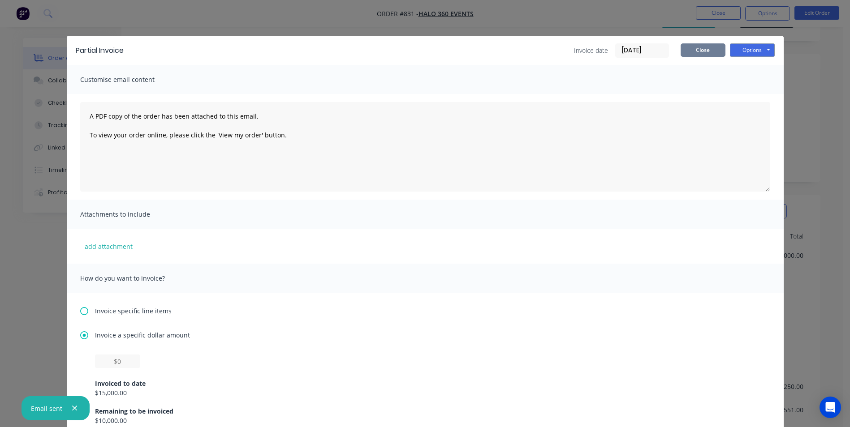
click at [697, 56] on button "Close" at bounding box center [702, 49] width 45 height 13
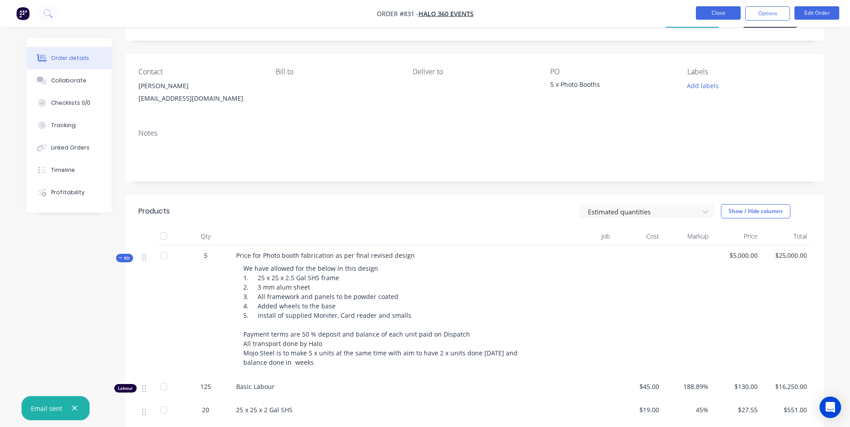
click at [715, 14] on button "Close" at bounding box center [718, 12] width 45 height 13
